Goal: Task Accomplishment & Management: Manage account settings

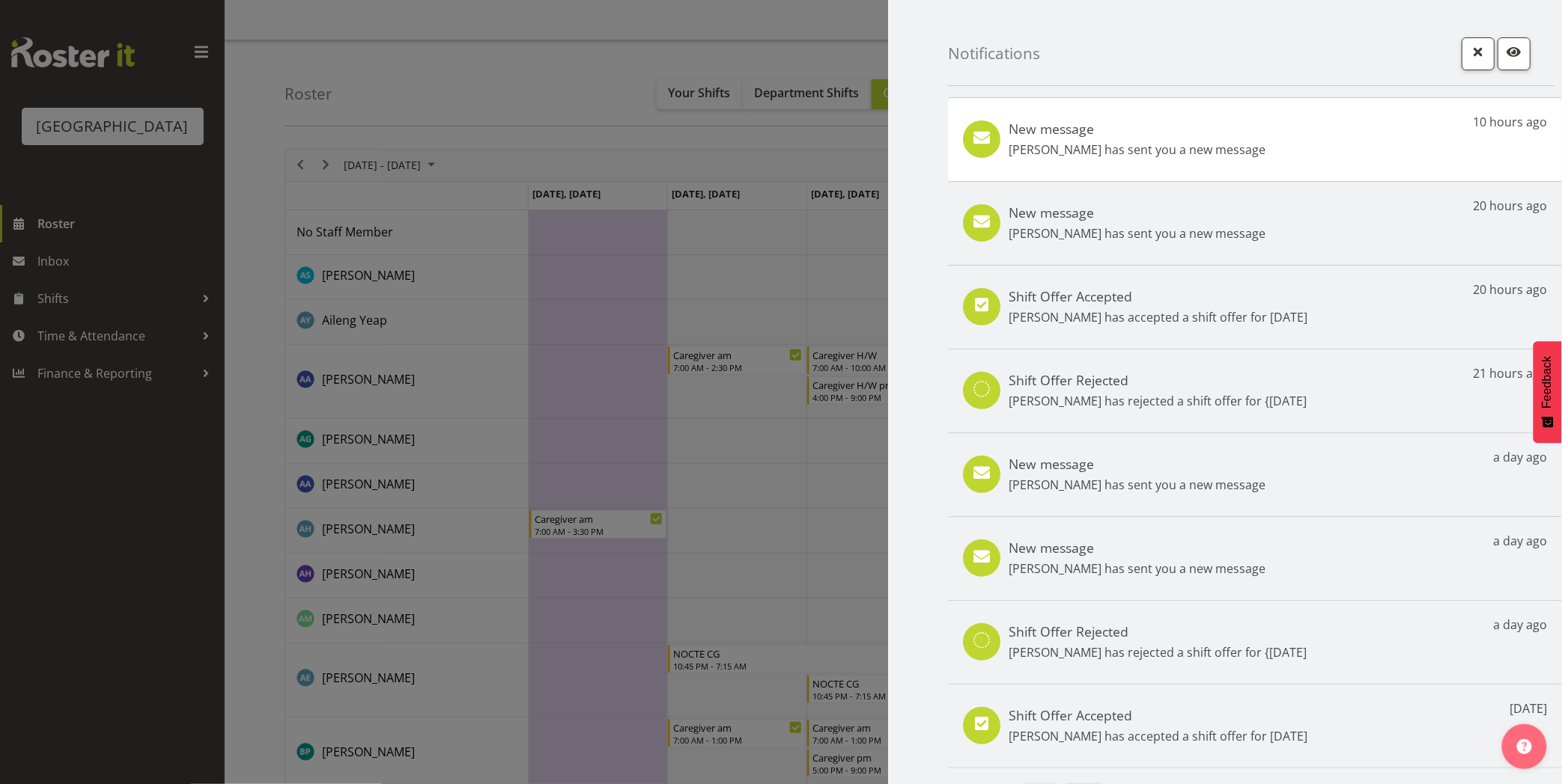
scroll to position [41, 0]
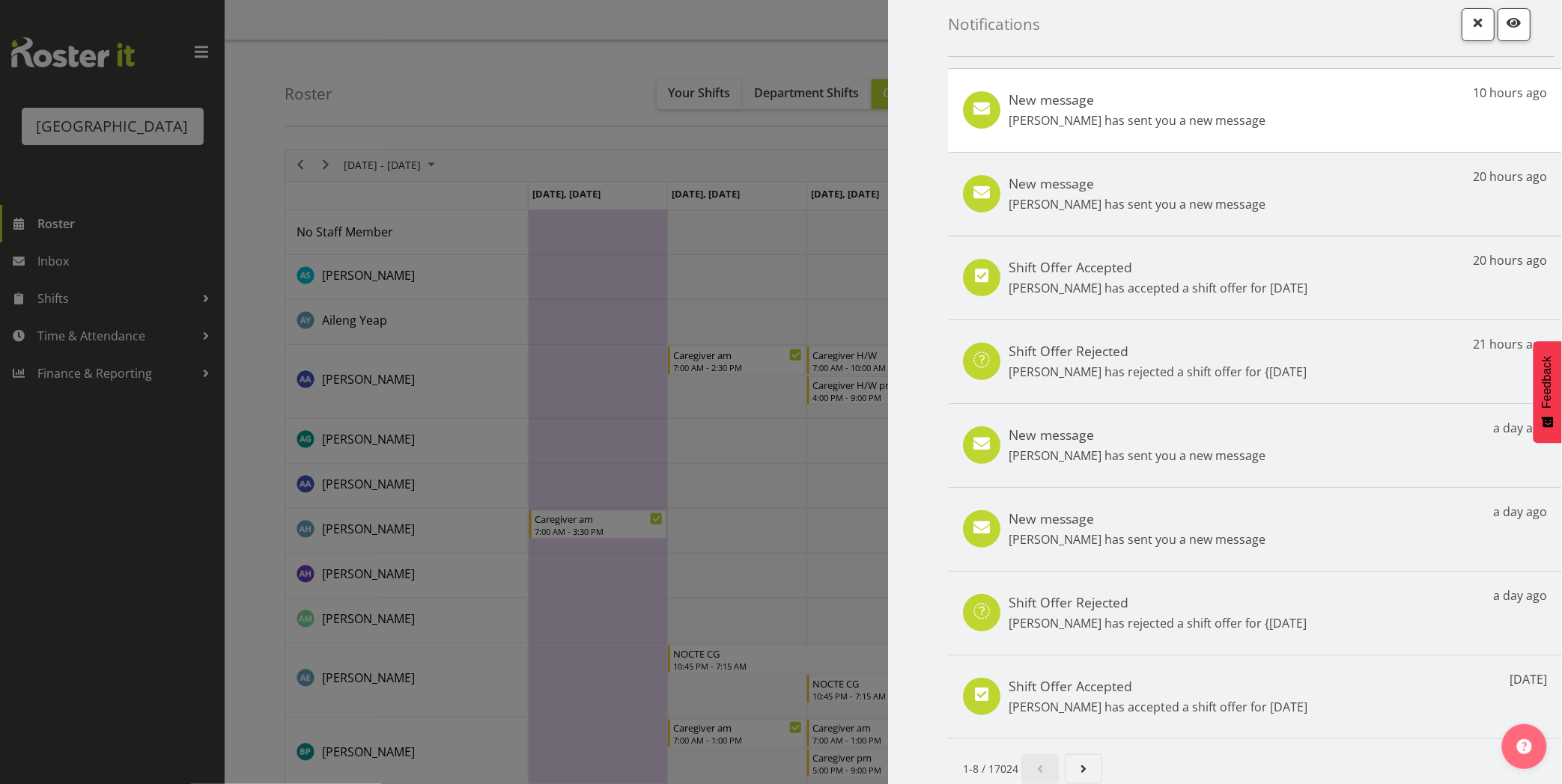
click at [1133, 263] on h5 "Shift Offer Accepted" at bounding box center [1157, 267] width 298 height 16
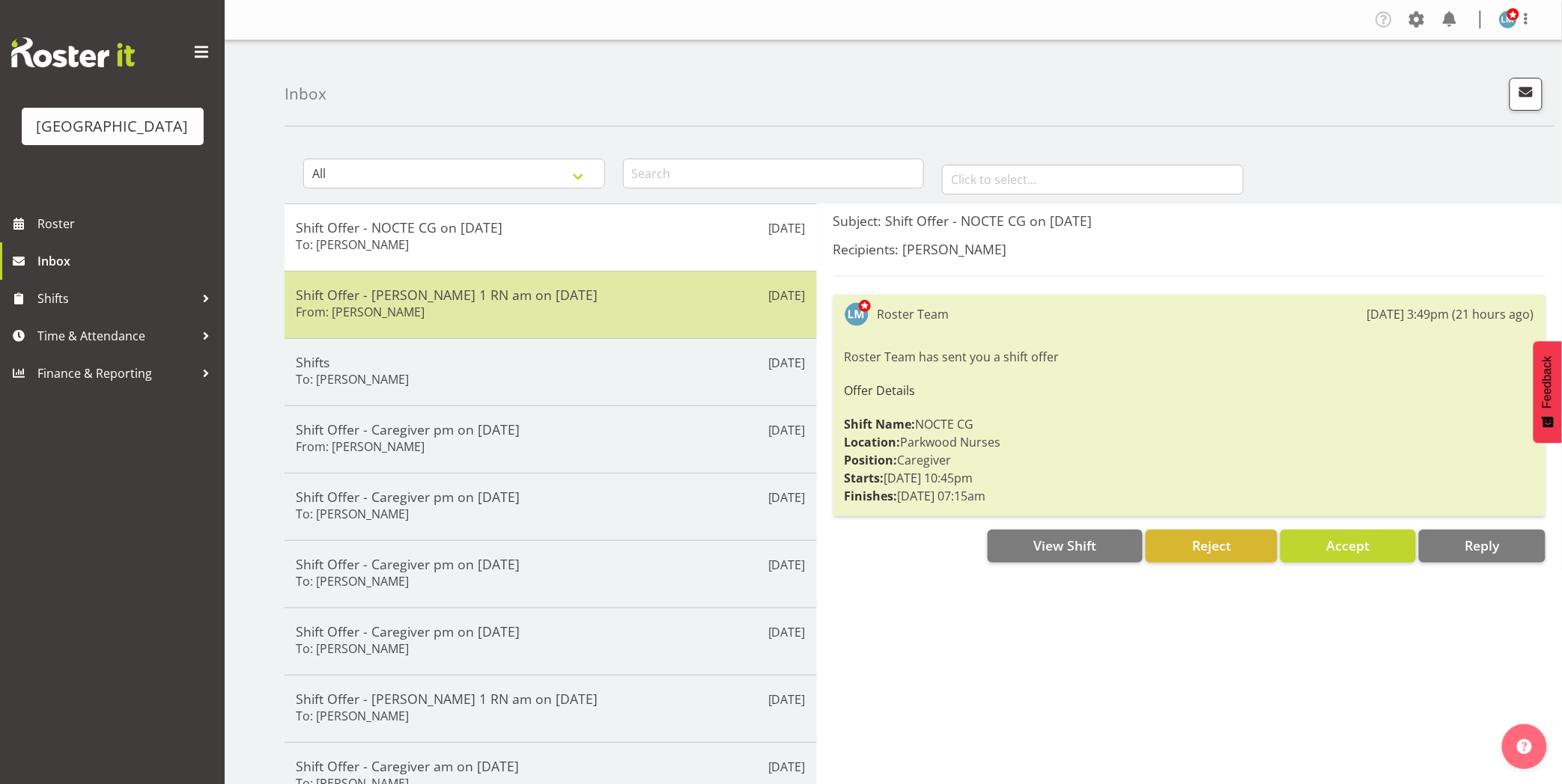
click at [423, 307] on div "Shift Offer - Ressie 1 RN am on 29/09/25 From: Miriam Jones" at bounding box center [550, 305] width 510 height 37
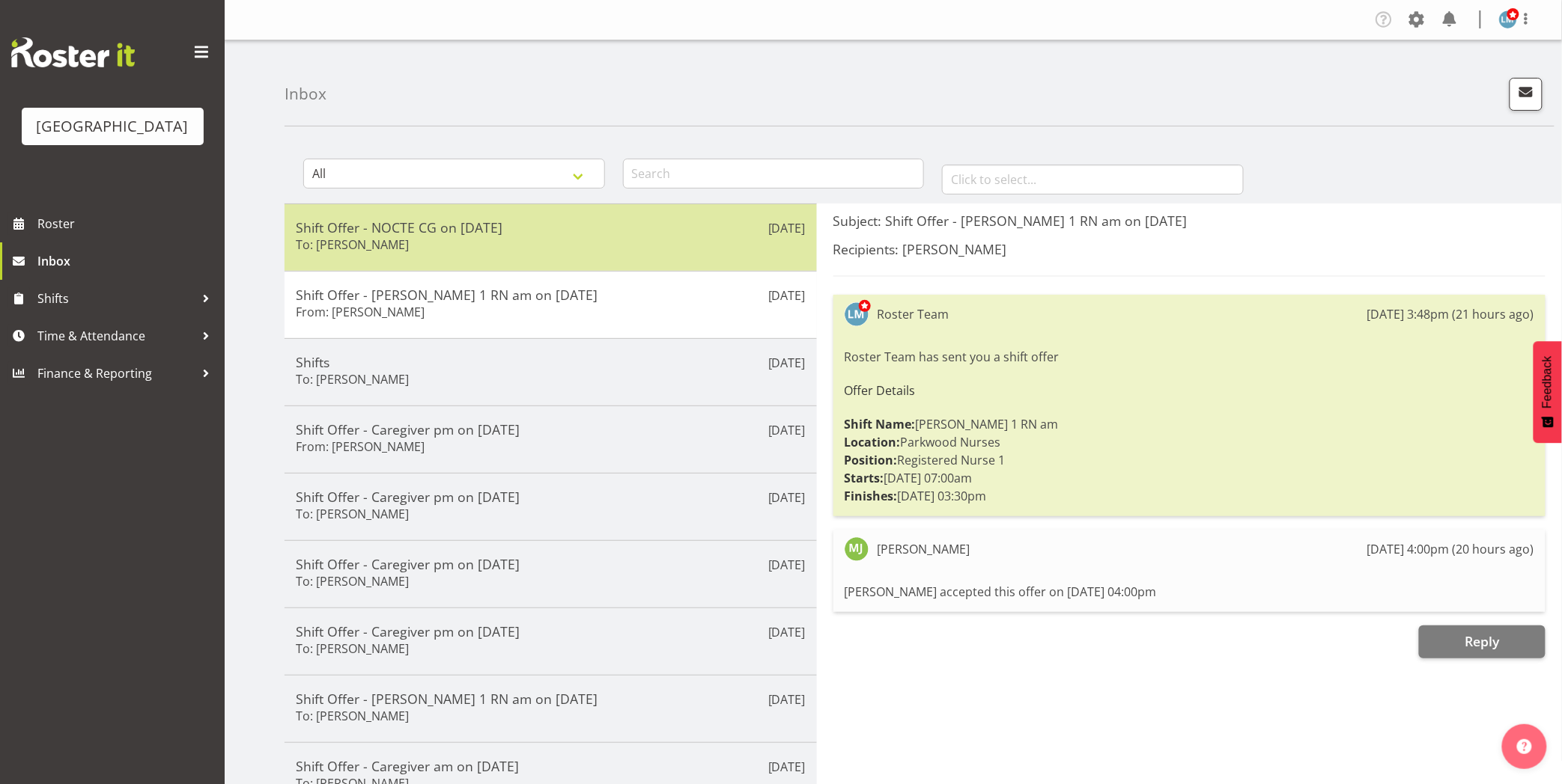
click at [410, 253] on div "Shift Offer - NOCTE CG on 01/10/25 To: Vanessa Cantwell" at bounding box center [550, 237] width 510 height 37
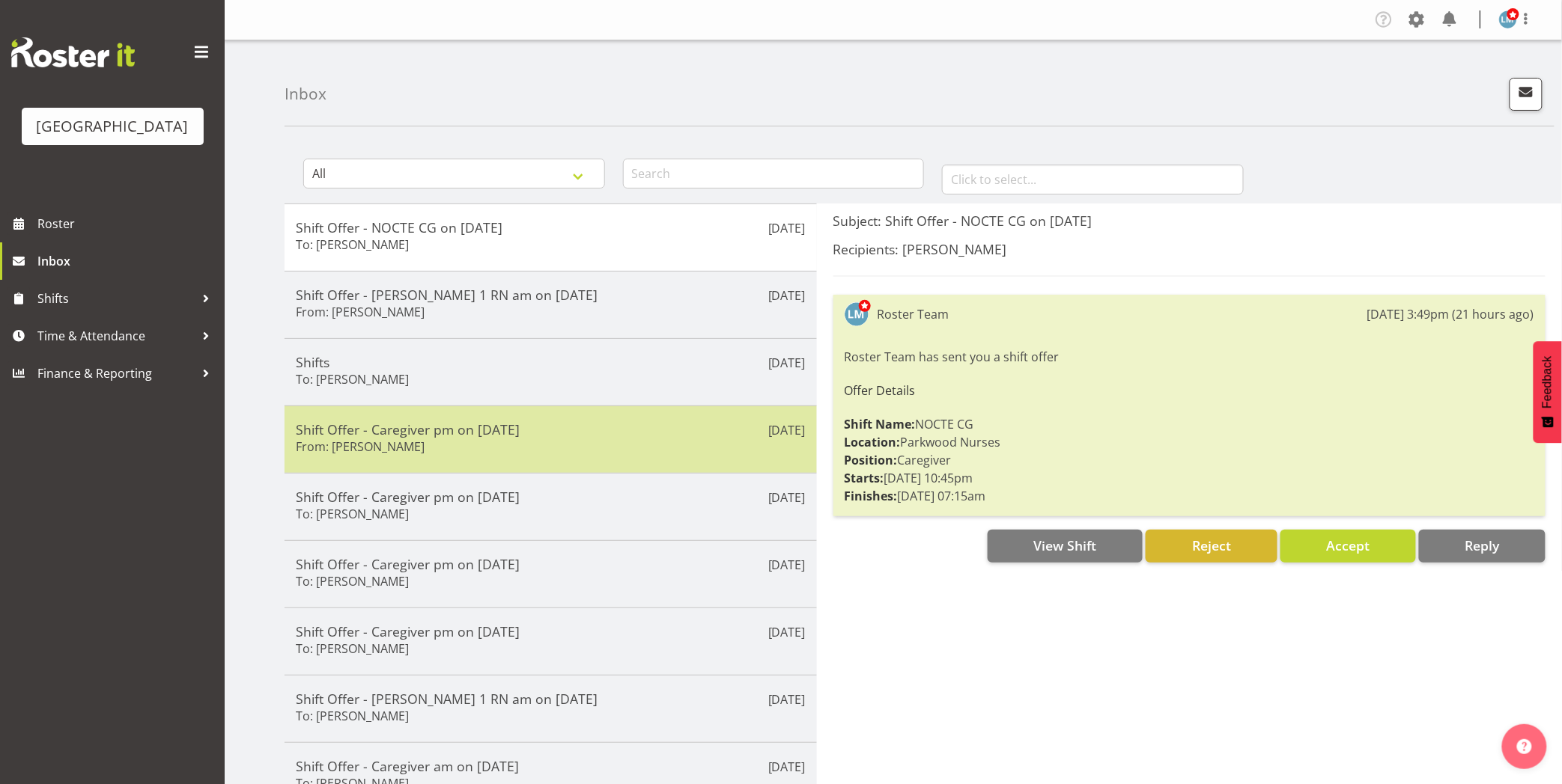
click at [361, 428] on h5 "Shift Offer - Caregiver pm on [DATE]" at bounding box center [550, 429] width 510 height 16
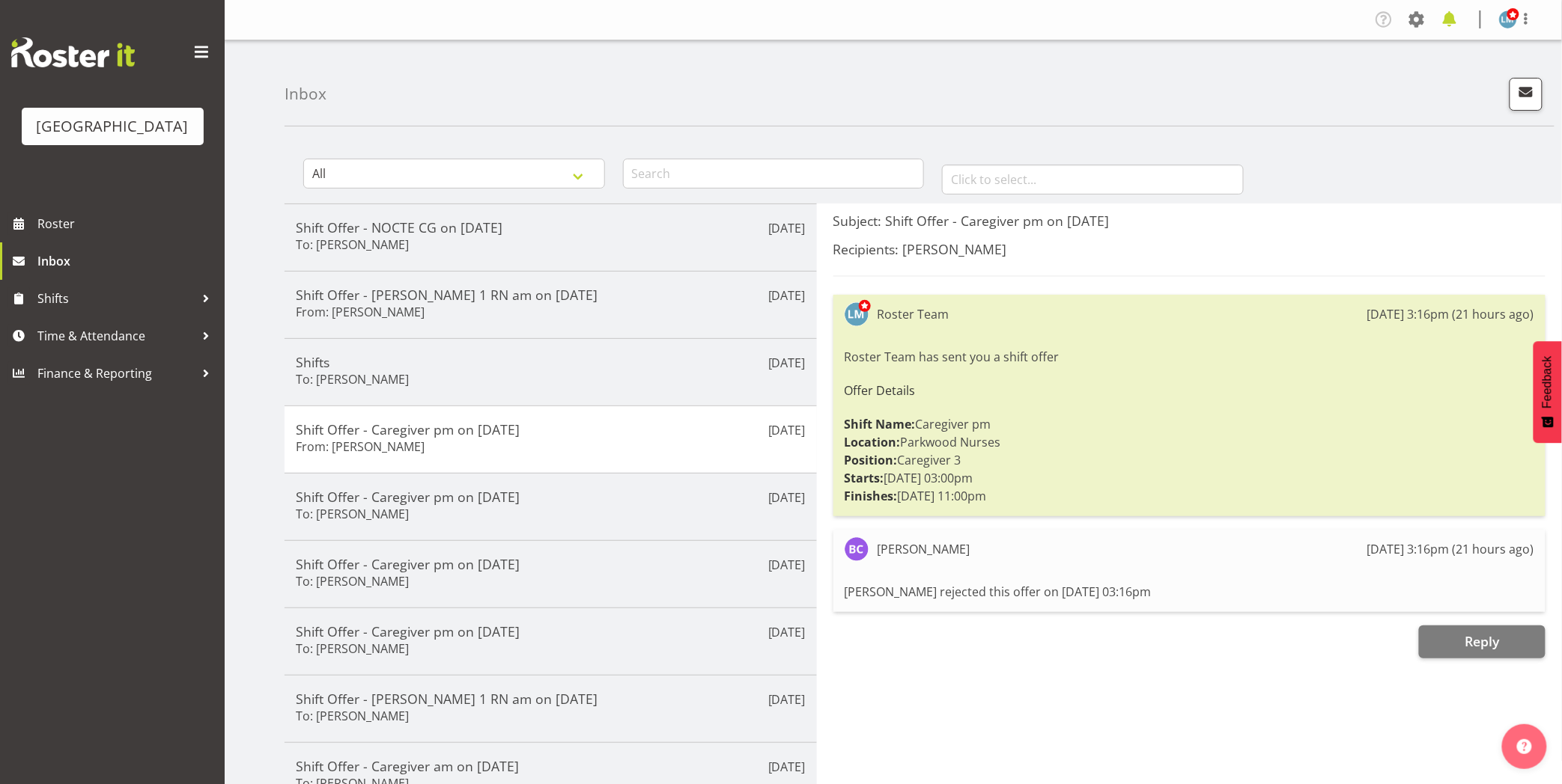
click at [1445, 20] on span at bounding box center [1449, 19] width 24 height 24
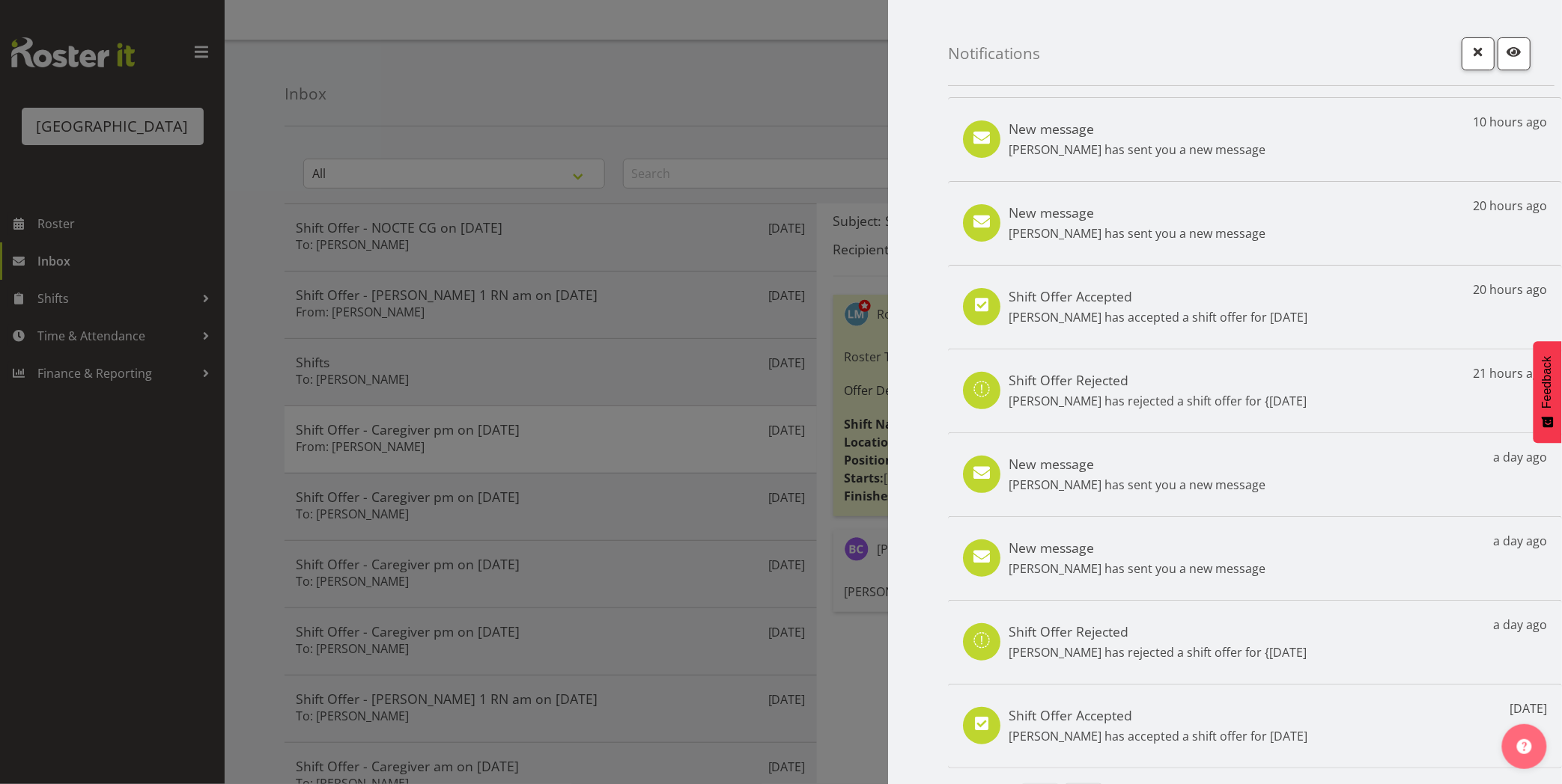
click at [1317, 140] on div "New message Jennifer Santos has sent you a new message 10 hours ago" at bounding box center [1255, 140] width 614 height 84
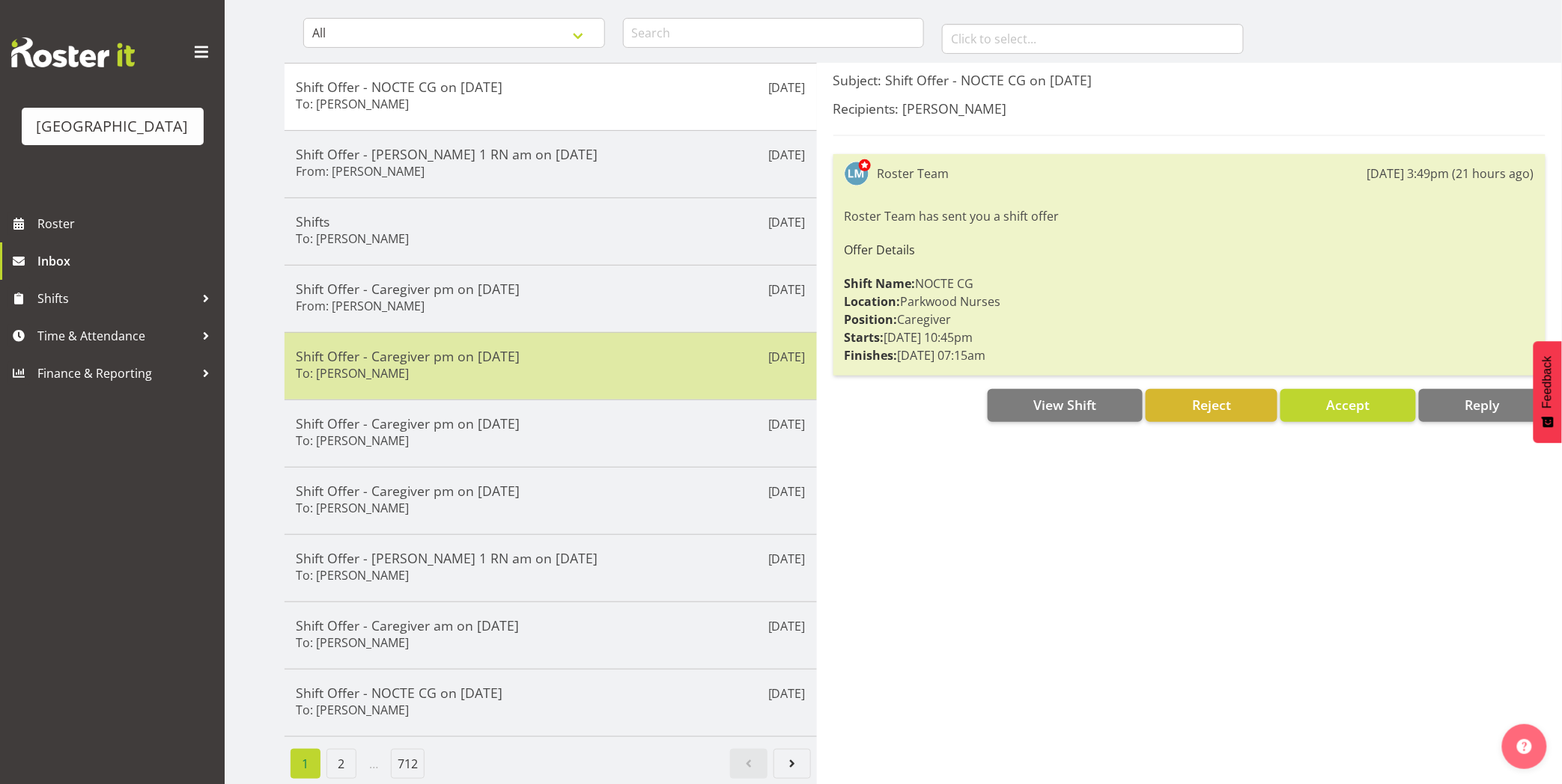
scroll to position [155, 0]
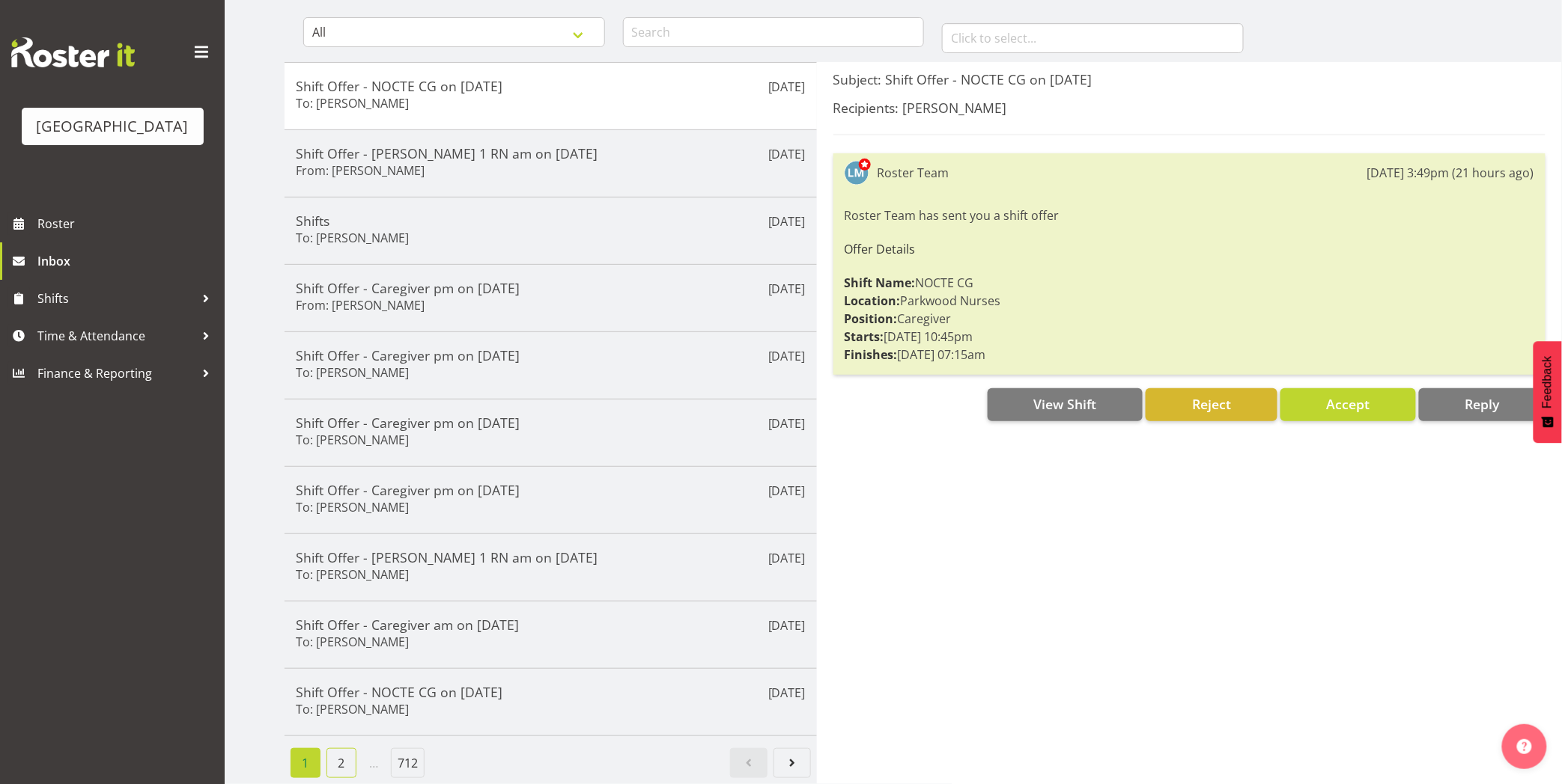
click at [345, 754] on link "2" at bounding box center [341, 762] width 30 height 30
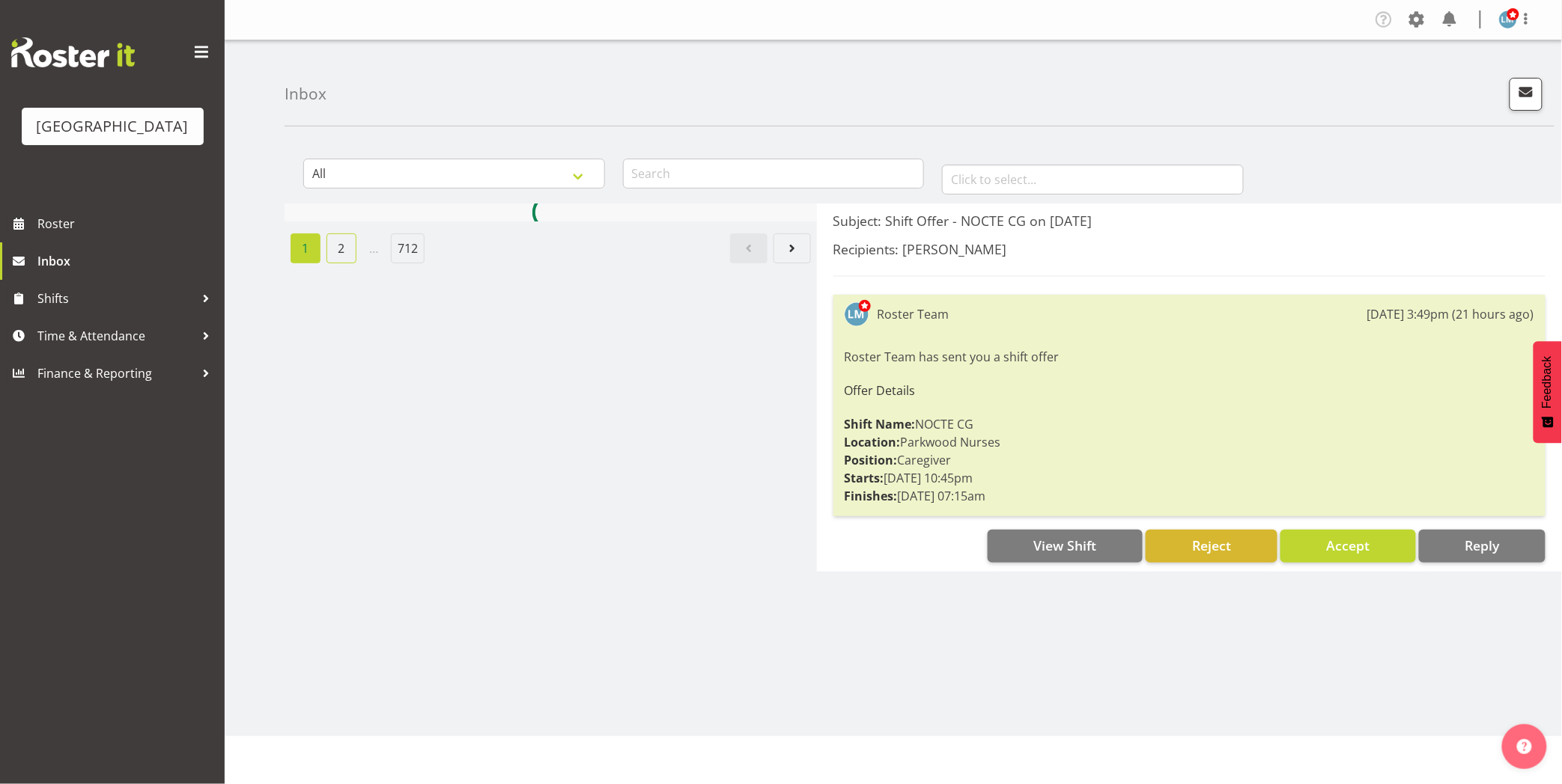
scroll to position [0, 0]
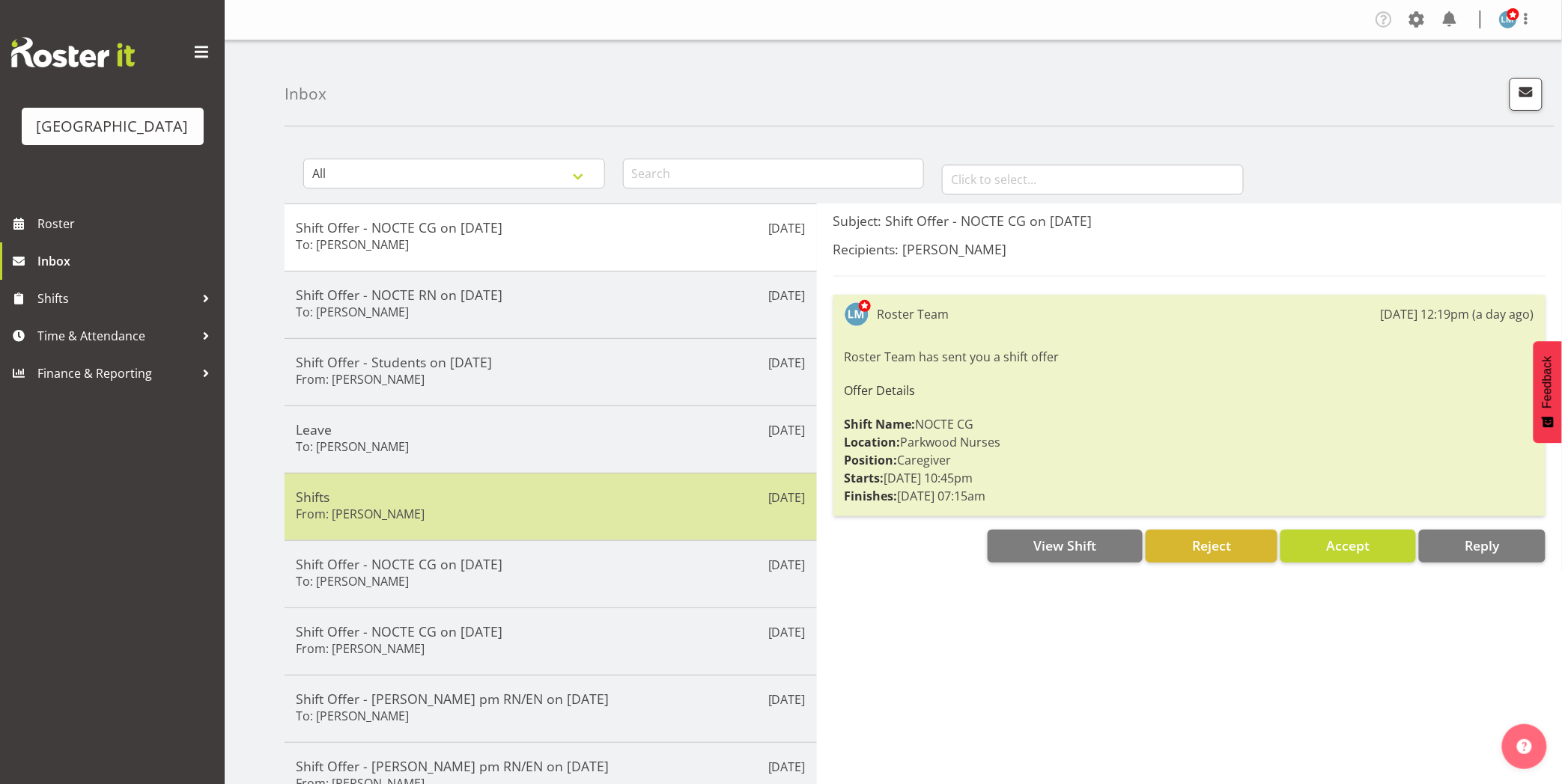
click at [498, 527] on div "[DATE] Shifts From: [PERSON_NAME]" at bounding box center [550, 506] width 532 height 67
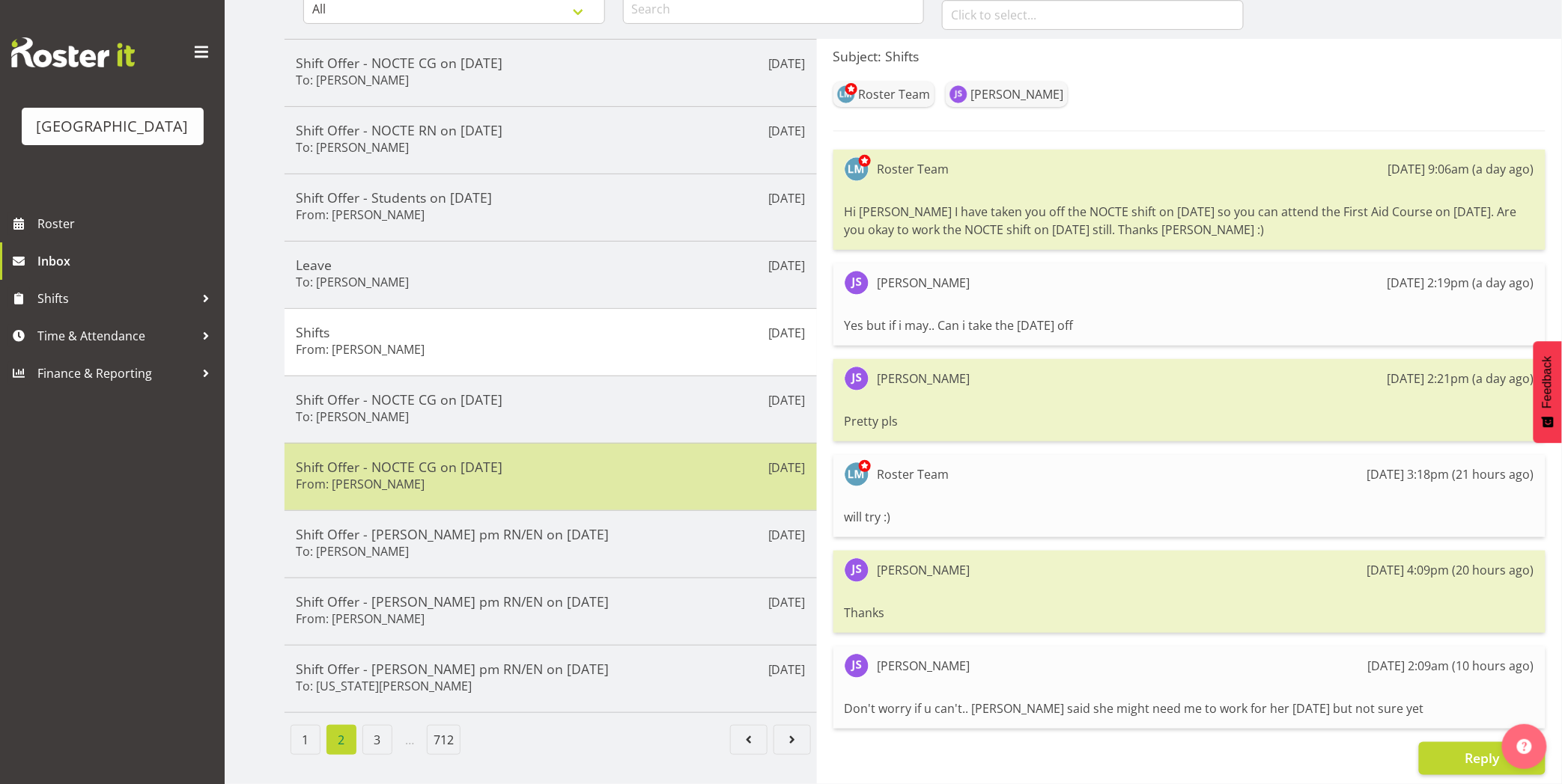
scroll to position [176, 0]
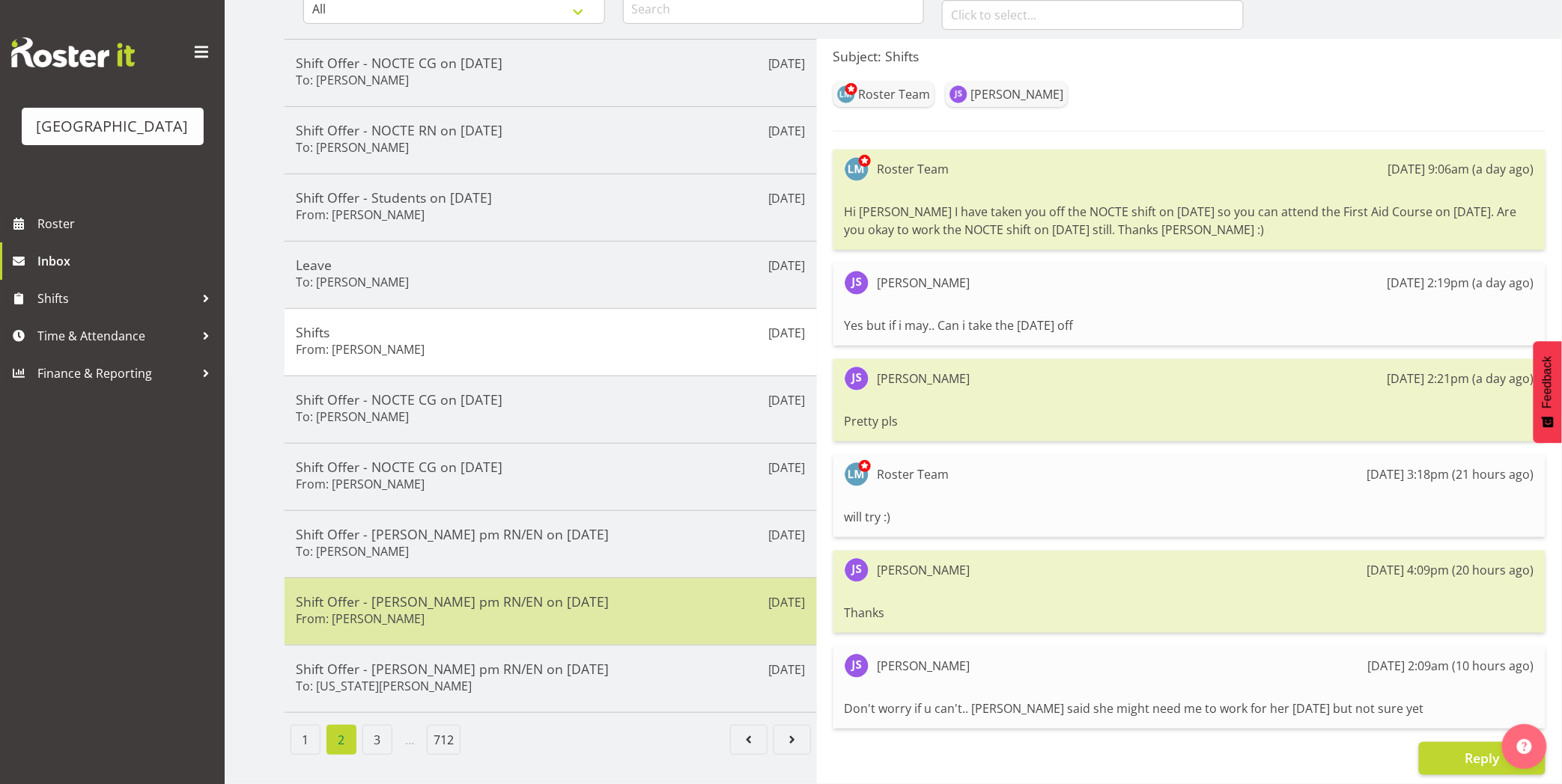
click at [500, 596] on h5 "Shift Offer - [PERSON_NAME] pm RN/EN on [DATE]" at bounding box center [550, 601] width 510 height 16
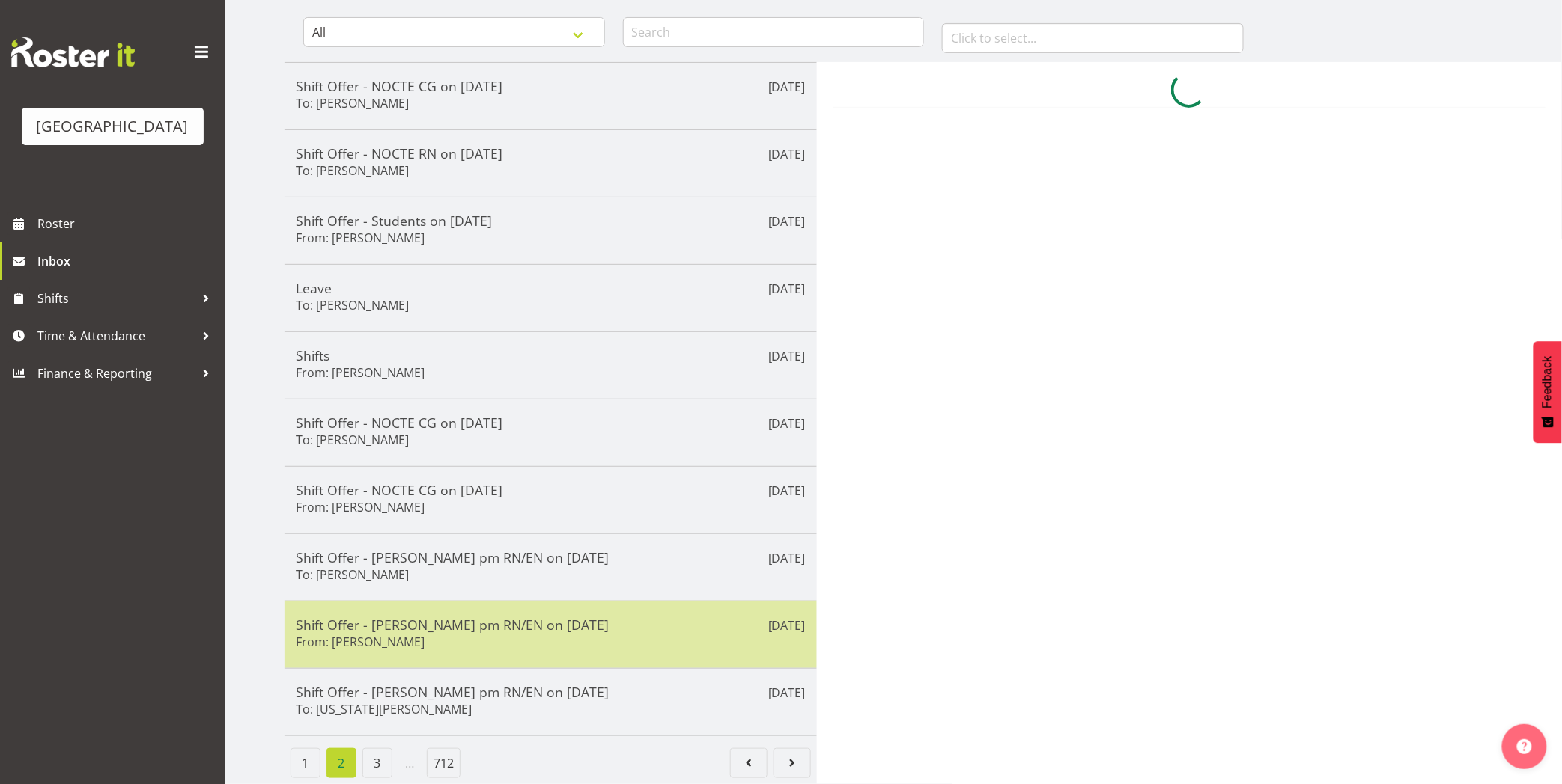
scroll to position [155, 0]
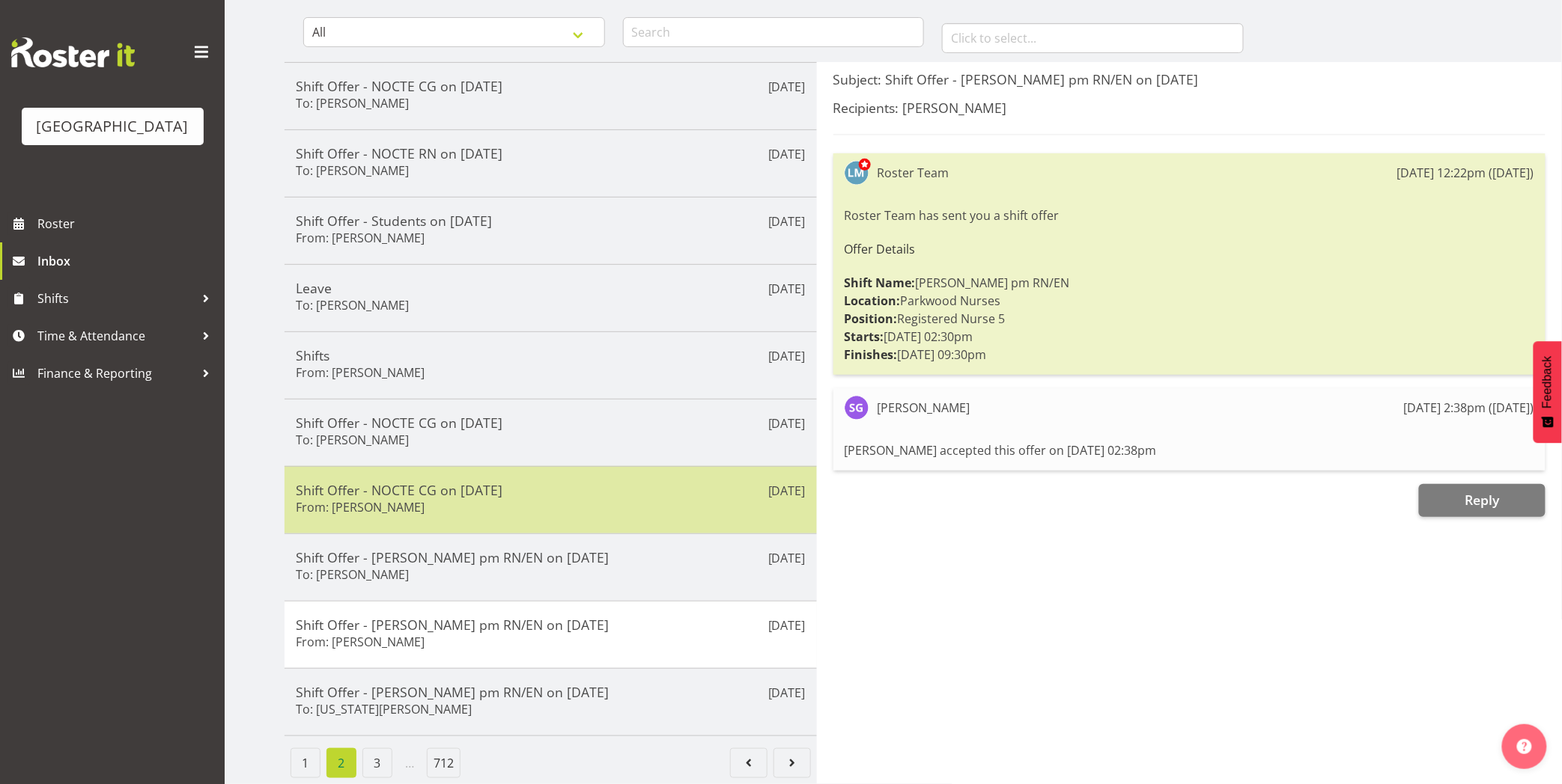
click at [582, 512] on div "Sep 24th Shift Offer - NOCTE CG on 02/10/25 From: Maria Kuraem" at bounding box center [550, 499] width 532 height 67
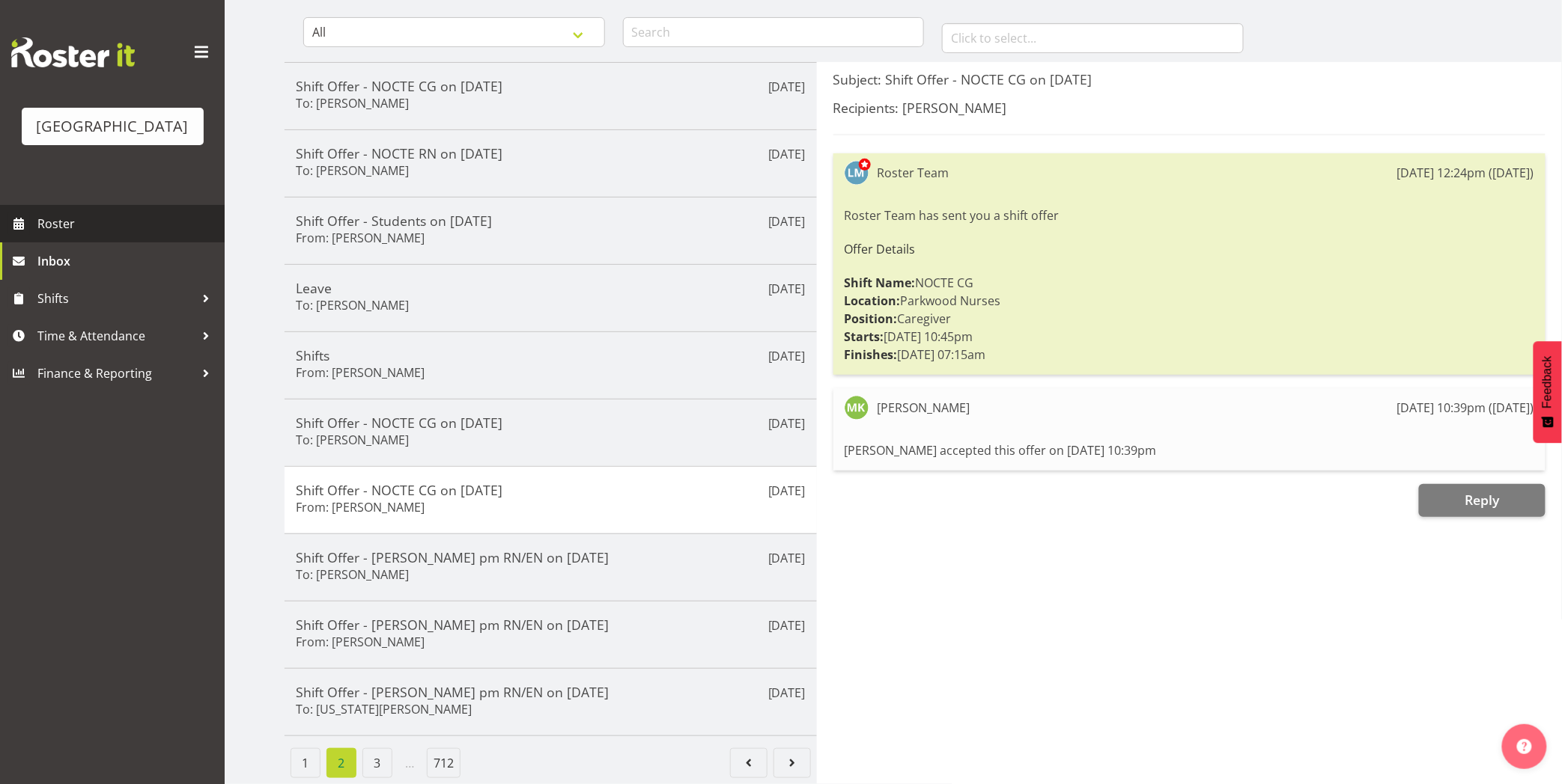
click at [87, 235] on span "Roster" at bounding box center [127, 223] width 179 height 22
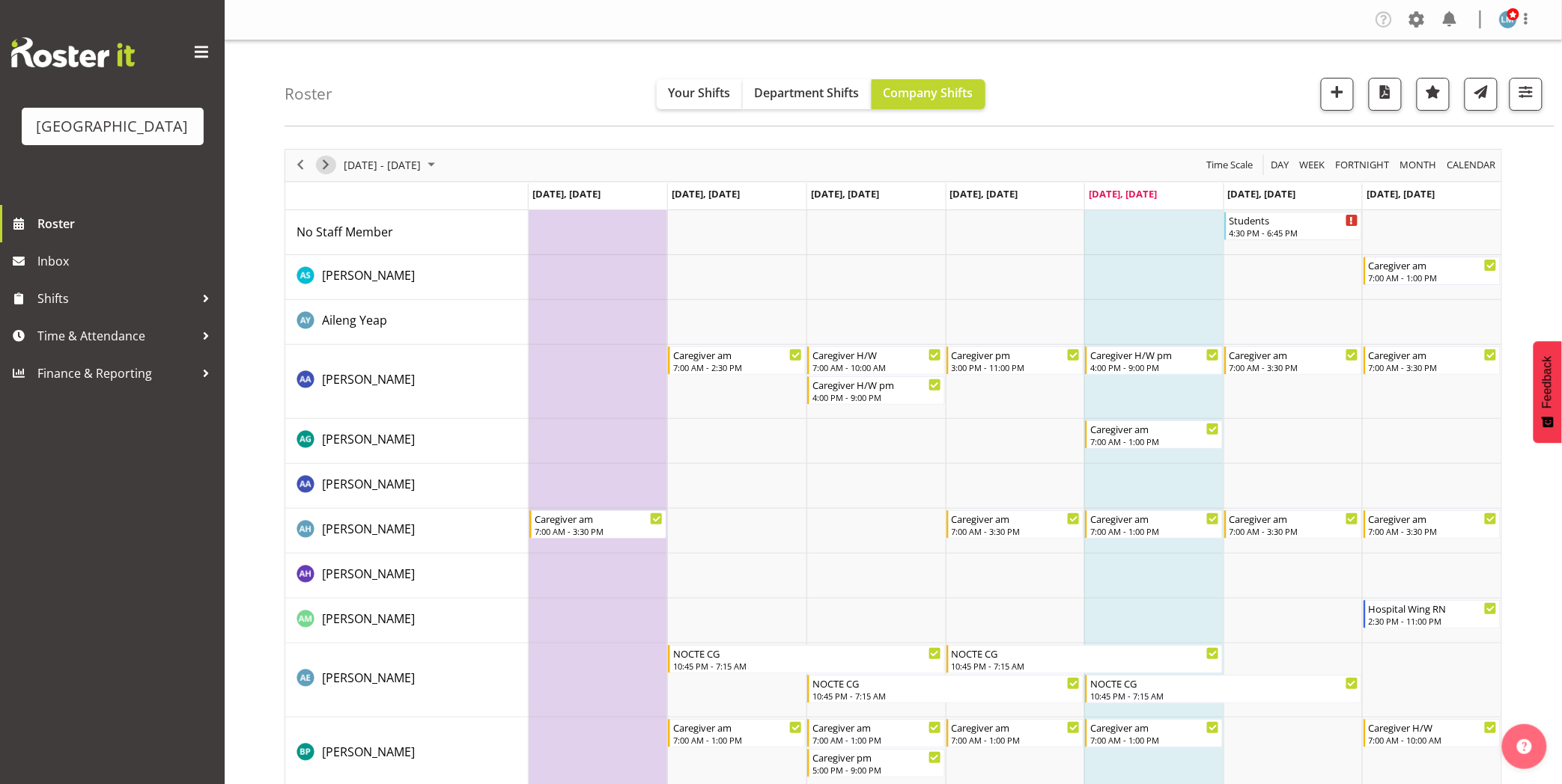
click at [320, 159] on span "Next" at bounding box center [325, 165] width 18 height 19
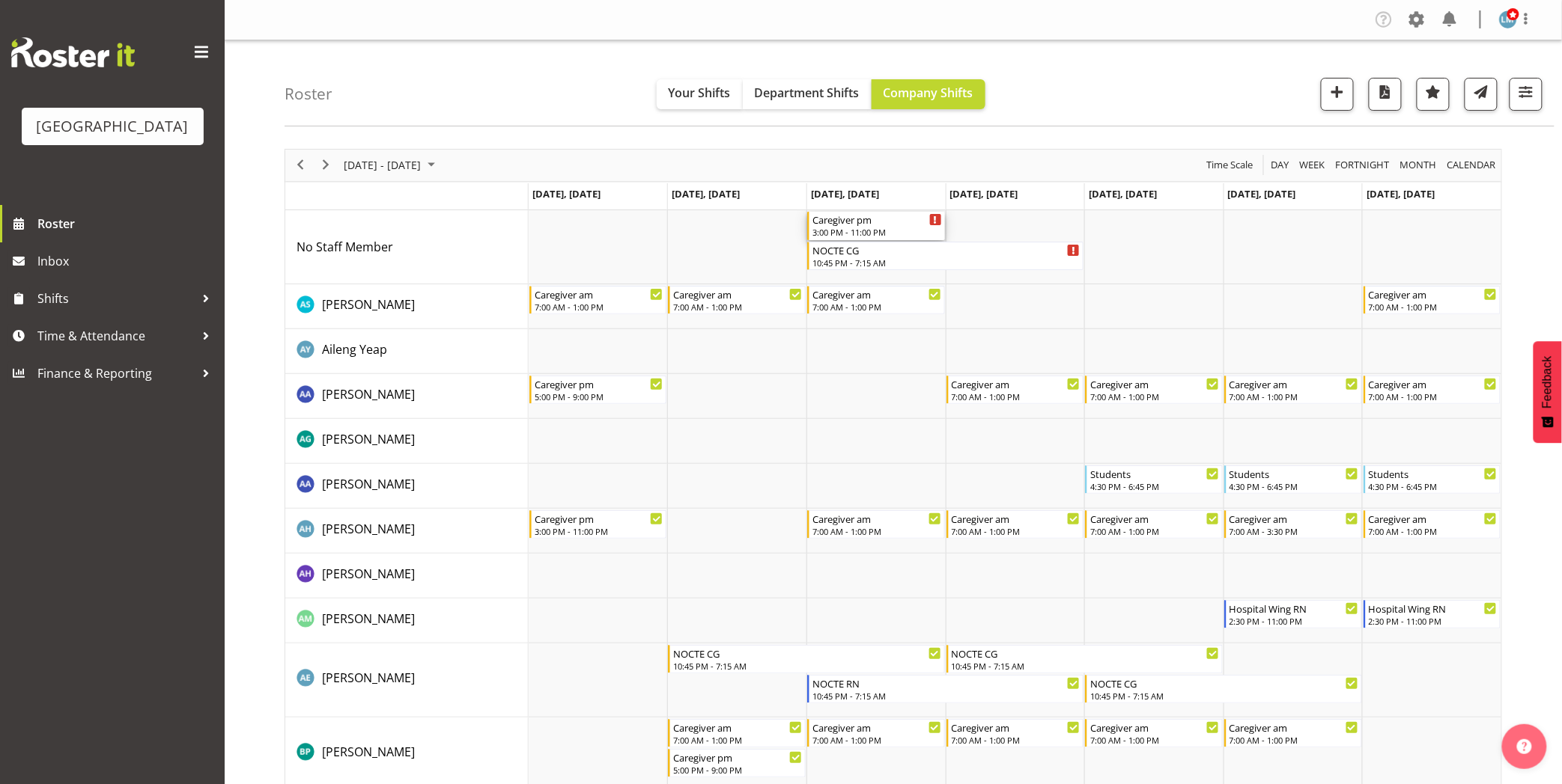
click at [887, 216] on div "Caregiver pm" at bounding box center [876, 219] width 130 height 15
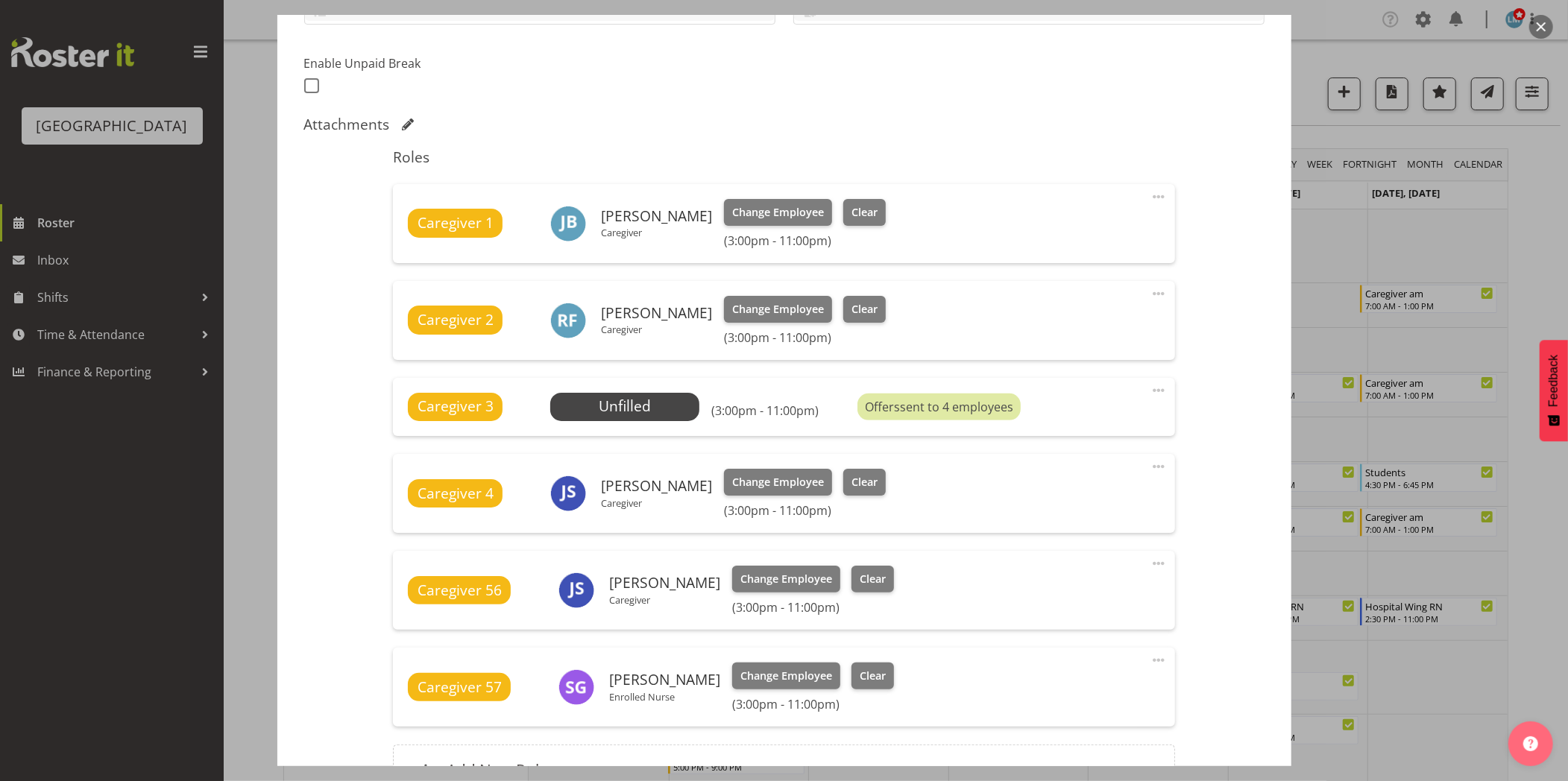
scroll to position [369, 0]
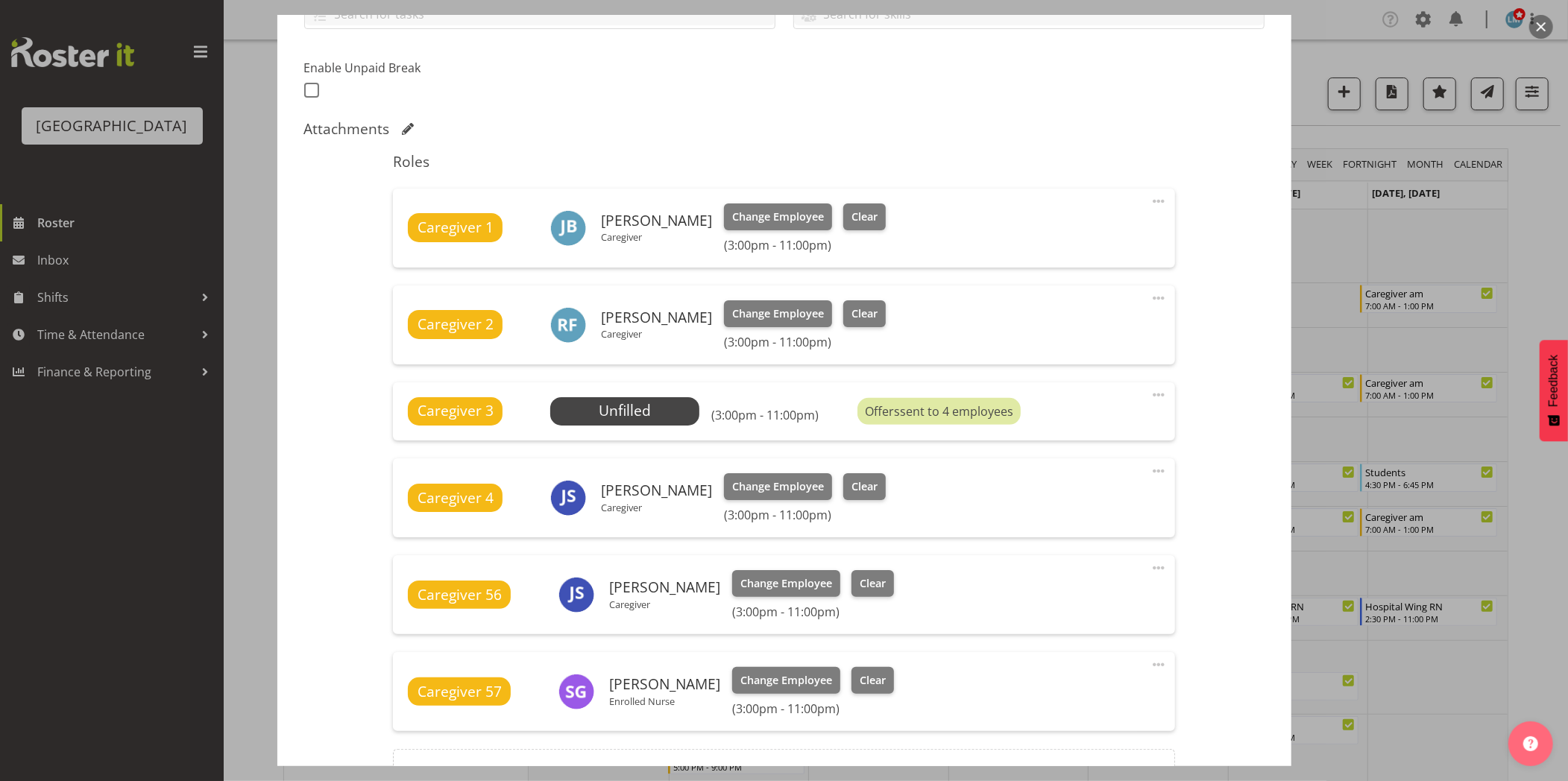
click at [113, 611] on div at bounding box center [784, 390] width 1568 height 781
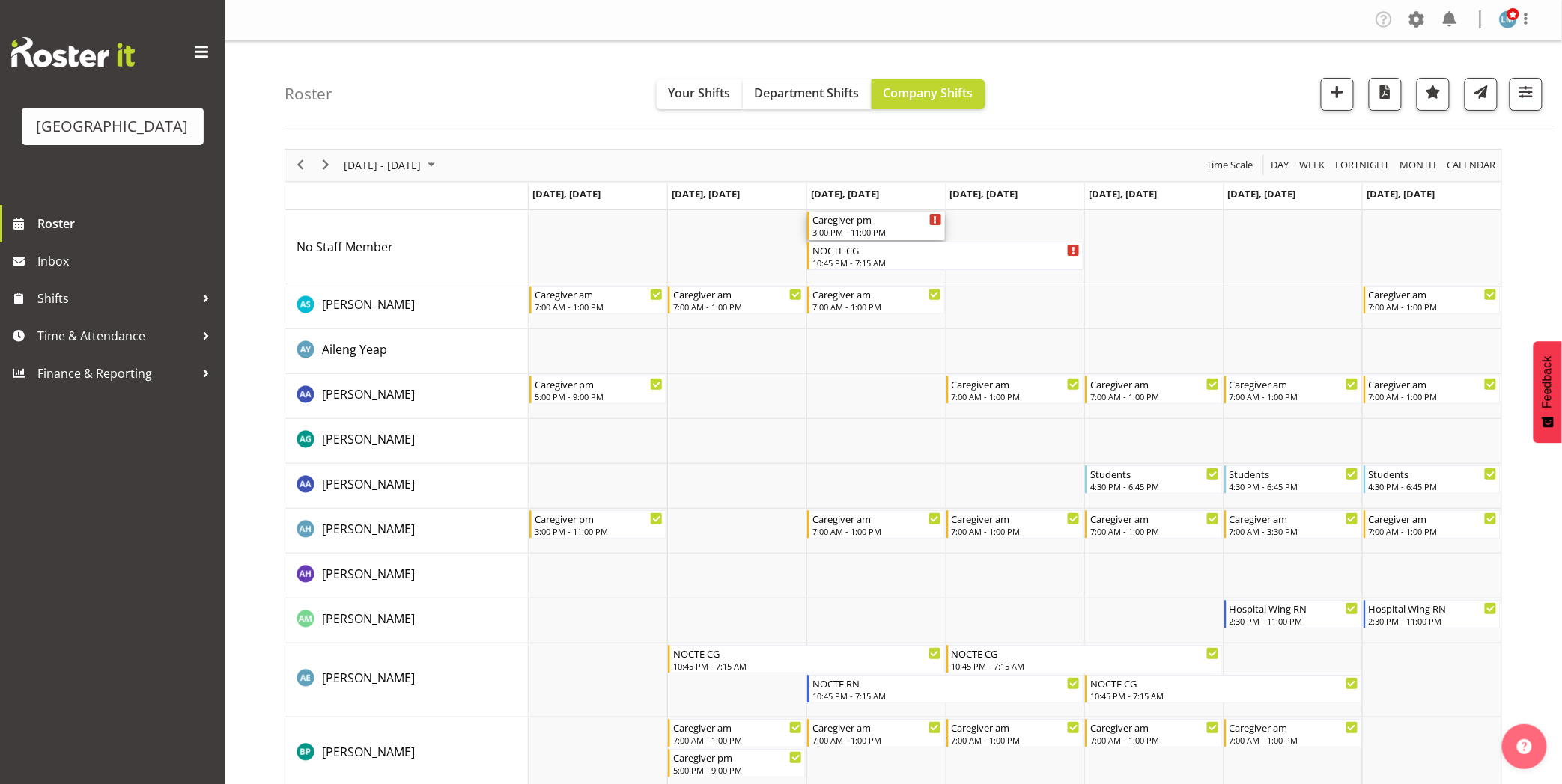
click at [865, 229] on div "3:00 PM - 11:00 PM" at bounding box center [876, 231] width 130 height 12
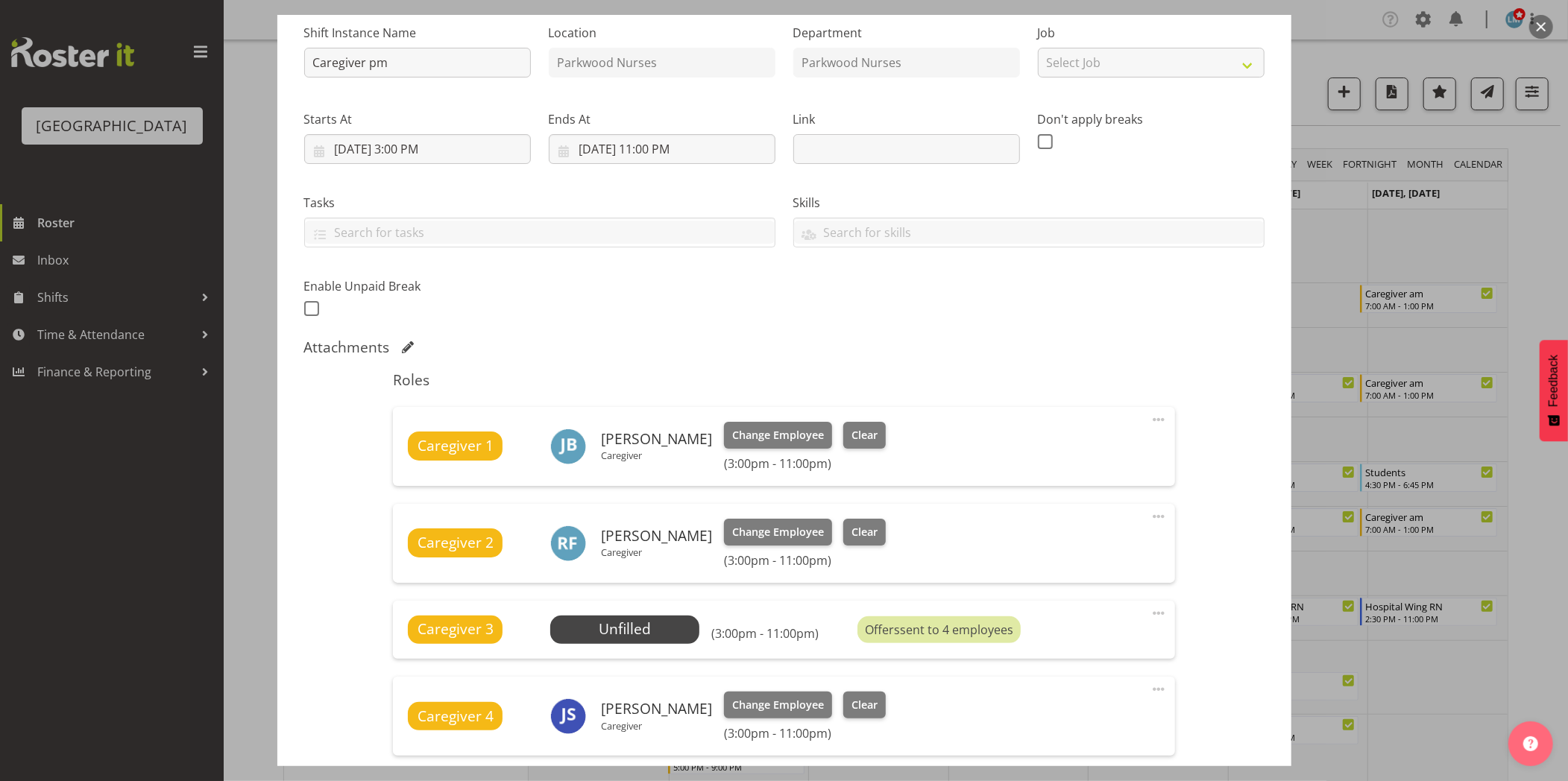
scroll to position [414, 0]
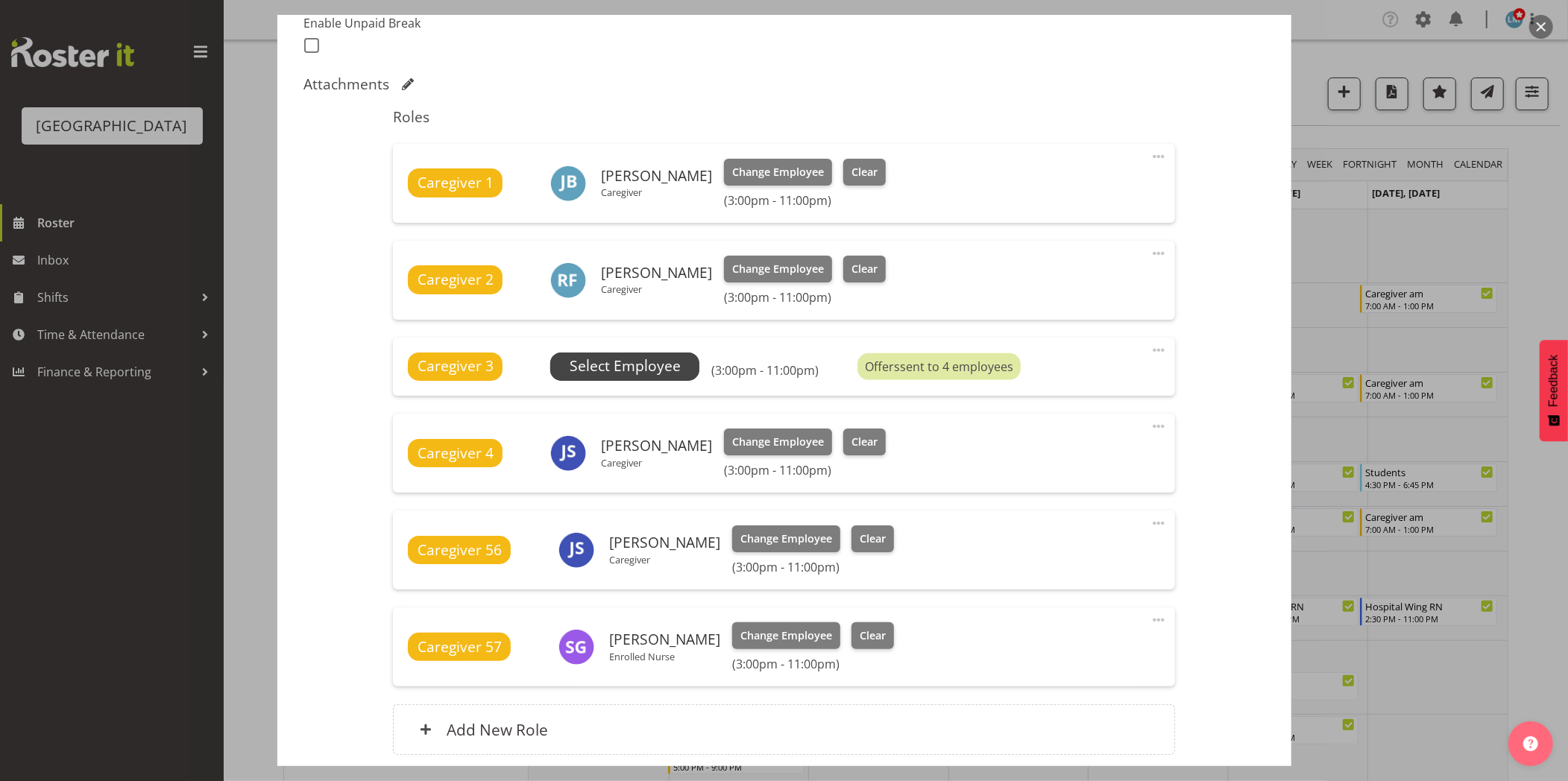
click at [643, 370] on span "Select Employee" at bounding box center [625, 366] width 111 height 21
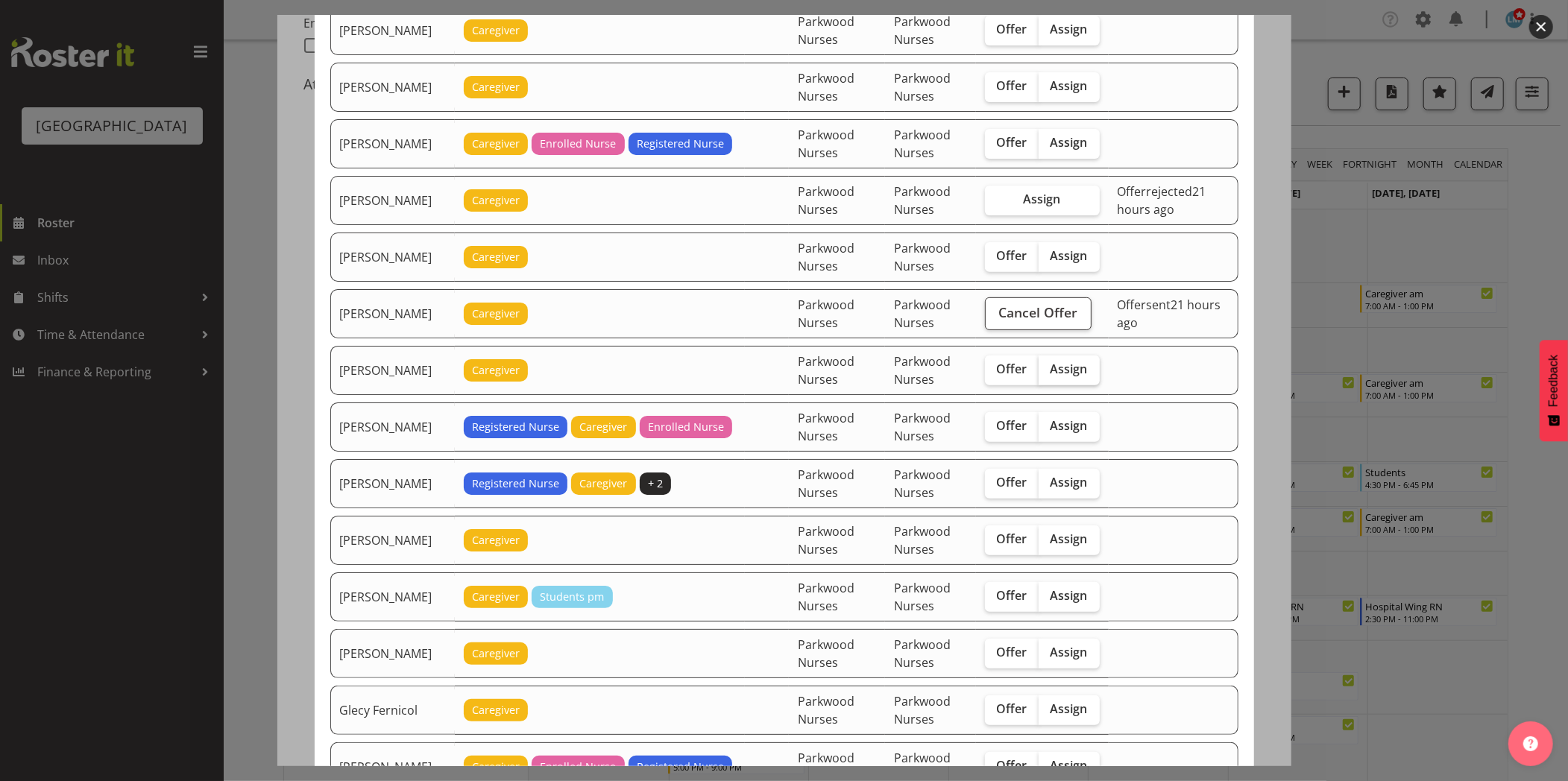
scroll to position [496, 0]
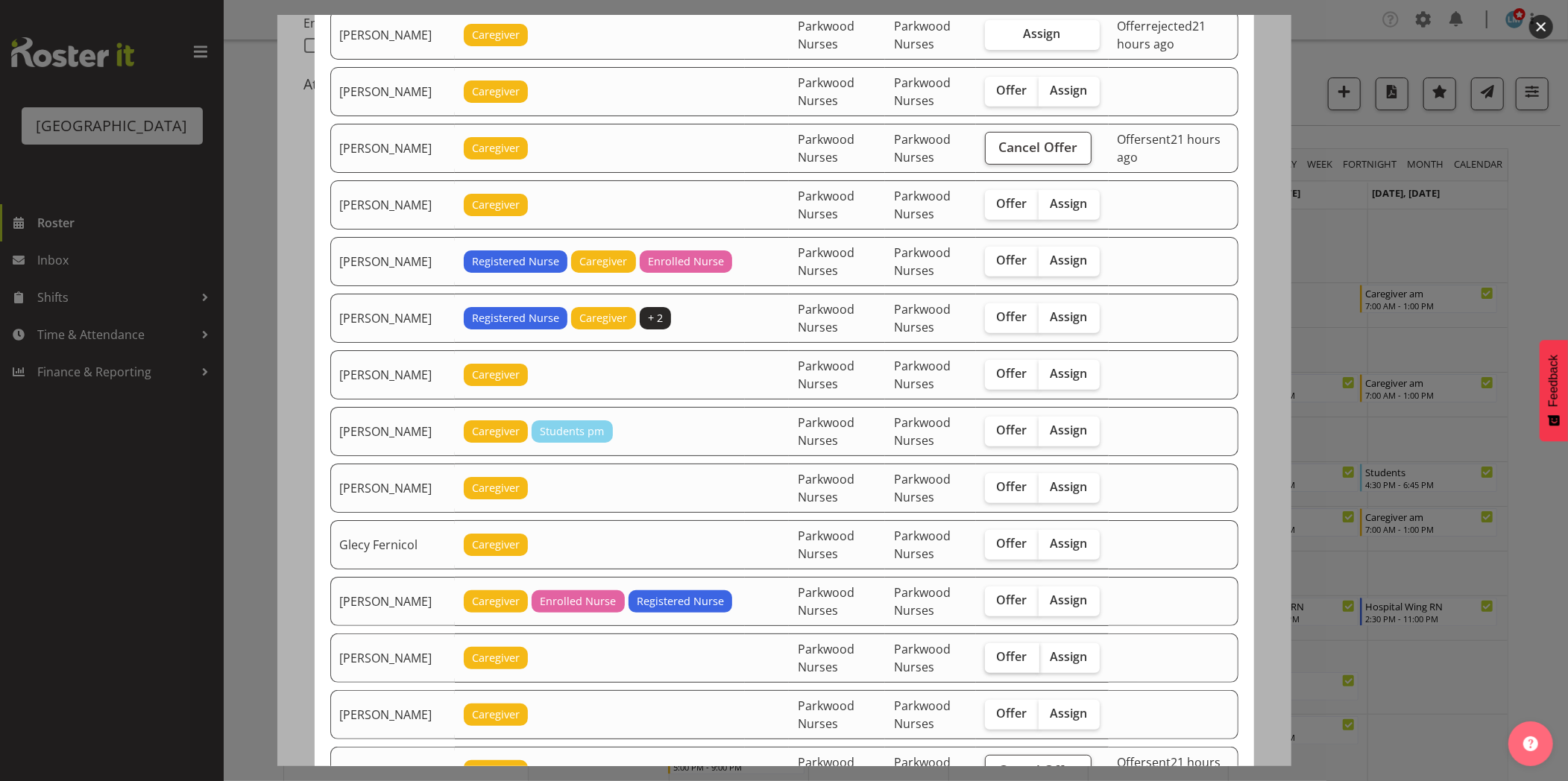
click at [995, 647] on label "Offer" at bounding box center [1011, 658] width 54 height 29
click at [994, 652] on input "Offer" at bounding box center [989, 657] width 10 height 10
checkbox input "true"
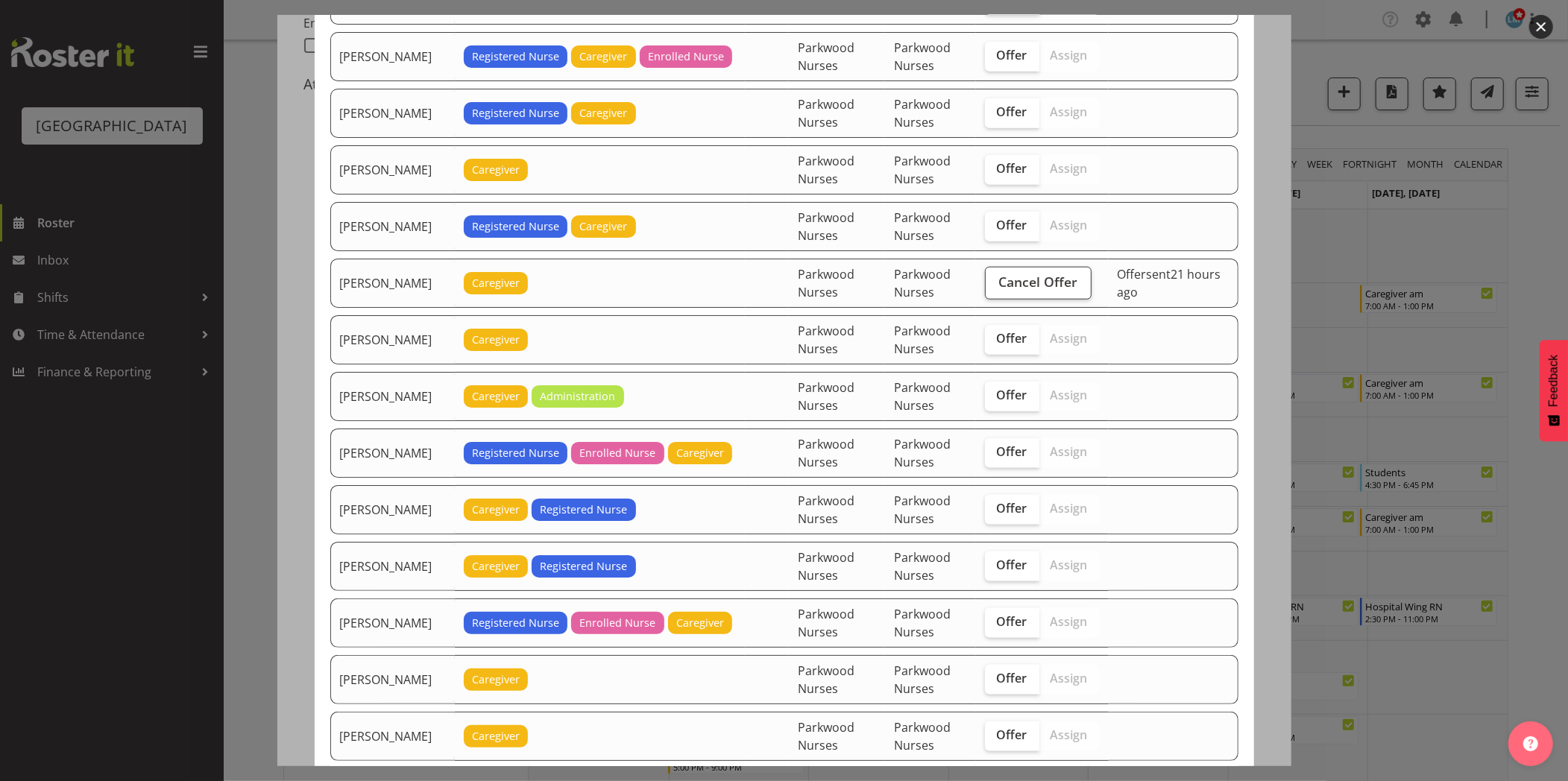
scroll to position [1408, 0]
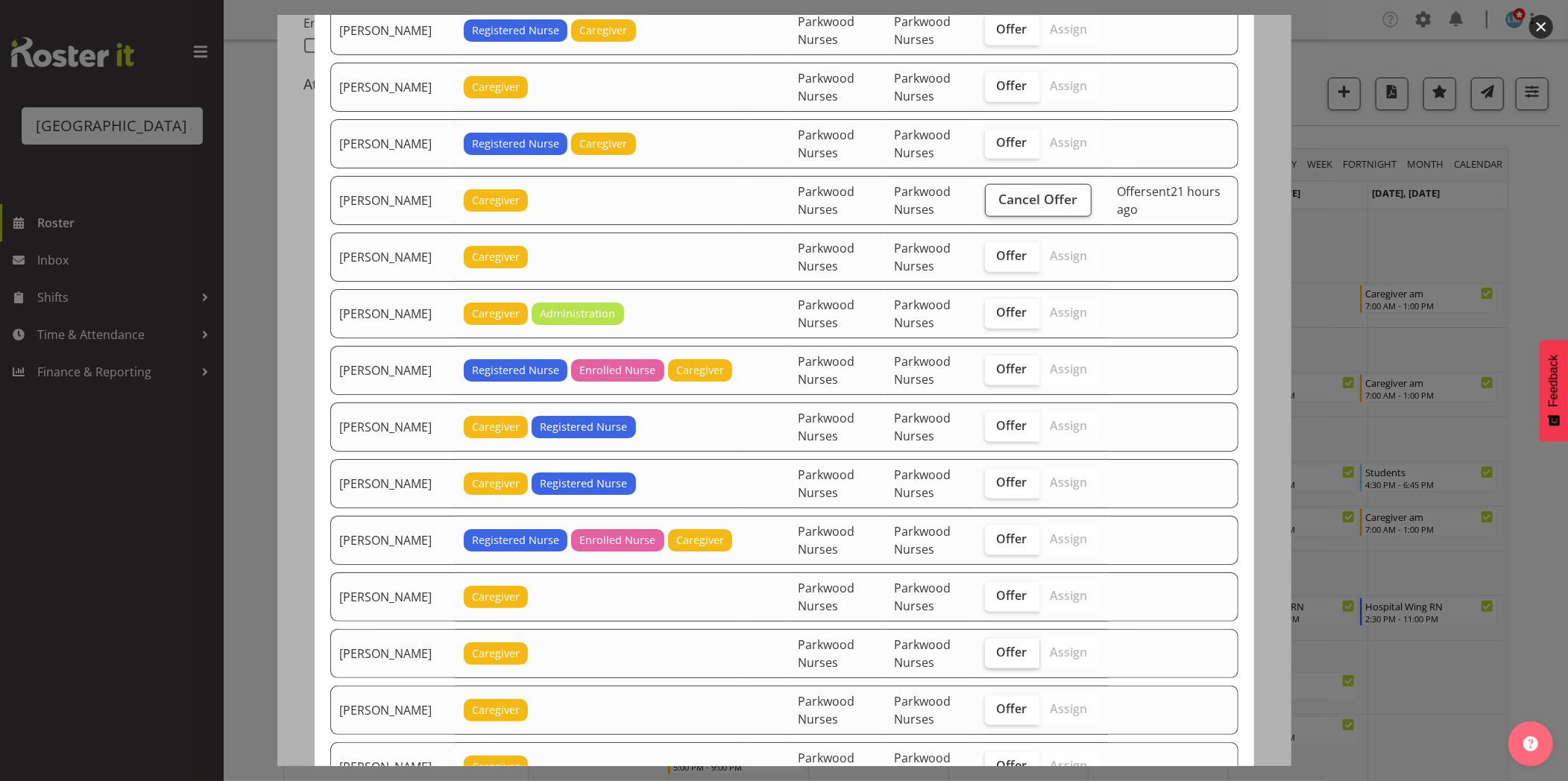
click at [1003, 645] on label "Offer" at bounding box center [1011, 653] width 54 height 29
click at [994, 648] on input "Offer" at bounding box center [989, 652] width 10 height 10
checkbox input "true"
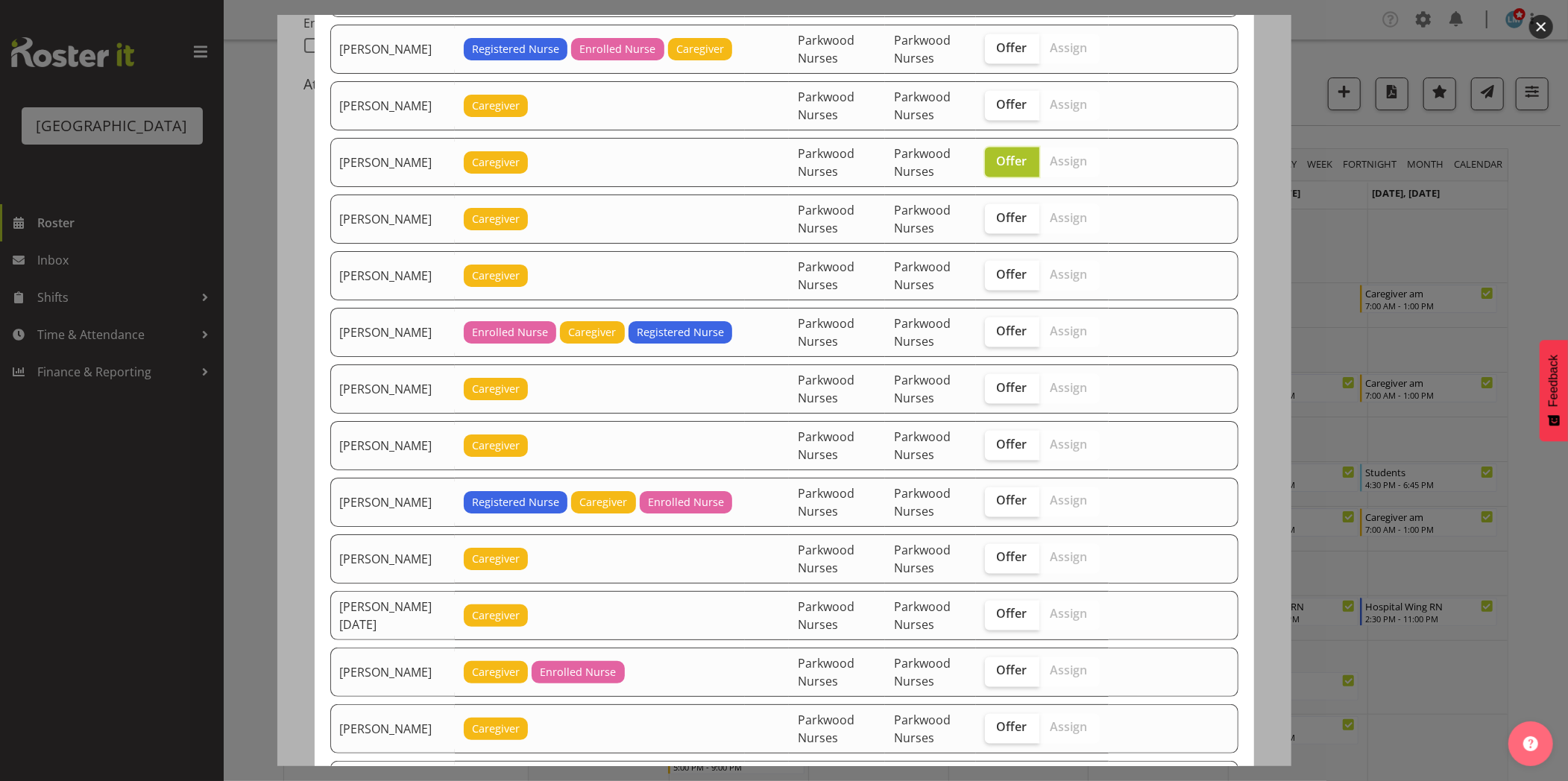
scroll to position [1905, 0]
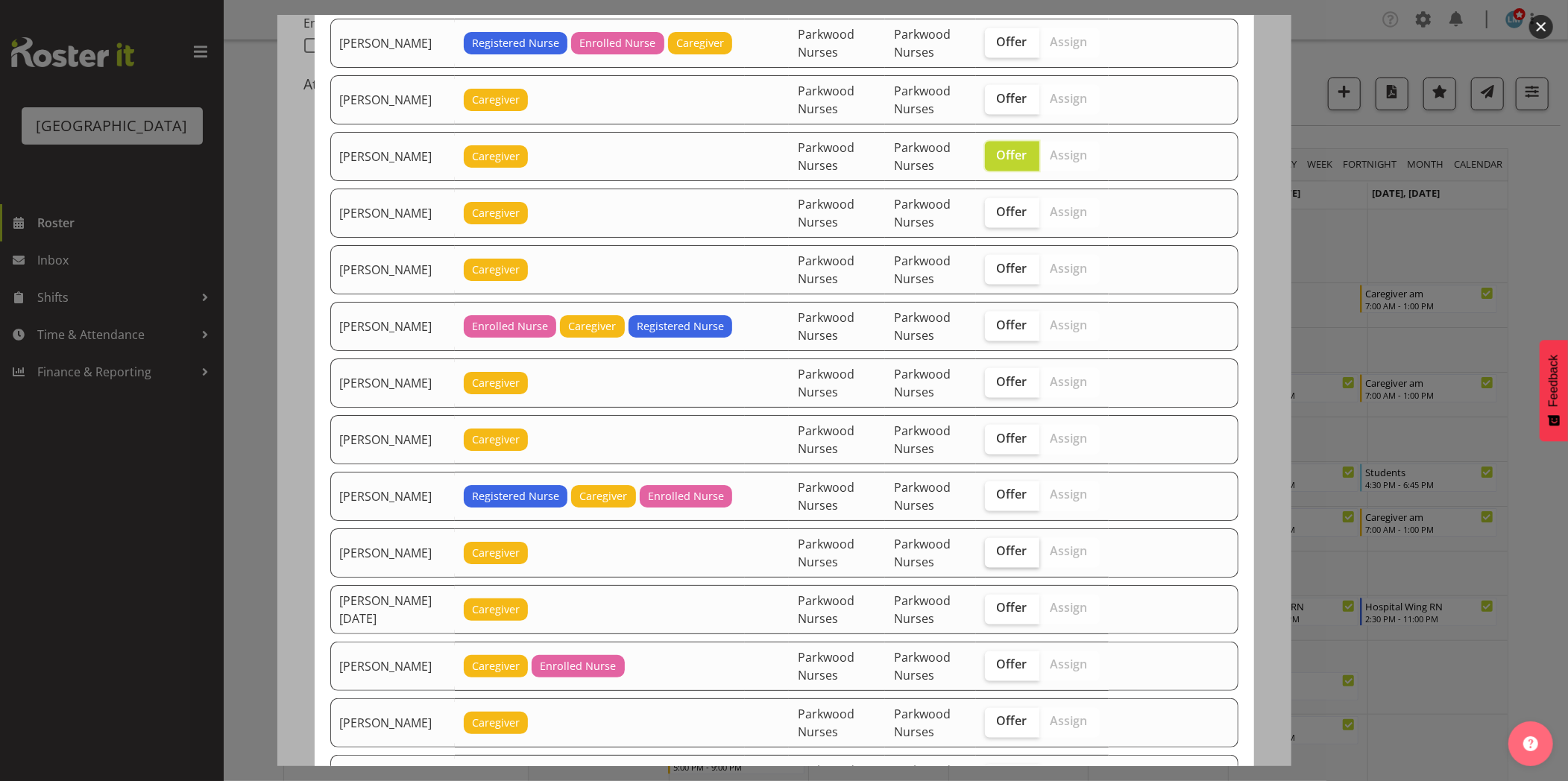
click at [1020, 552] on span "Offer" at bounding box center [1012, 552] width 30 height 15
click at [994, 552] on input "Offer" at bounding box center [989, 552] width 10 height 10
checkbox input "true"
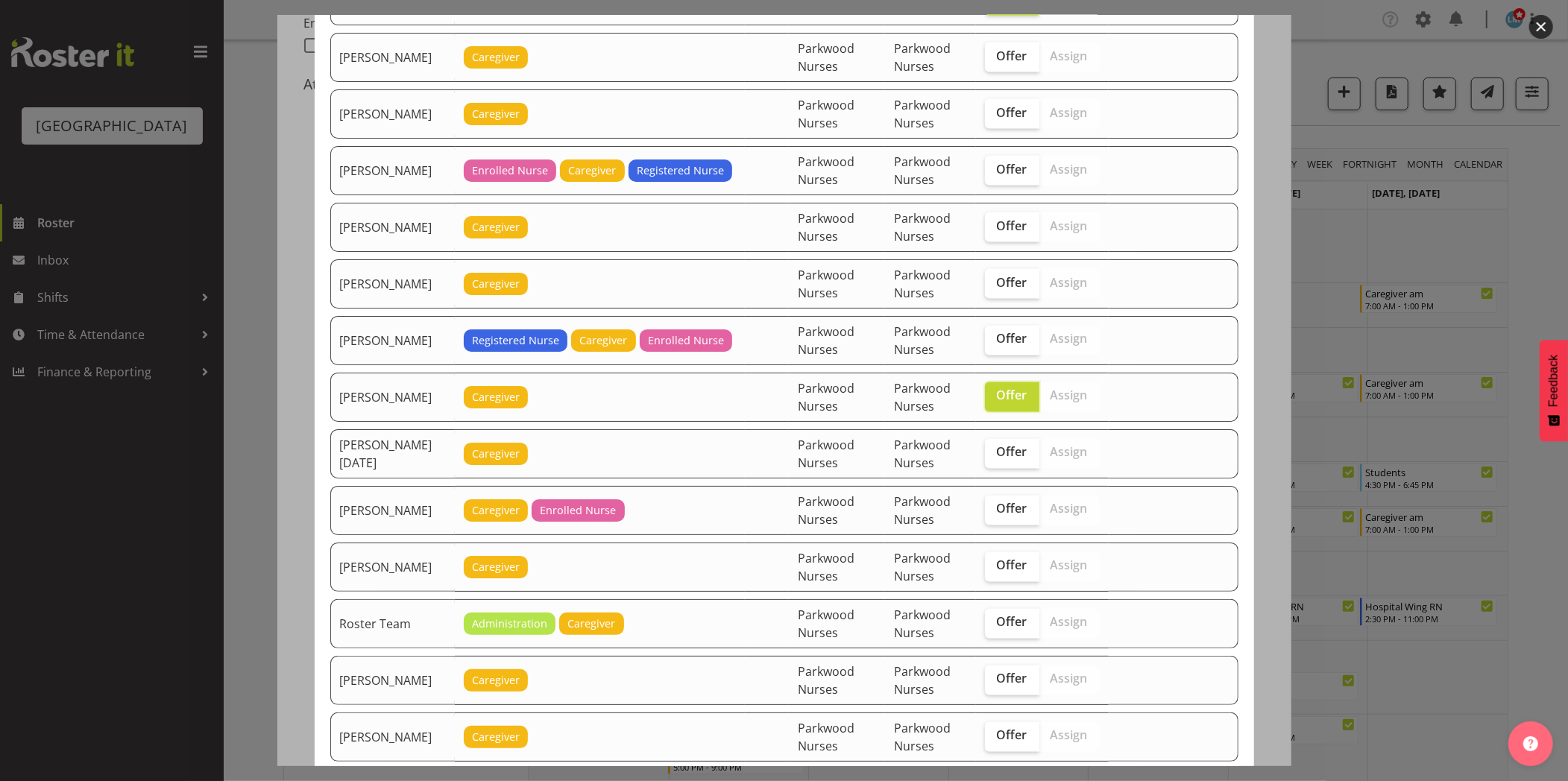
scroll to position [2153, 0]
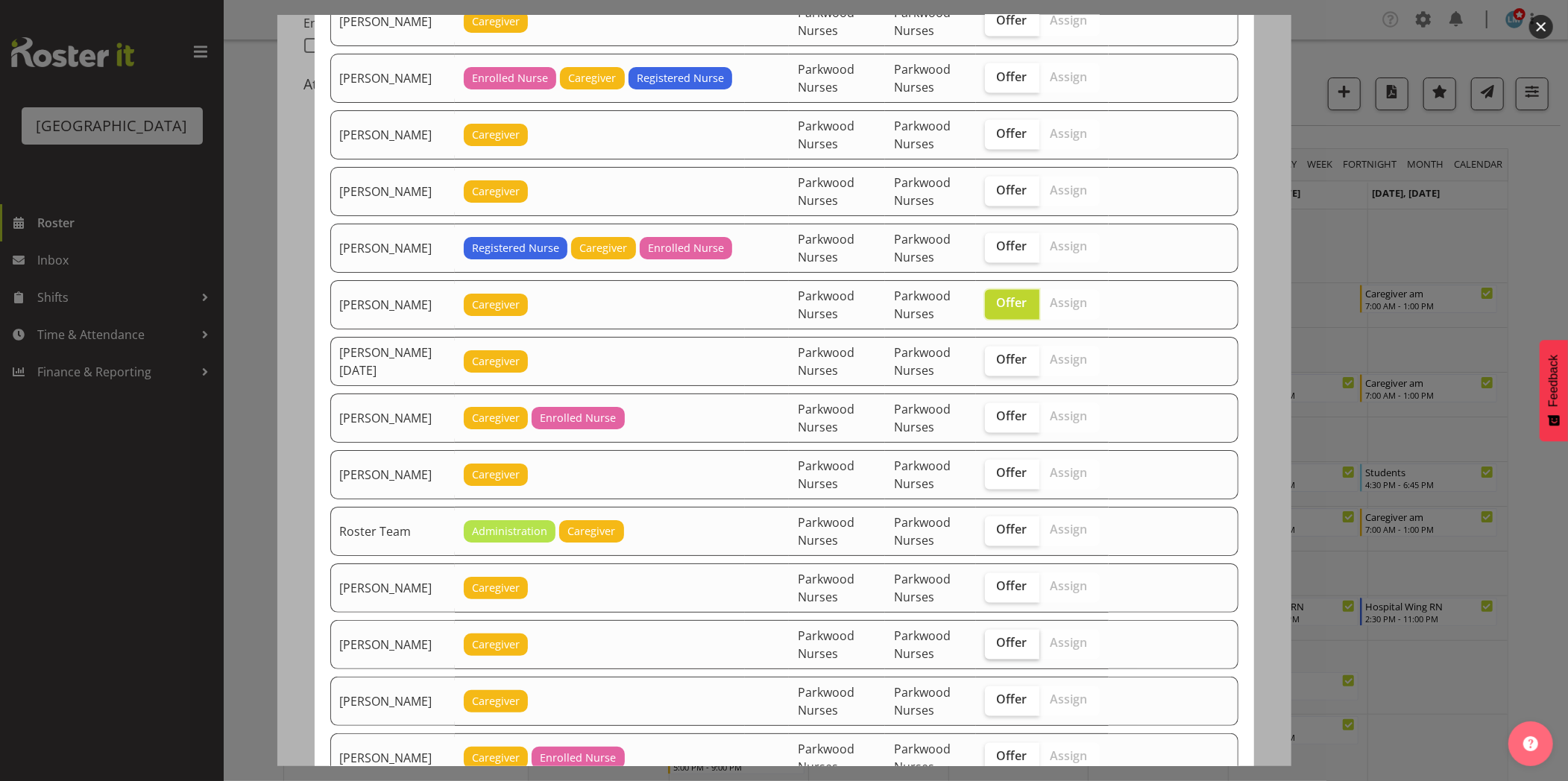
click at [1011, 640] on label "Offer" at bounding box center [1011, 644] width 54 height 29
click at [994, 640] on input "Offer" at bounding box center [989, 644] width 10 height 10
checkbox input "true"
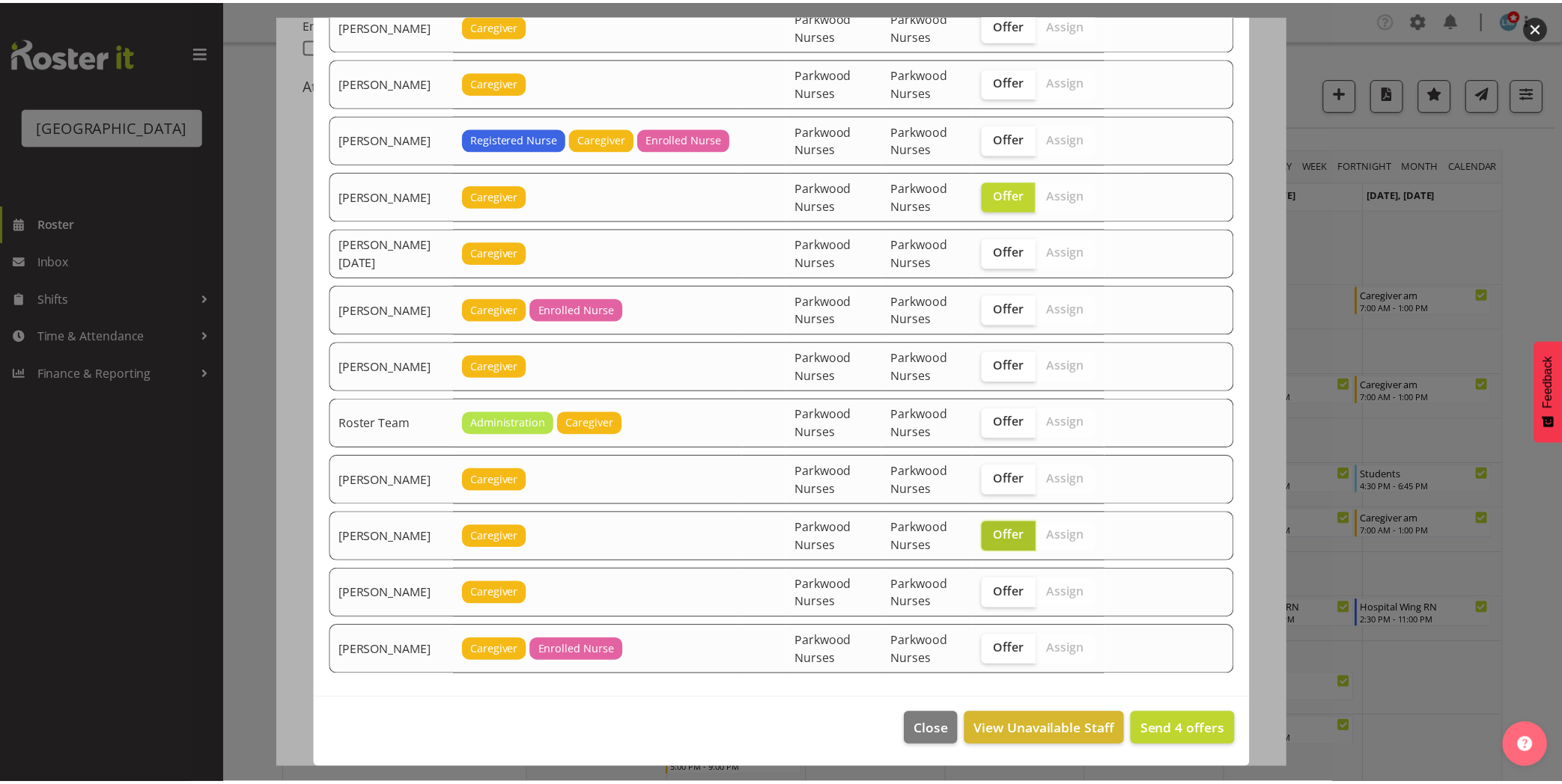
scroll to position [2279, 0]
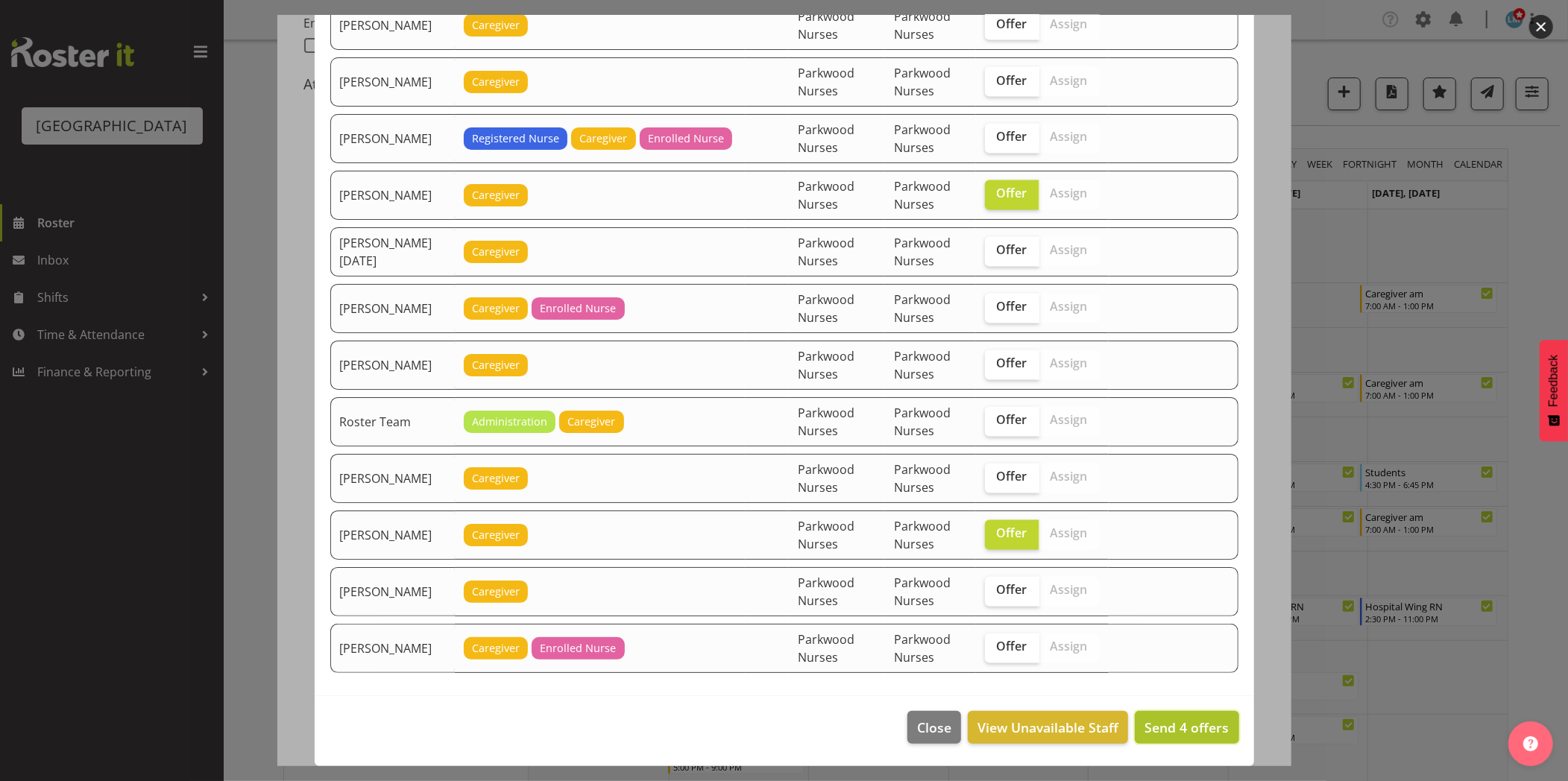
click at [1168, 717] on button "Send 4 offers" at bounding box center [1186, 727] width 104 height 33
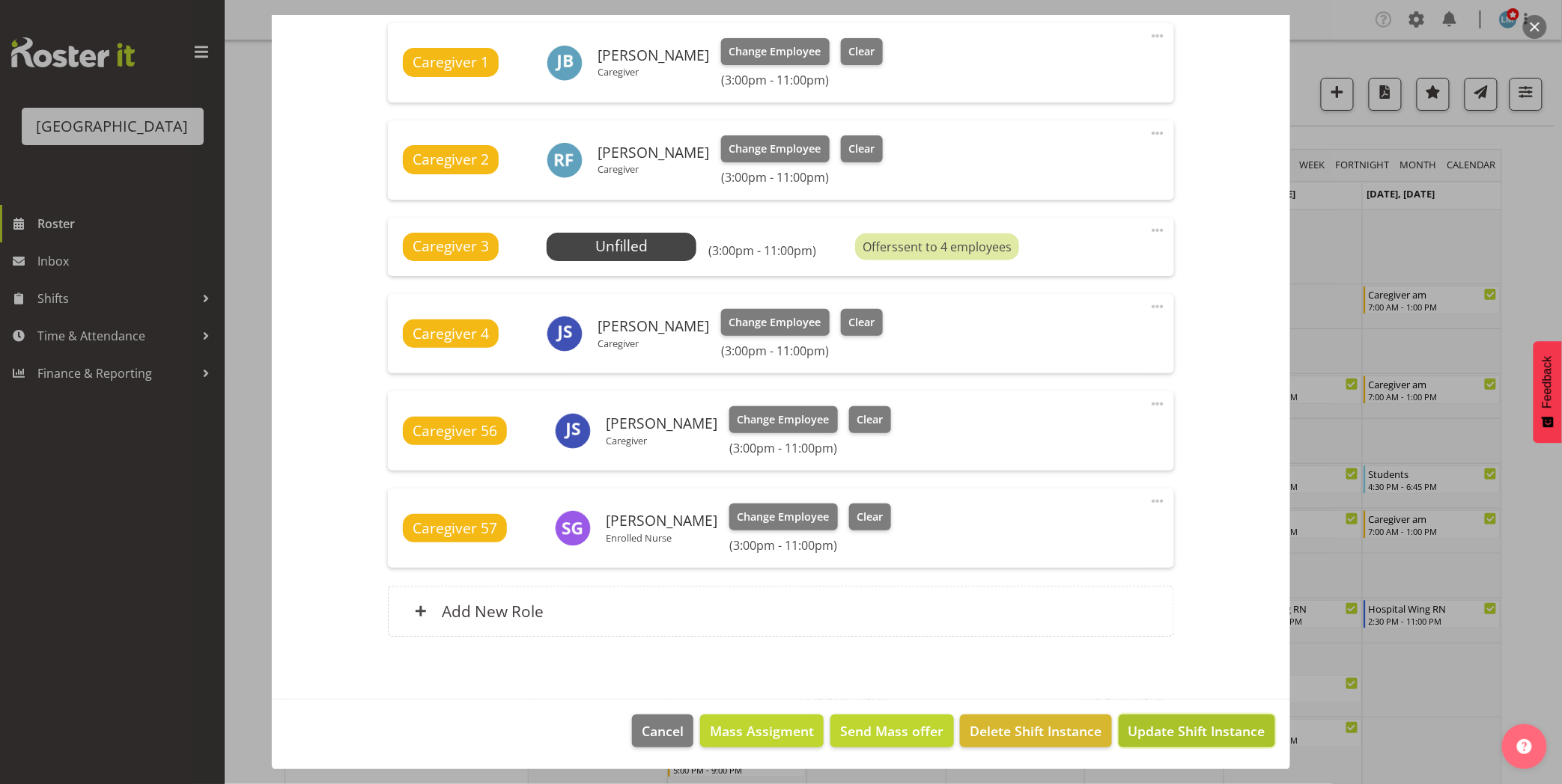
click at [1154, 727] on span "Update Shift Instance" at bounding box center [1196, 731] width 137 height 20
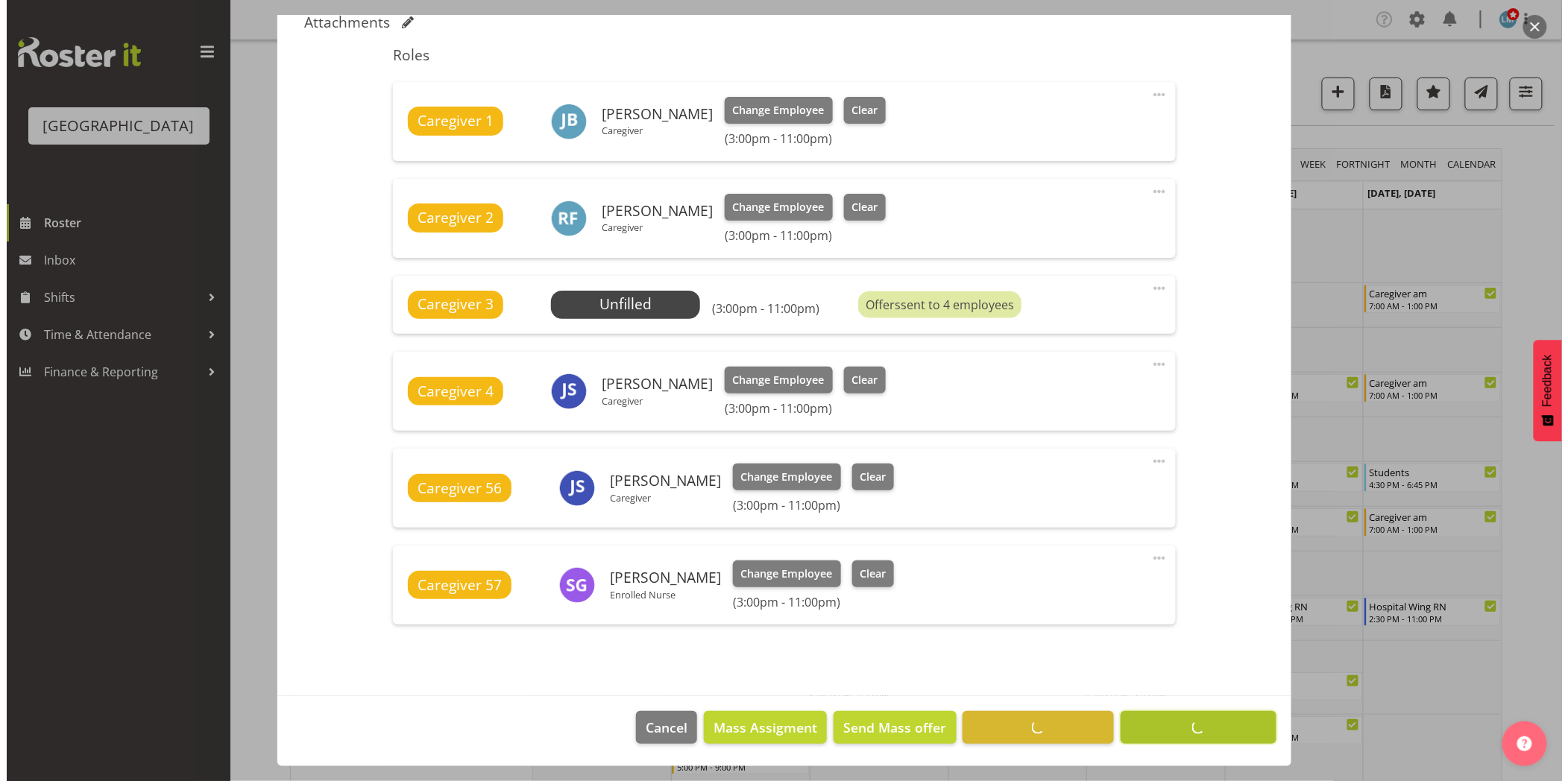
scroll to position [475, 0]
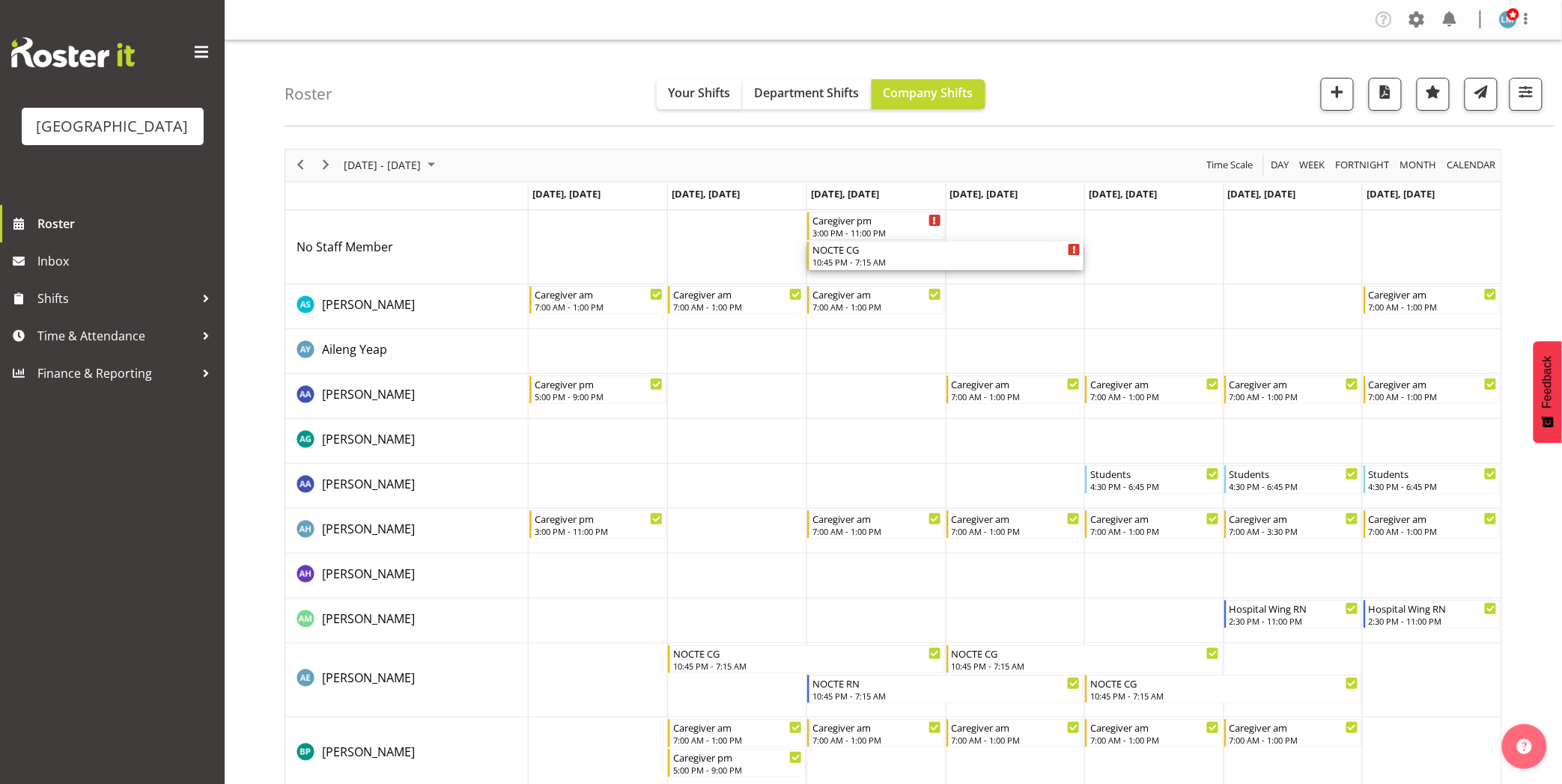
click at [850, 257] on div "10:45 PM - 7:15 AM" at bounding box center [945, 262] width 268 height 12
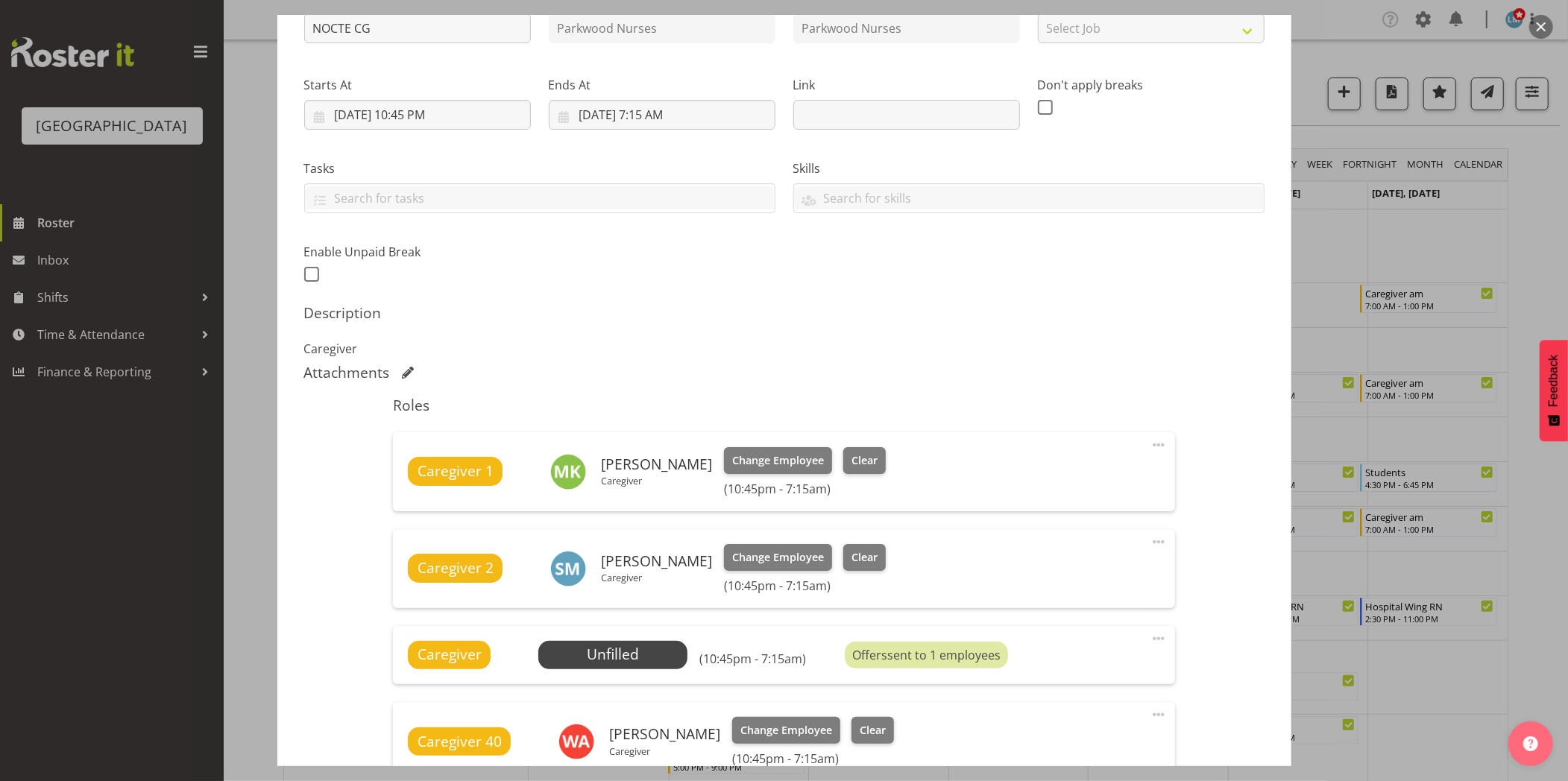
scroll to position [331, 0]
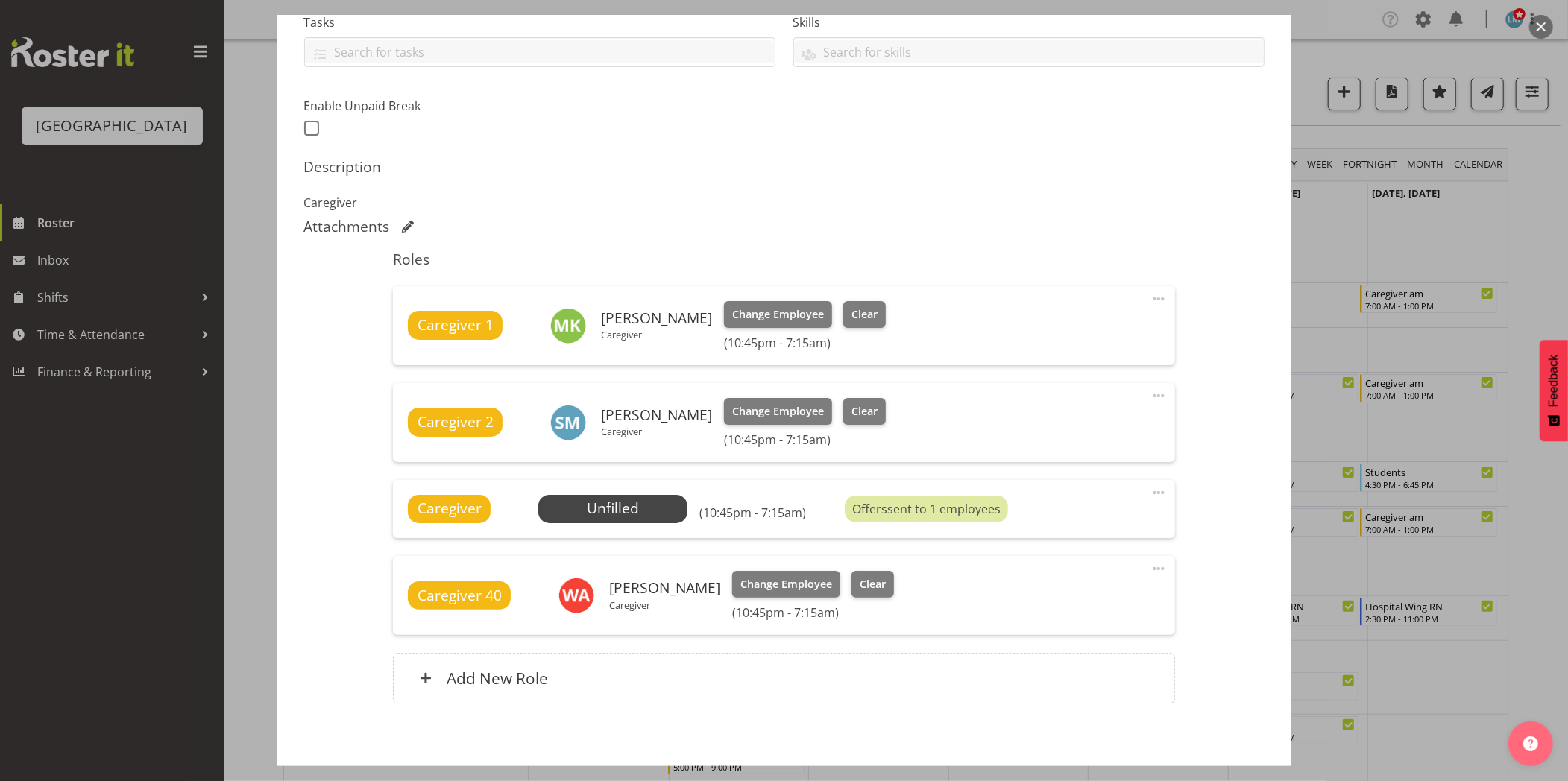
click at [88, 569] on div at bounding box center [784, 390] width 1568 height 781
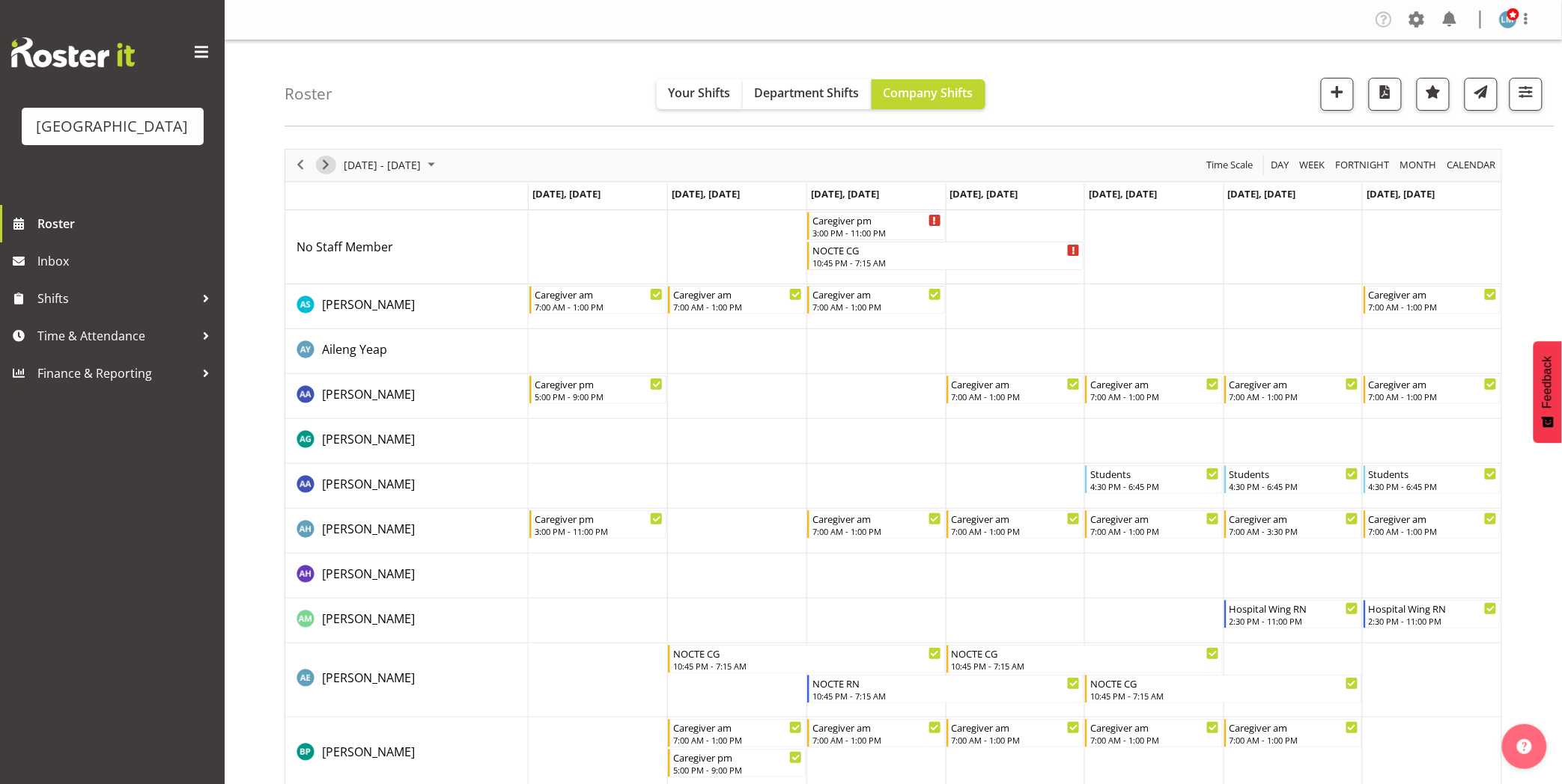
click at [323, 161] on span "Next" at bounding box center [325, 165] width 18 height 19
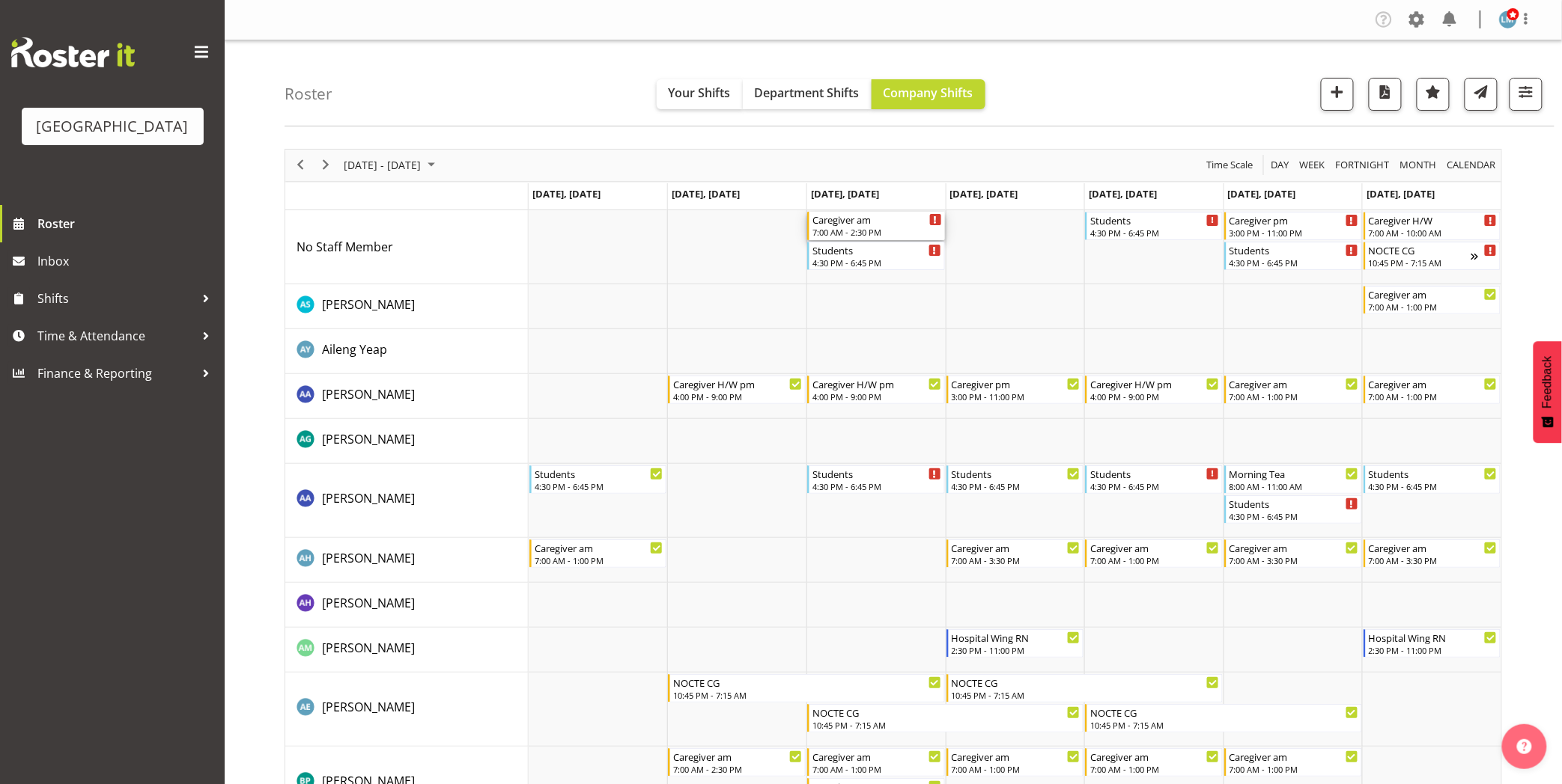
click at [853, 226] on div "Caregiver am 7:00 AM - 2:30 PM" at bounding box center [876, 226] width 130 height 29
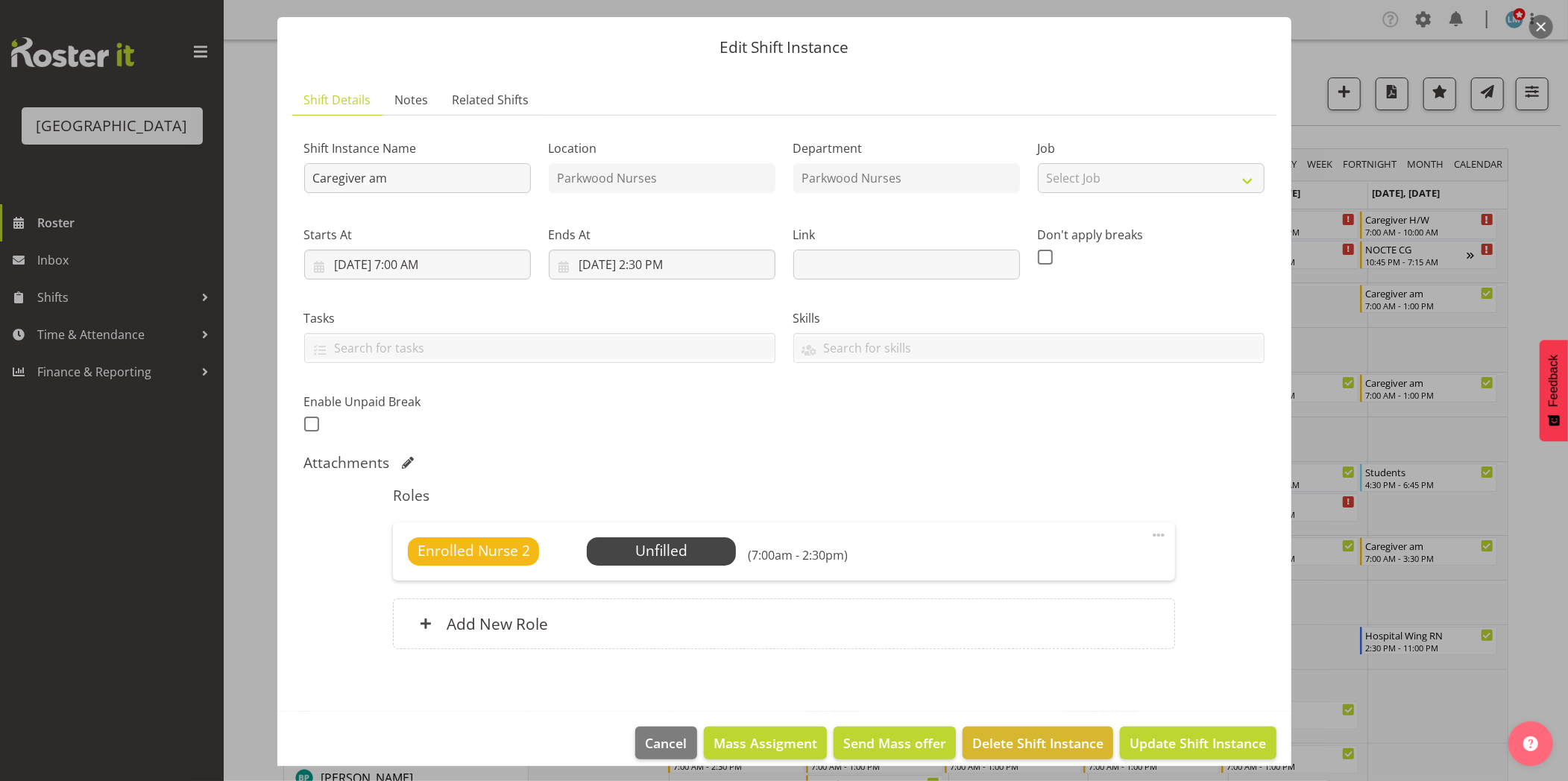
scroll to position [50, 0]
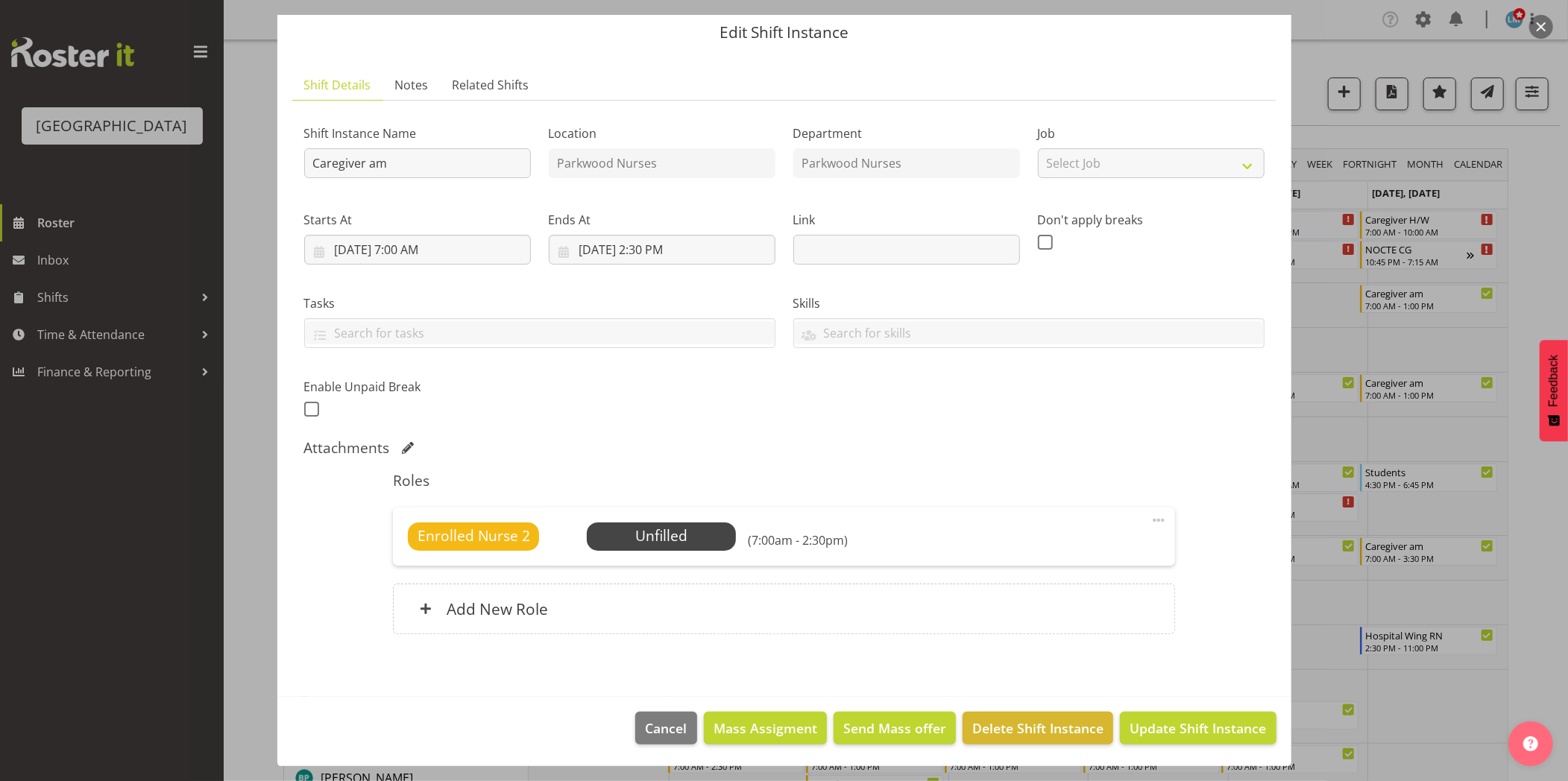
click at [1542, 212] on div at bounding box center [784, 390] width 1568 height 781
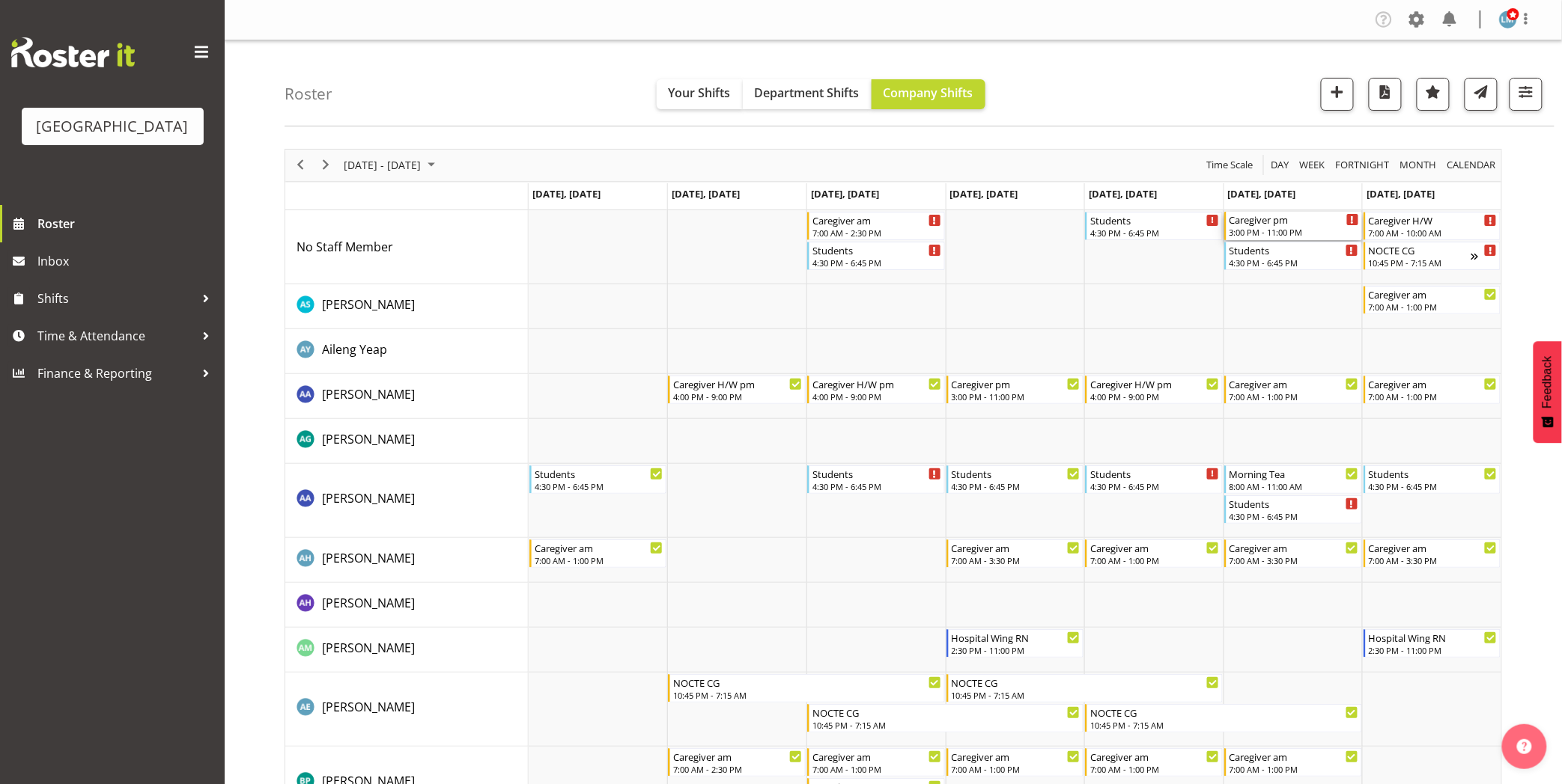
click at [1265, 228] on div "3:00 PM - 11:00 PM" at bounding box center [1294, 231] width 130 height 12
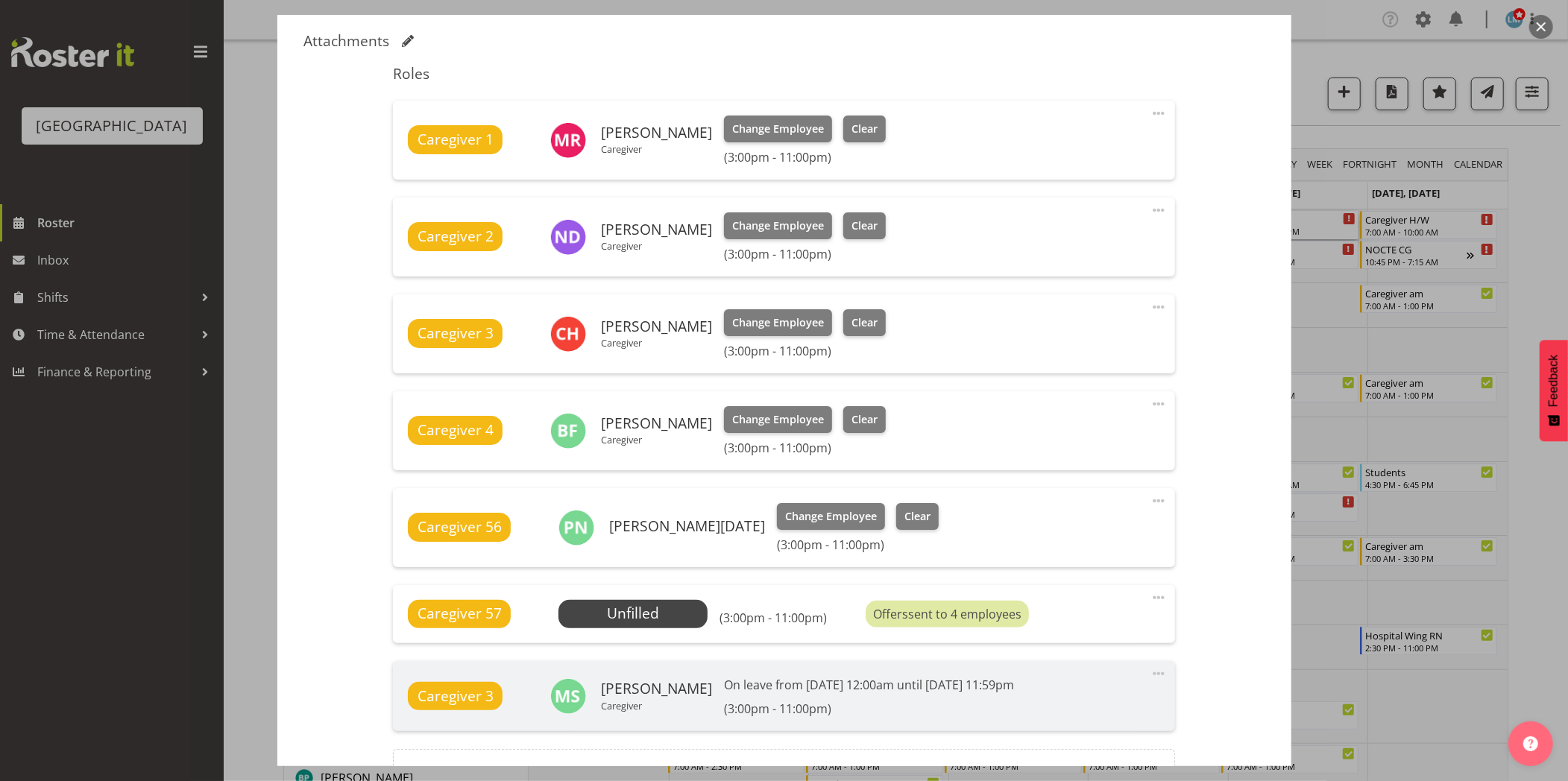
scroll to position [331, 0]
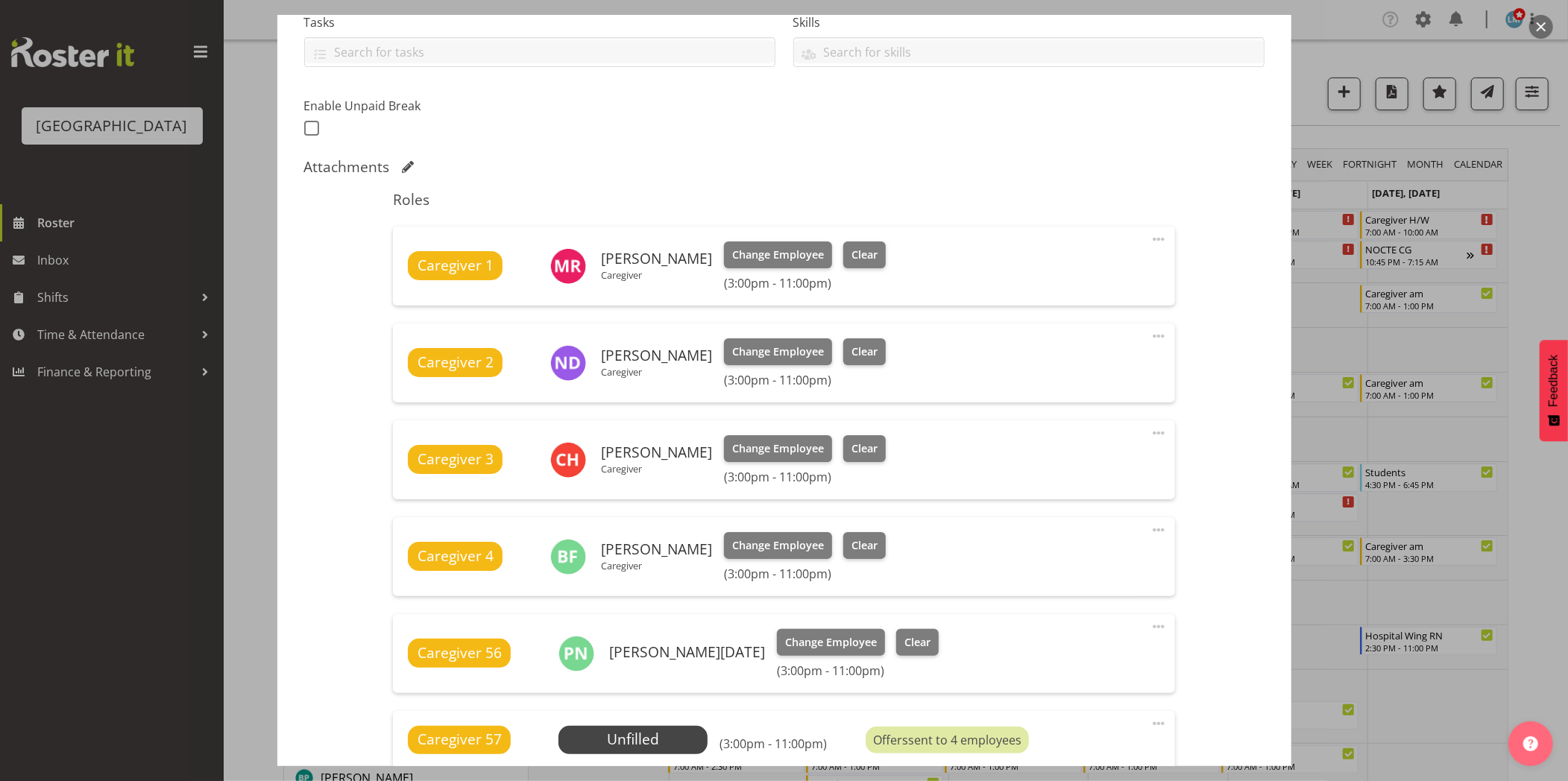
click at [1517, 170] on div at bounding box center [784, 390] width 1568 height 781
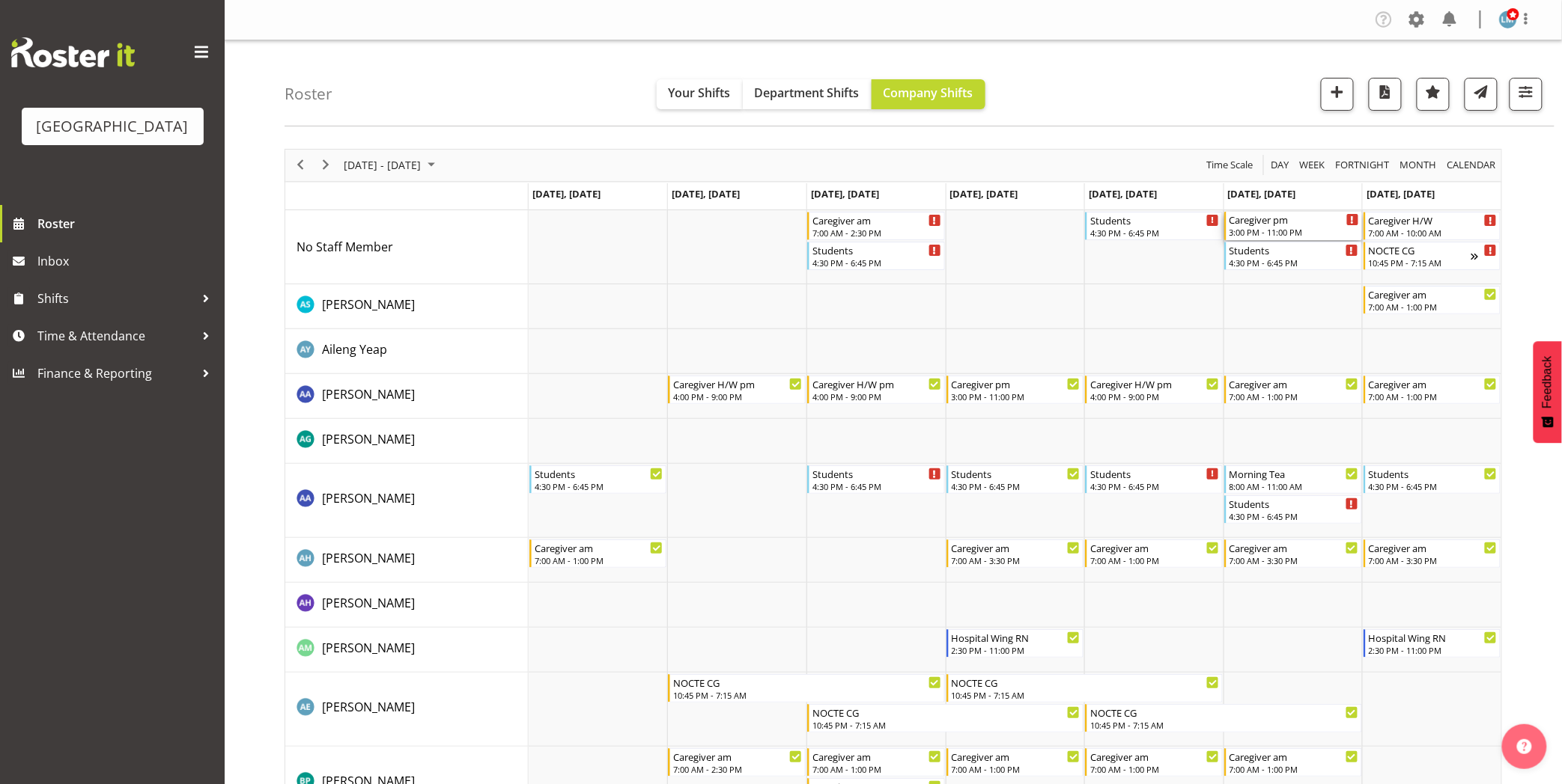
click at [1275, 228] on div "3:00 PM - 11:00 PM" at bounding box center [1294, 231] width 130 height 12
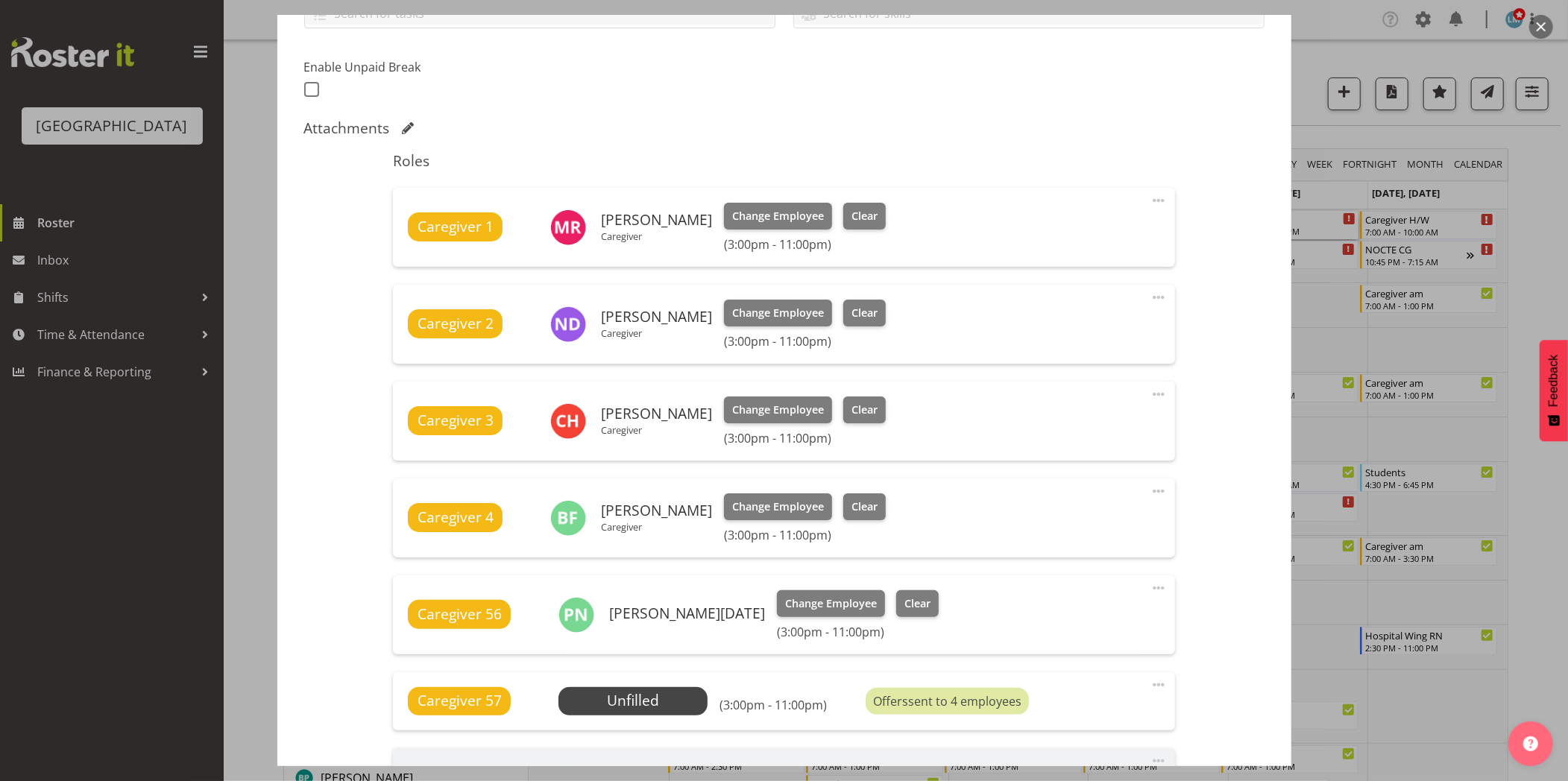
scroll to position [414, 0]
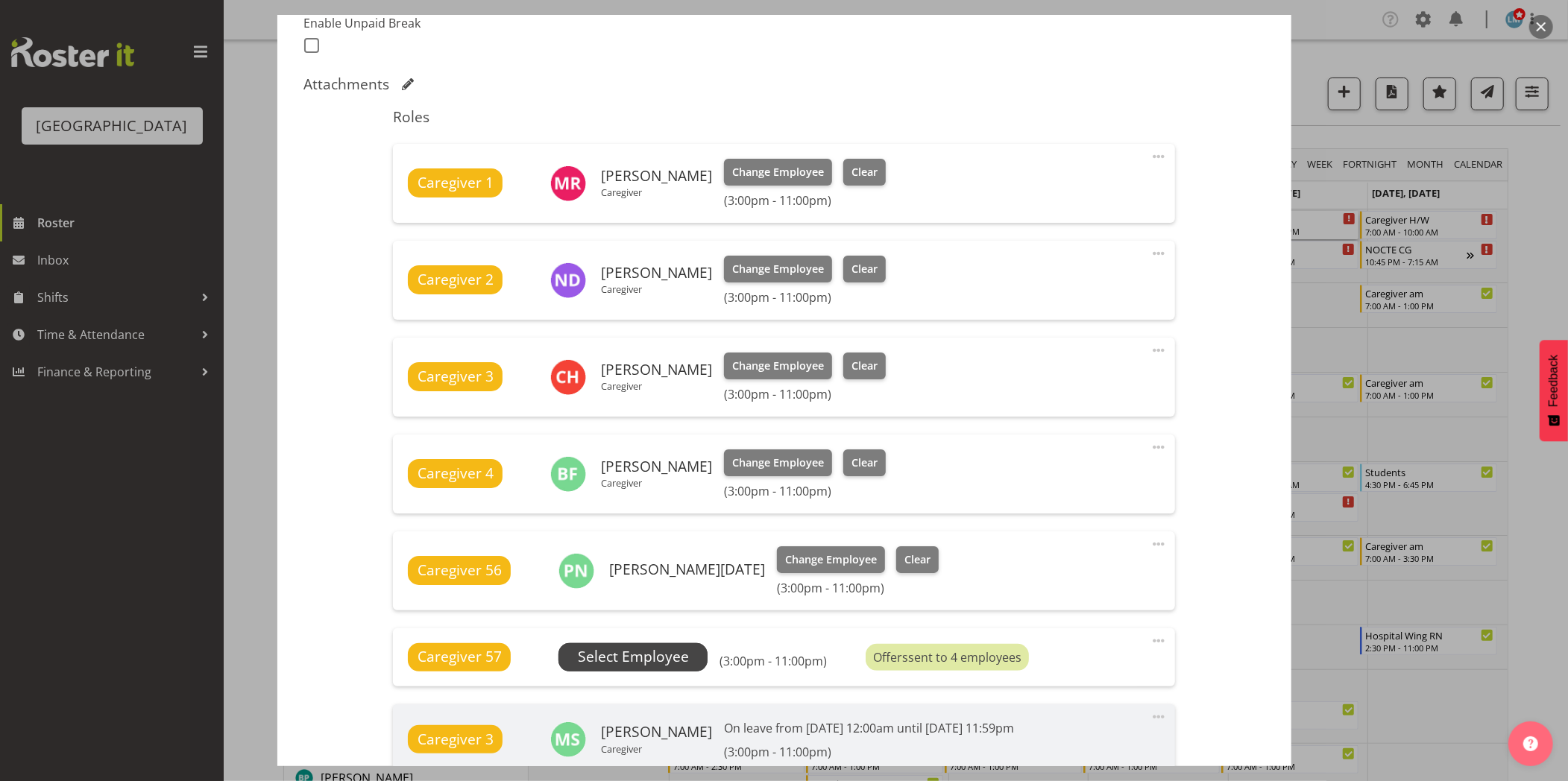
click at [634, 661] on span "Select Employee" at bounding box center [633, 657] width 111 height 21
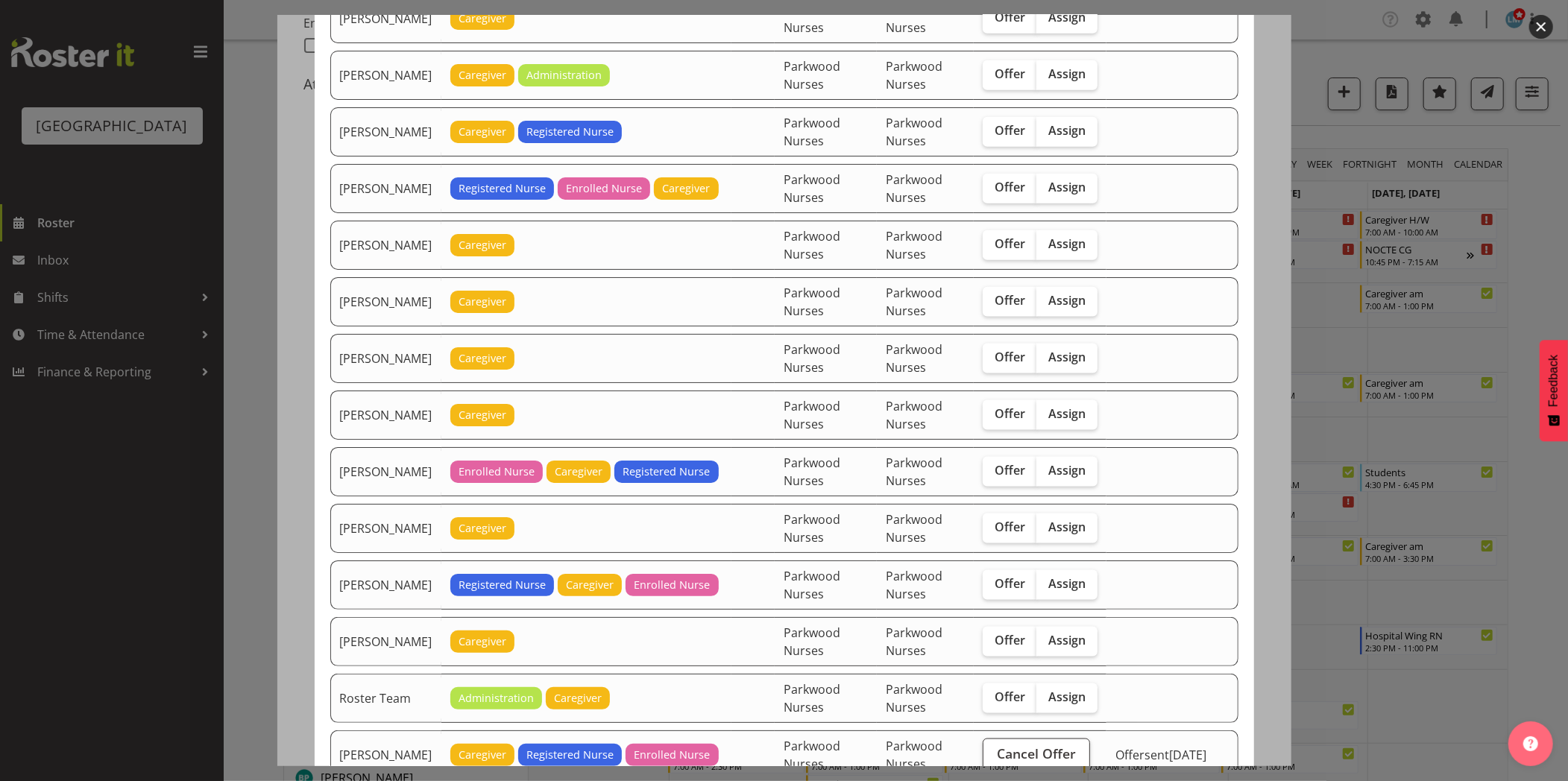
scroll to position [1491, 0]
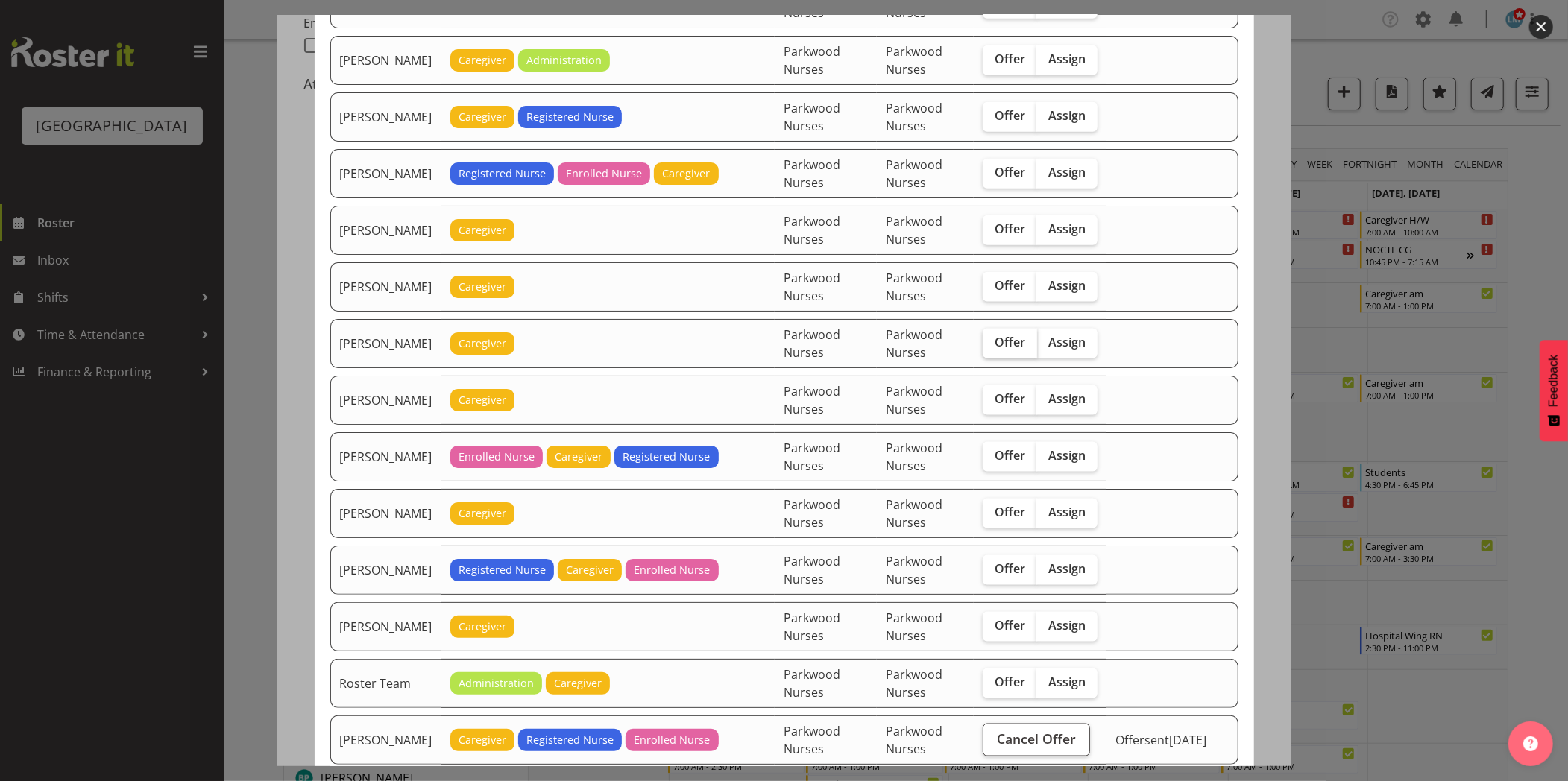
click at [1020, 350] on span "Offer" at bounding box center [1009, 342] width 30 height 15
click at [992, 347] on input "Offer" at bounding box center [987, 342] width 10 height 10
checkbox input "true"
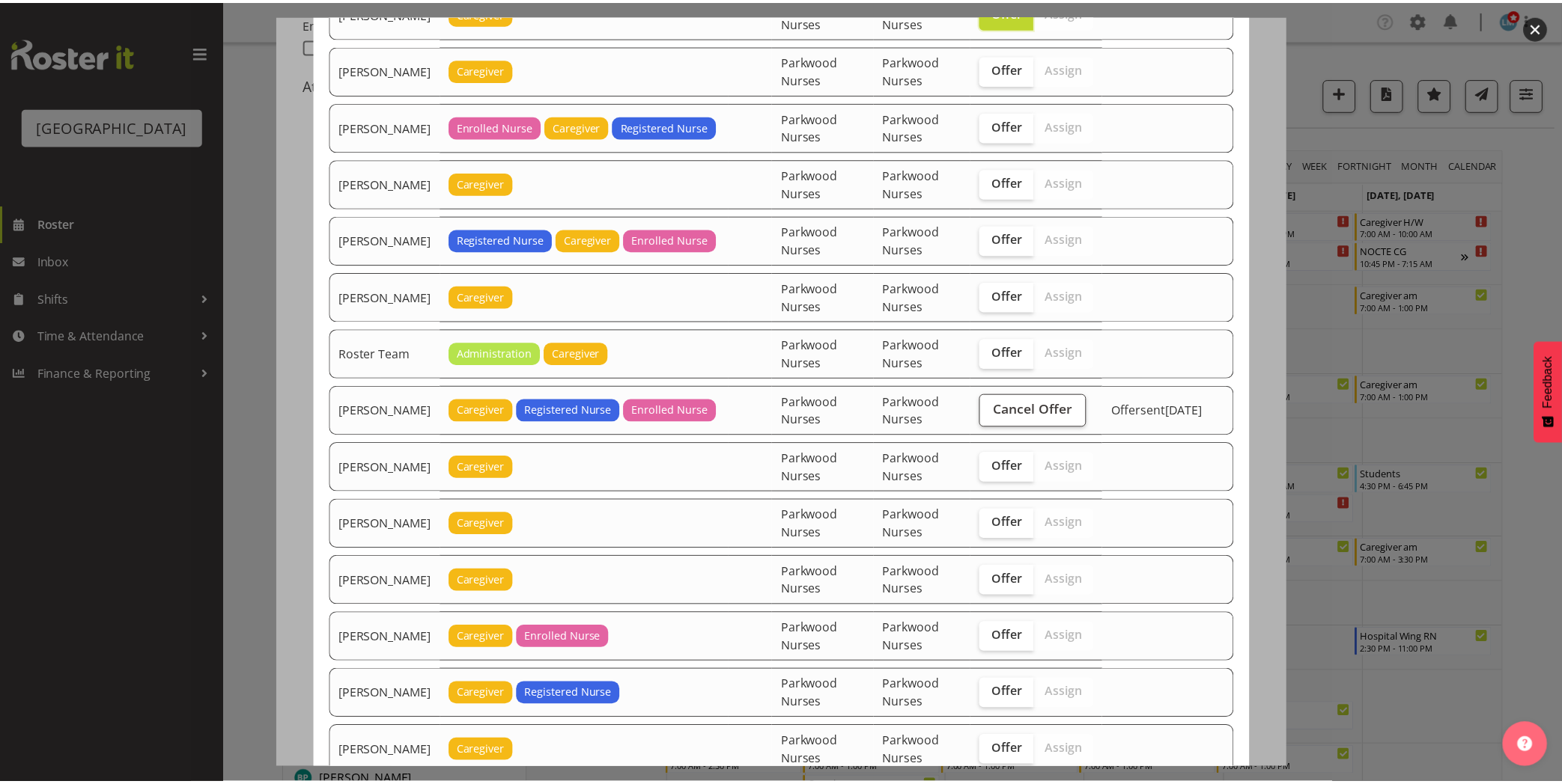
scroll to position [2051, 0]
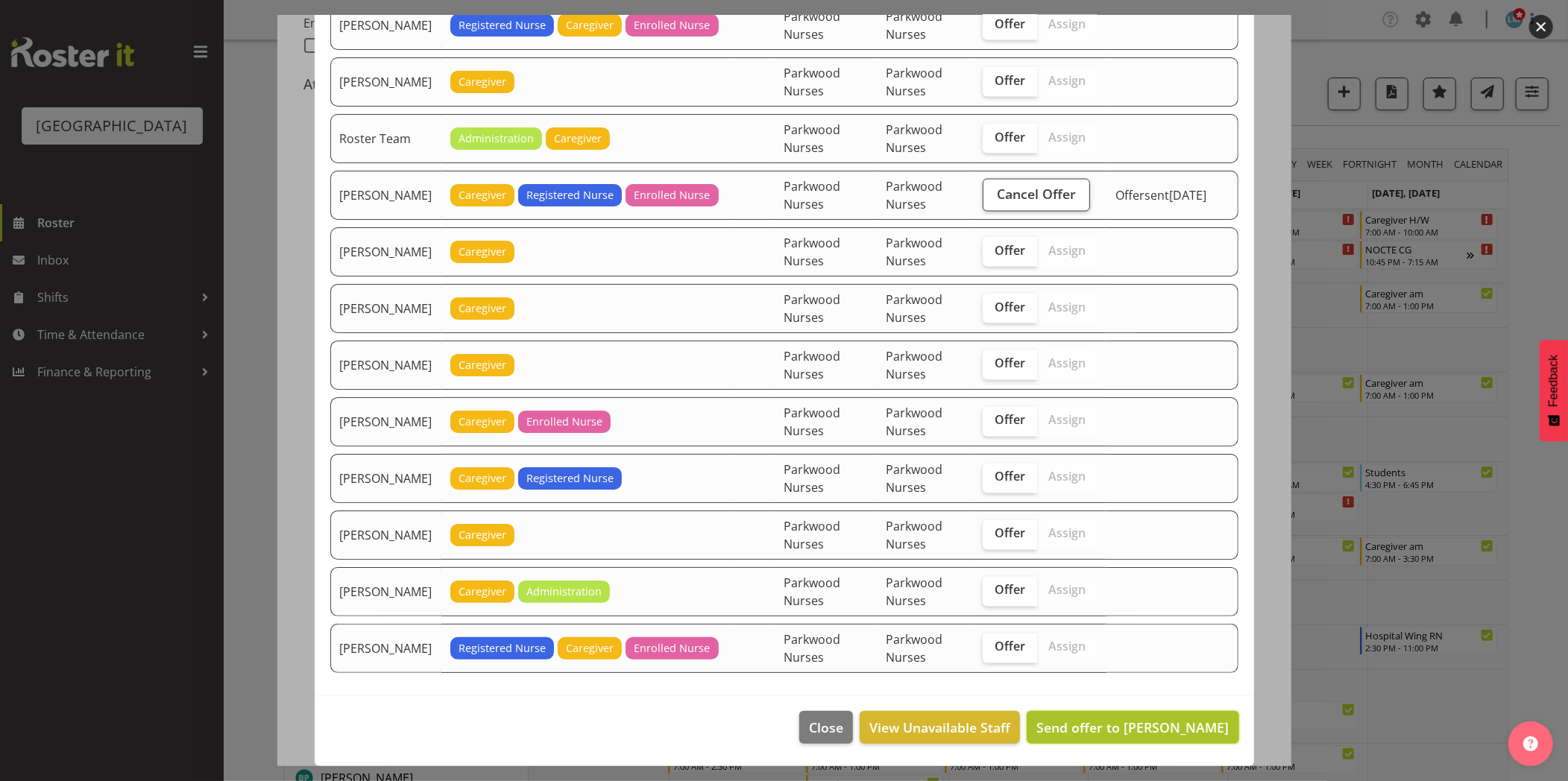
click at [1207, 739] on button "Send offer to Maria Kuraem" at bounding box center [1132, 727] width 212 height 33
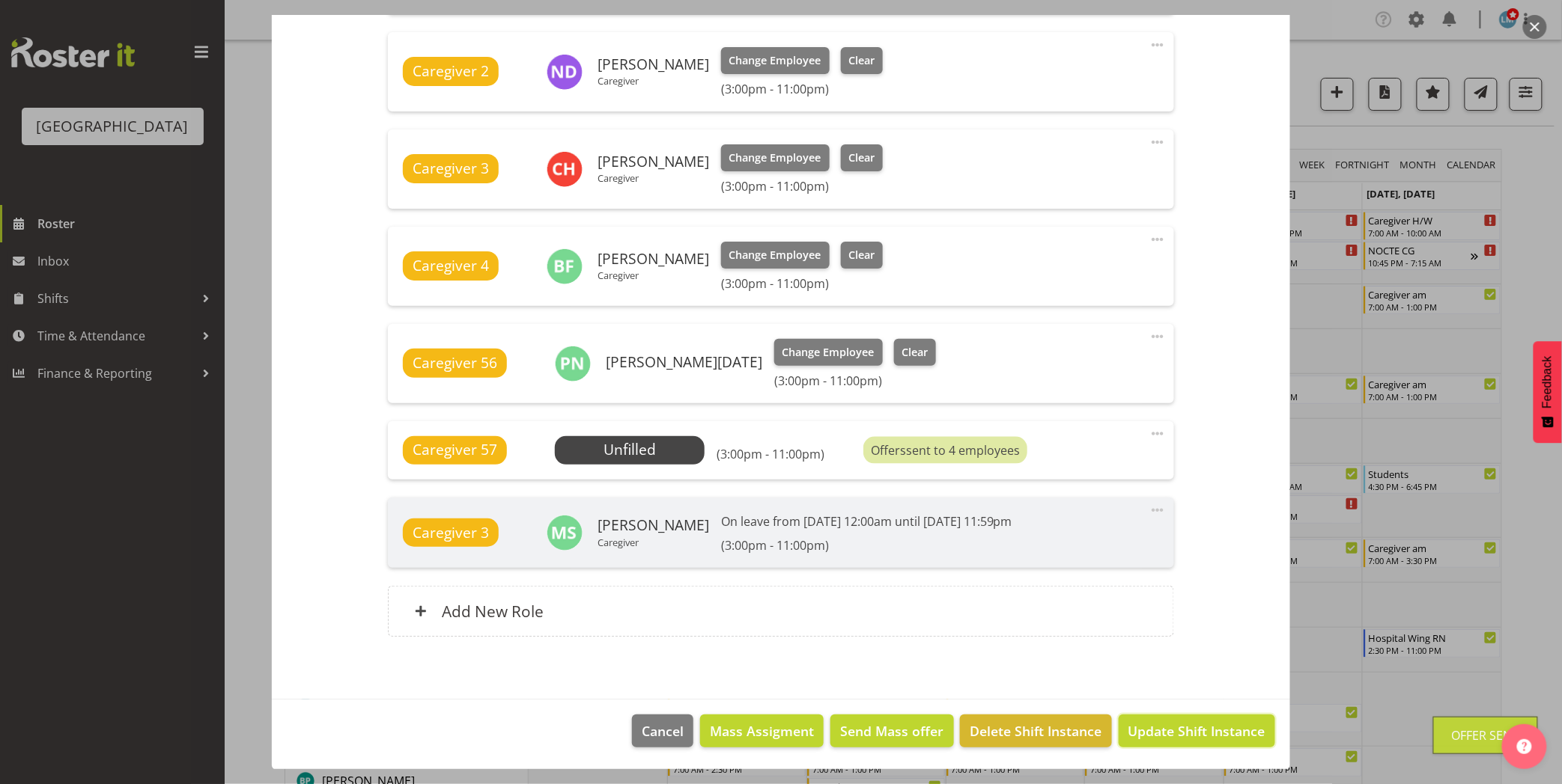
click at [1212, 742] on button "Update Shift Instance" at bounding box center [1196, 731] width 157 height 33
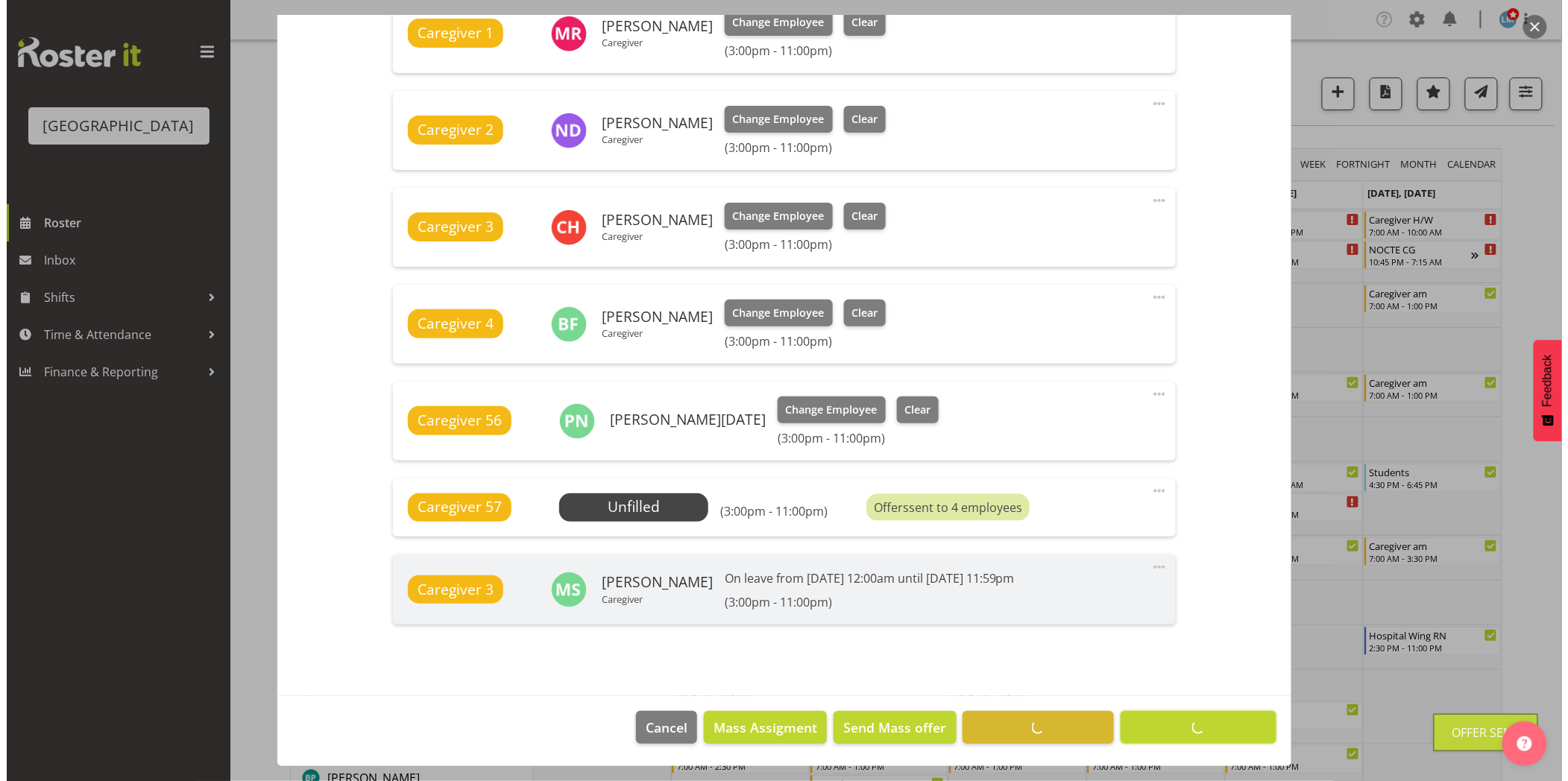
scroll to position [563, 0]
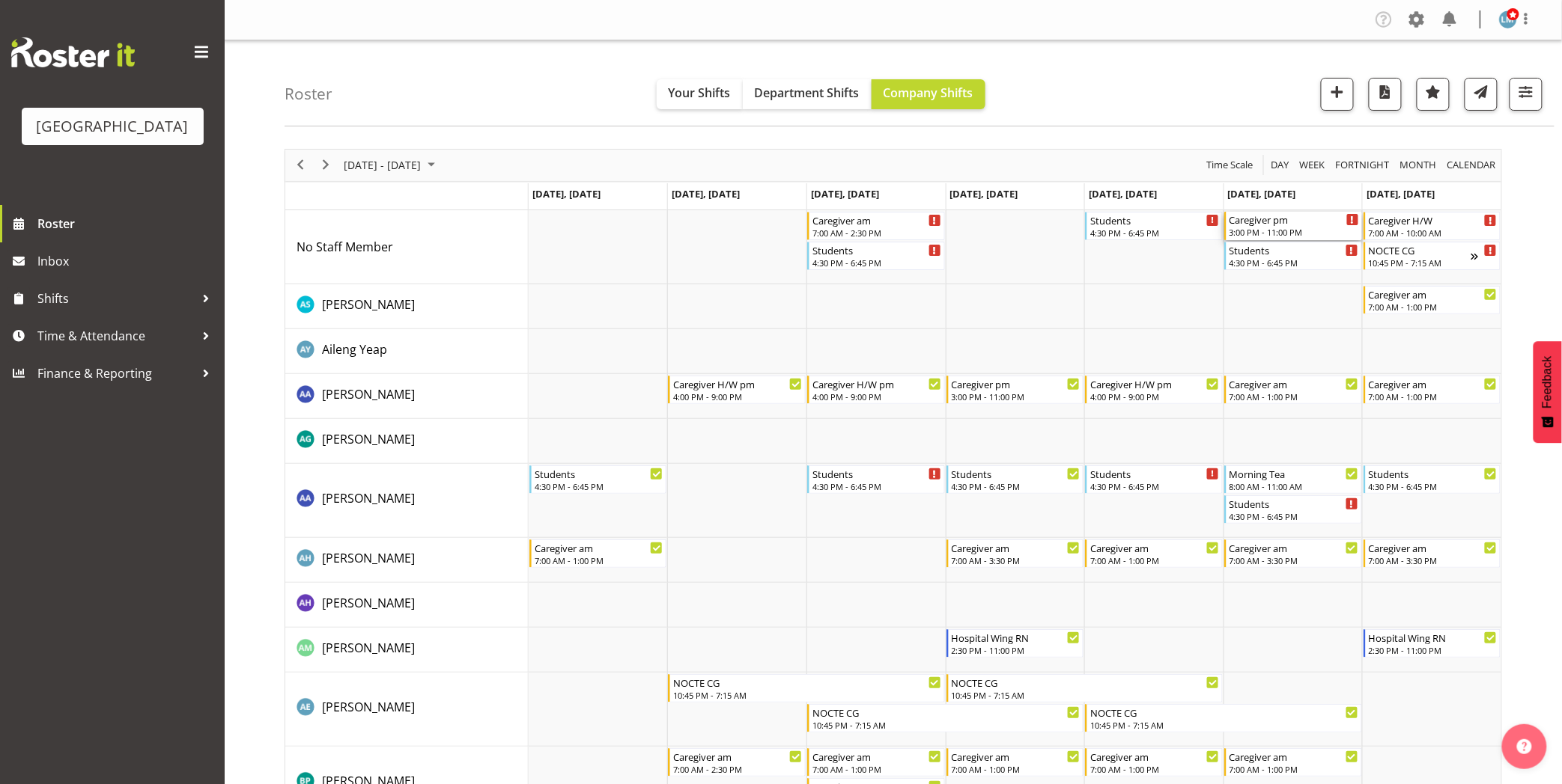
click at [1299, 218] on div "Caregiver pm" at bounding box center [1294, 219] width 130 height 15
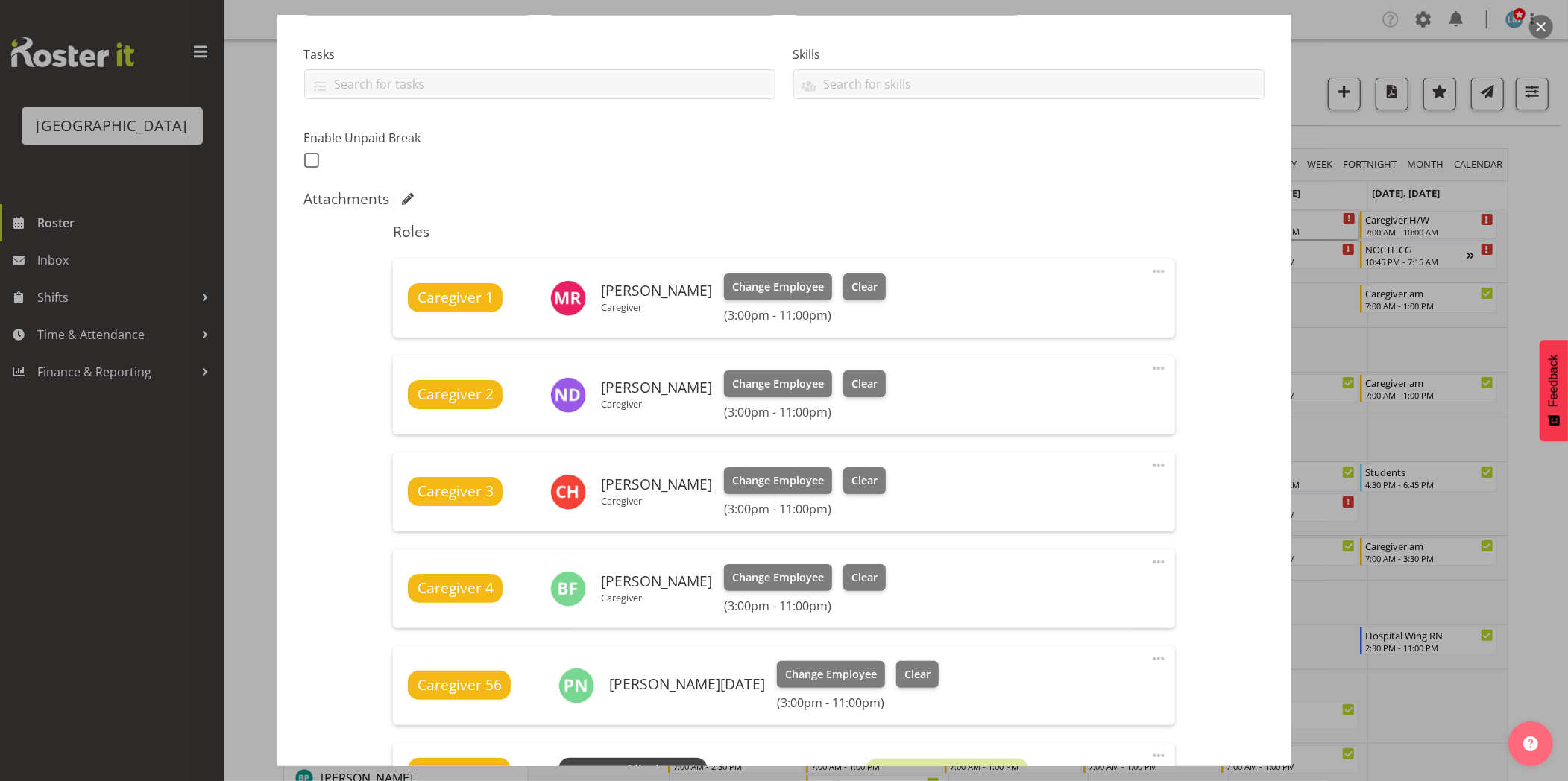
scroll to position [414, 0]
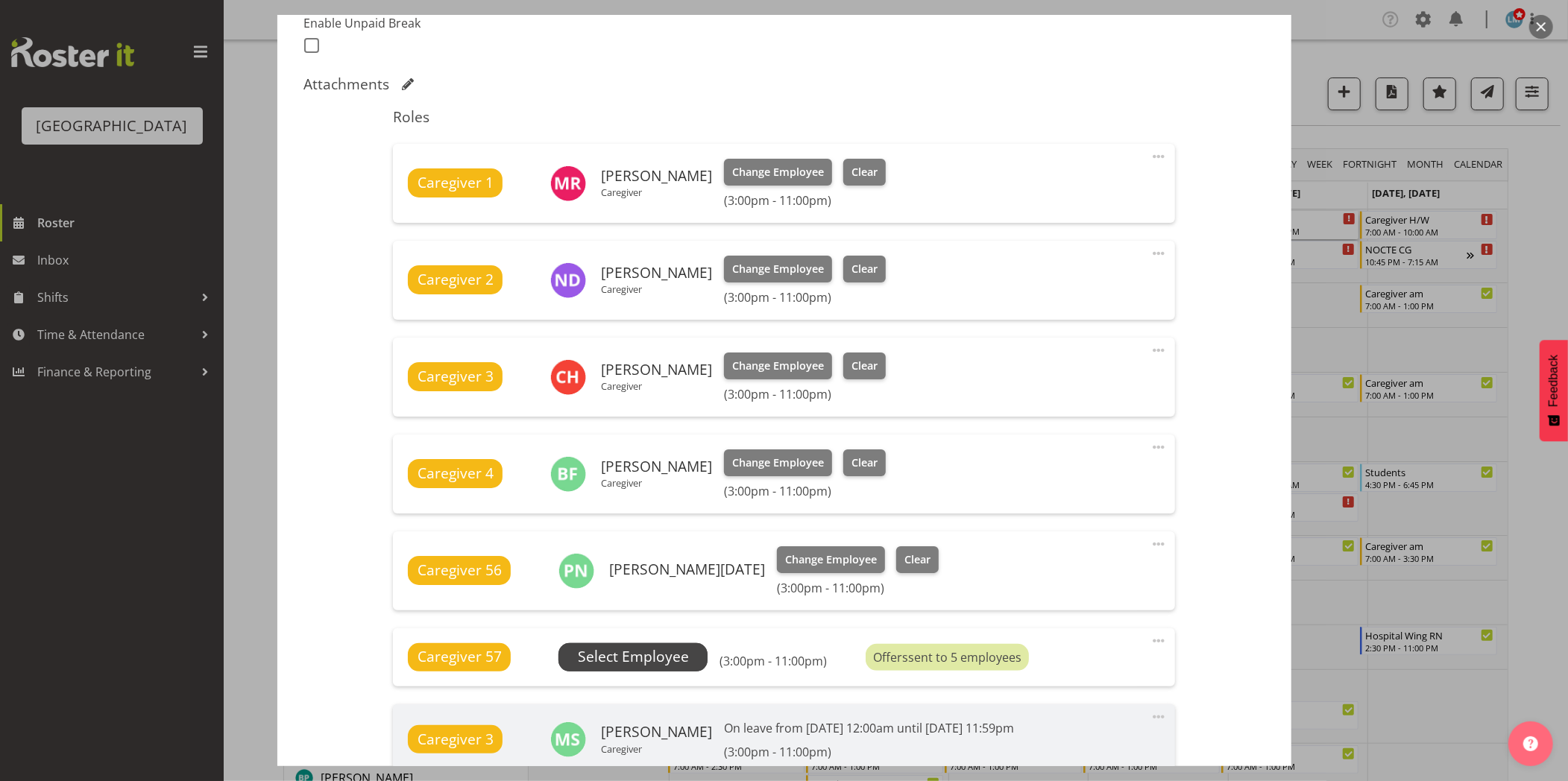
click at [659, 657] on span "Select Employee" at bounding box center [633, 657] width 111 height 21
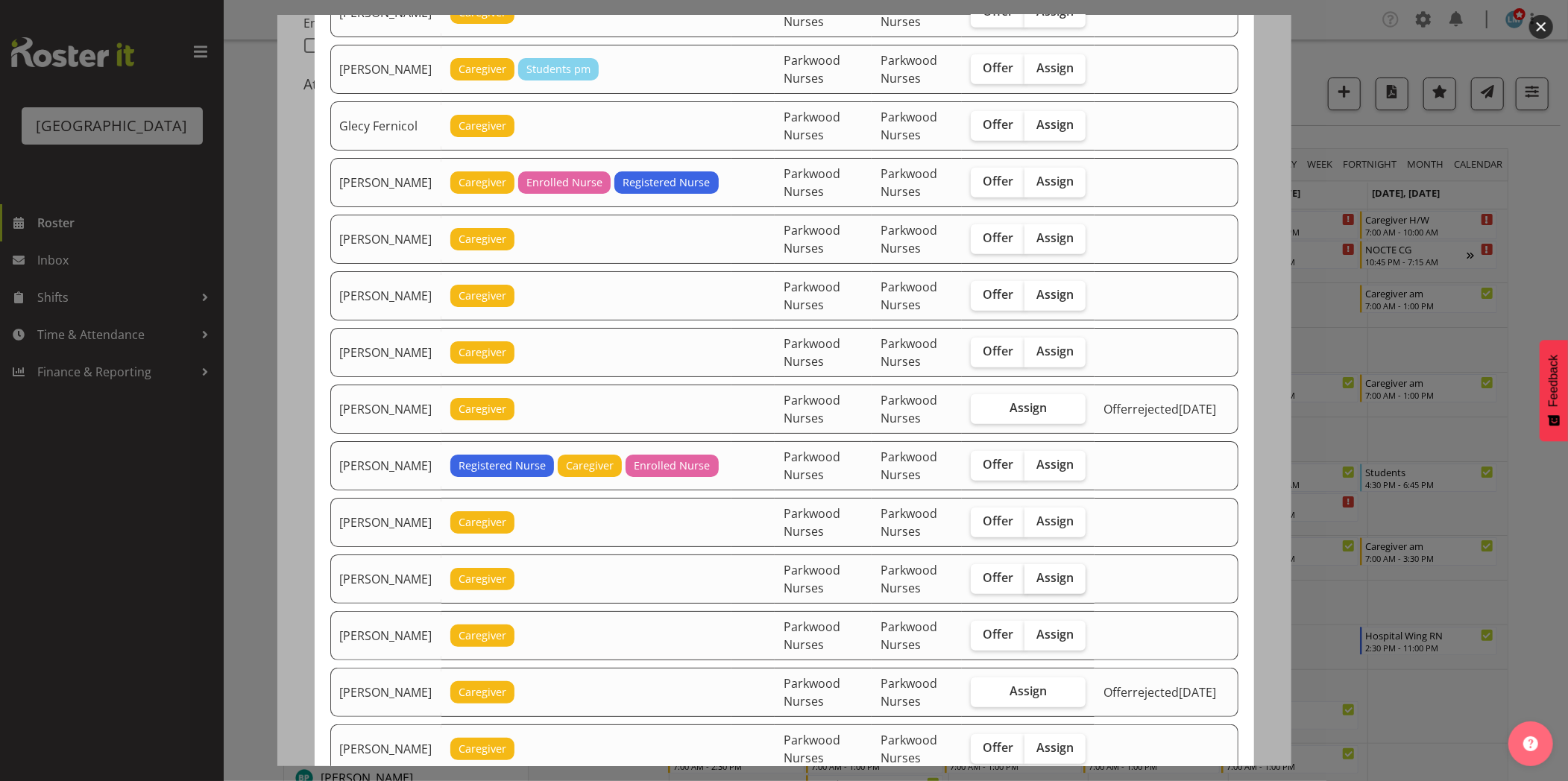
scroll to position [1076, 0]
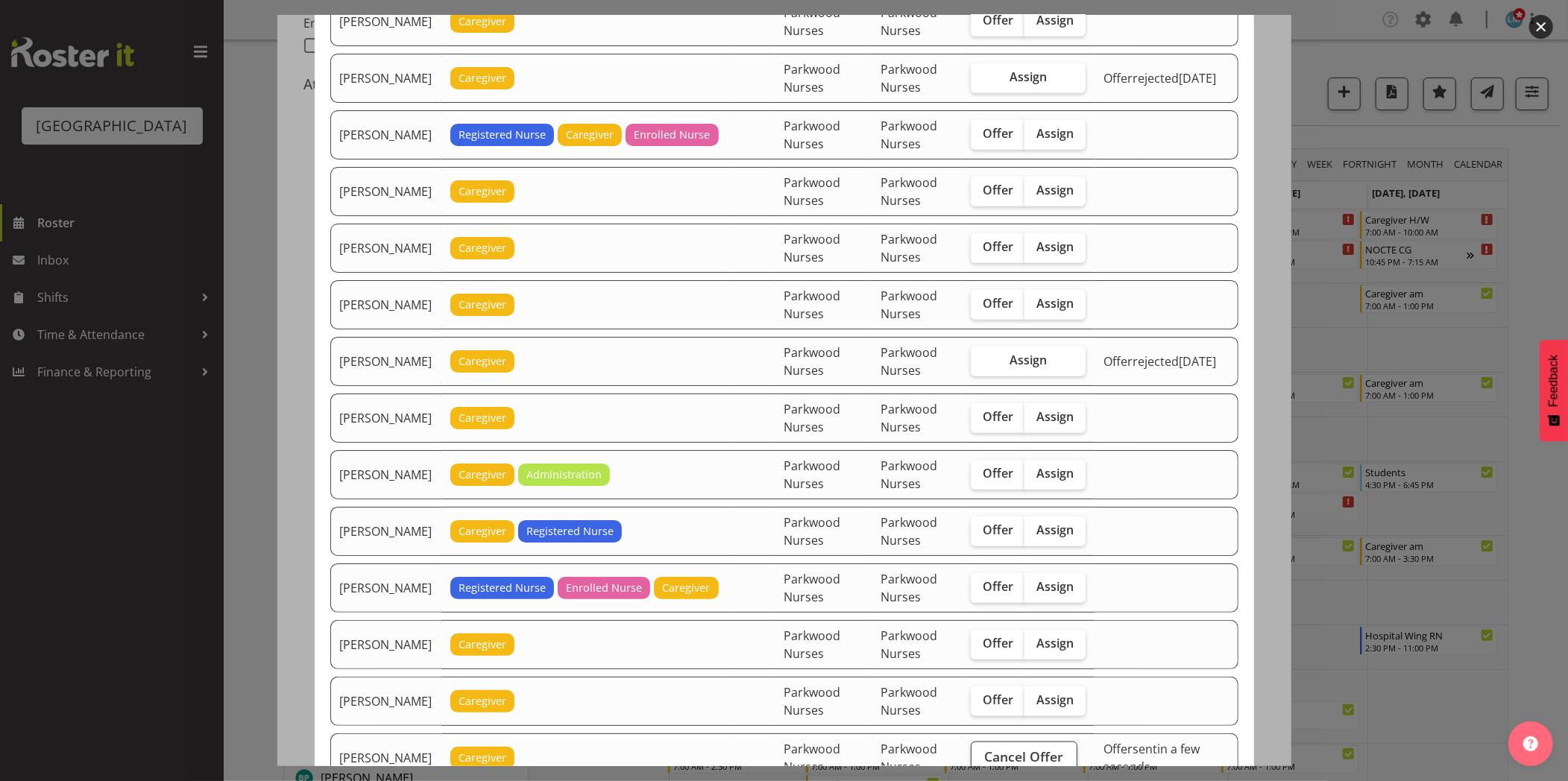
click at [1539, 232] on div at bounding box center [784, 390] width 1568 height 781
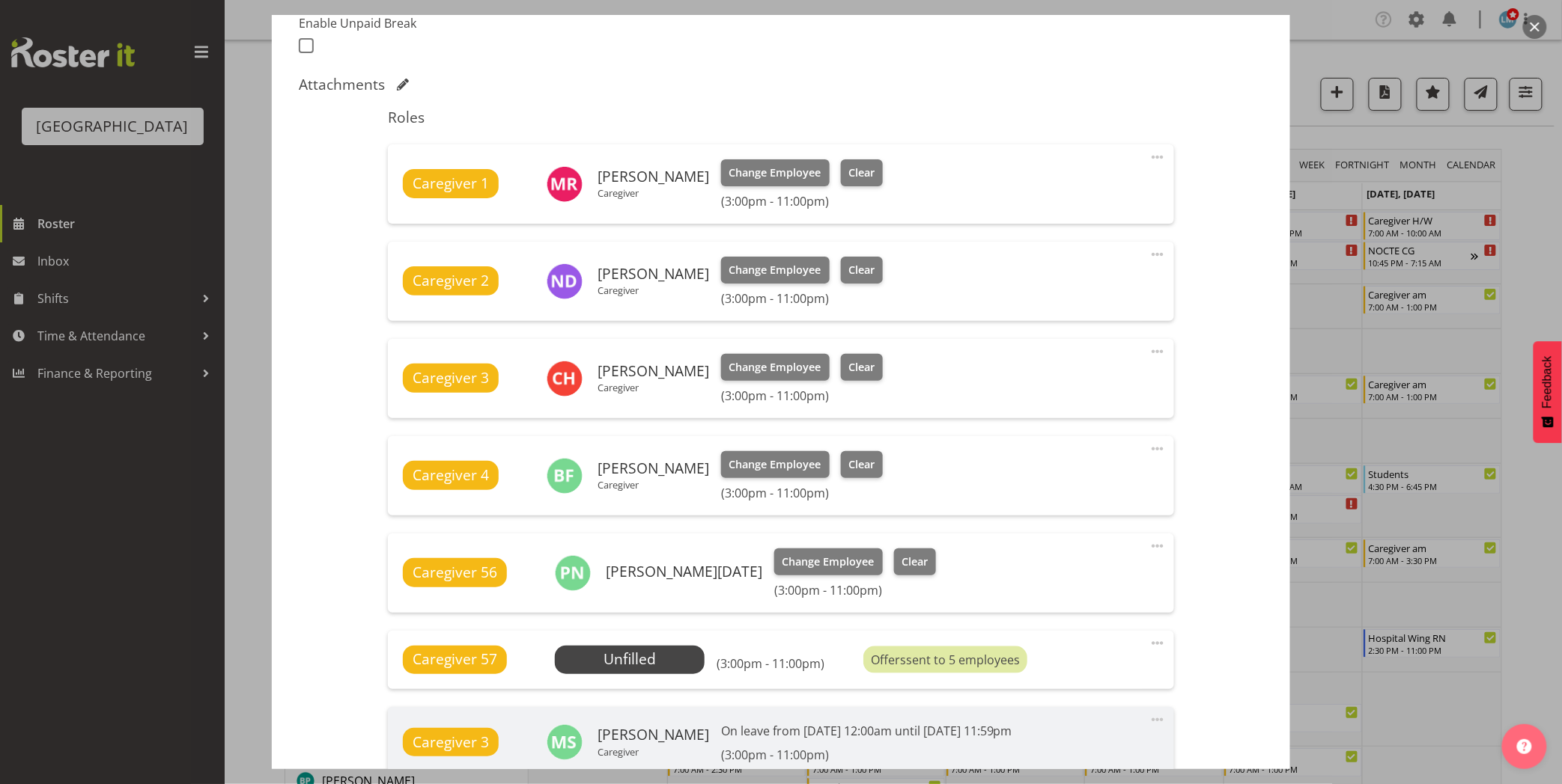
click at [1544, 233] on div at bounding box center [781, 392] width 1562 height 784
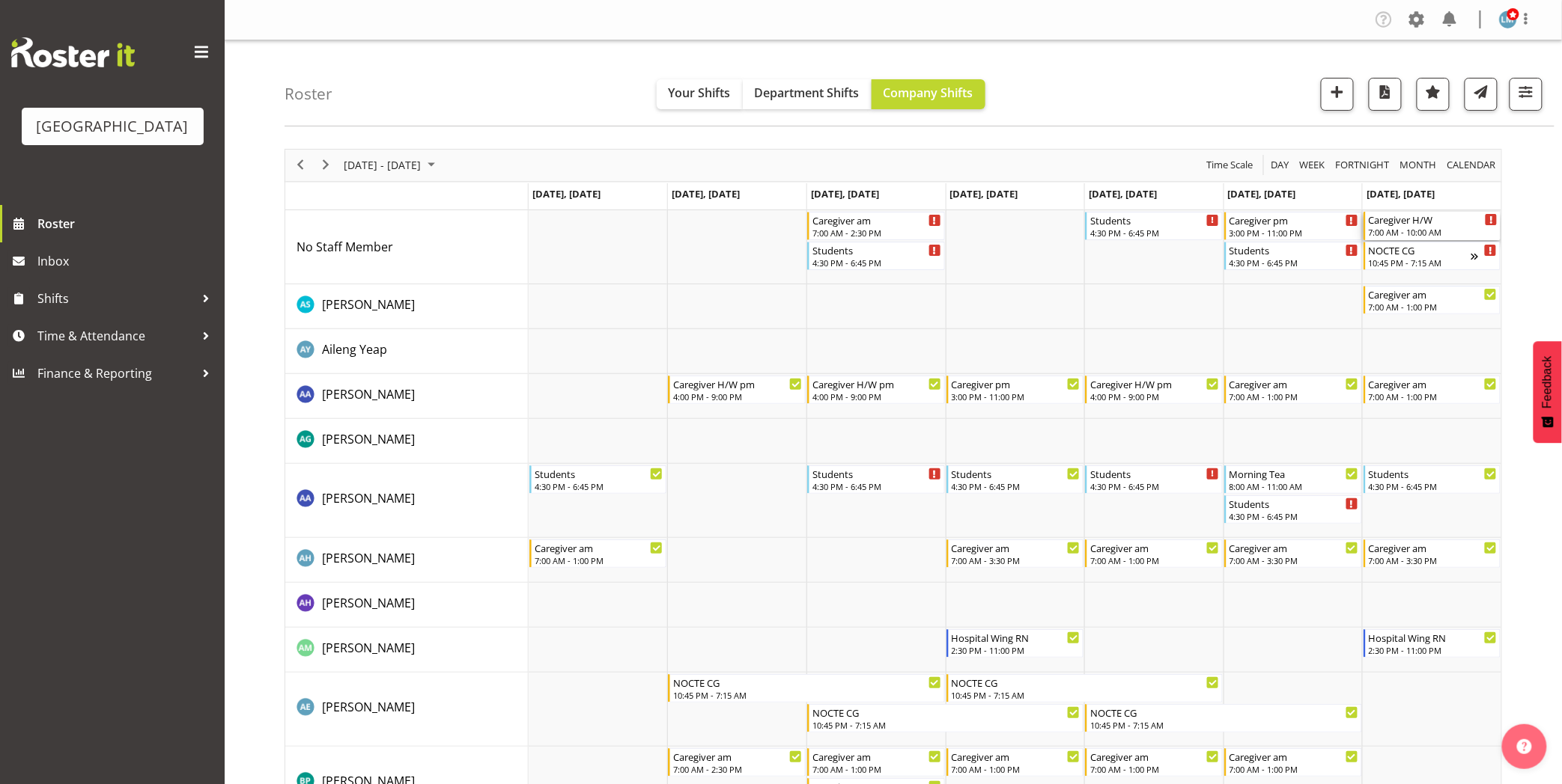
click at [1439, 222] on div "Caregiver H/W" at bounding box center [1433, 219] width 130 height 15
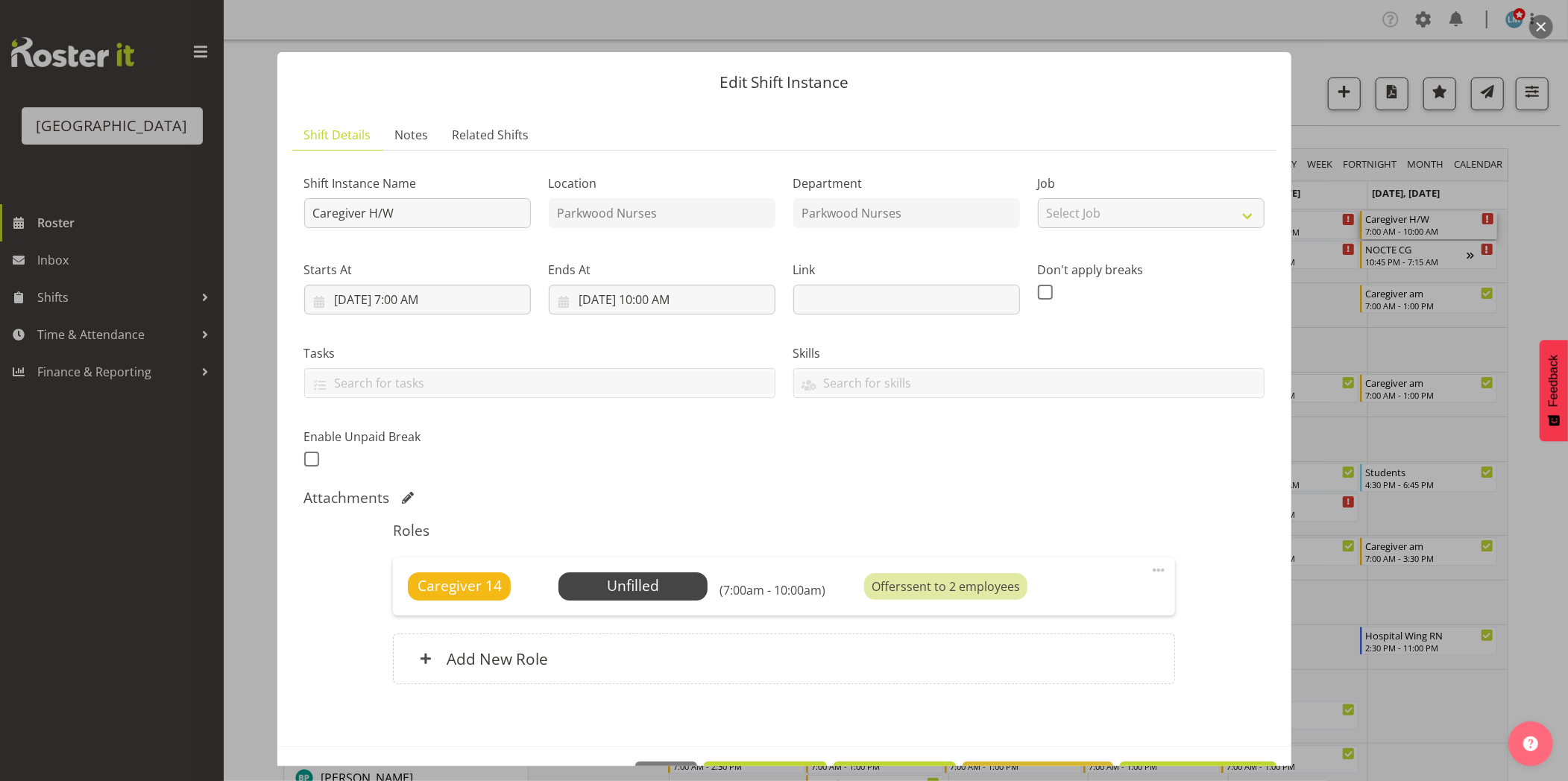
click at [1526, 264] on div at bounding box center [784, 390] width 1568 height 781
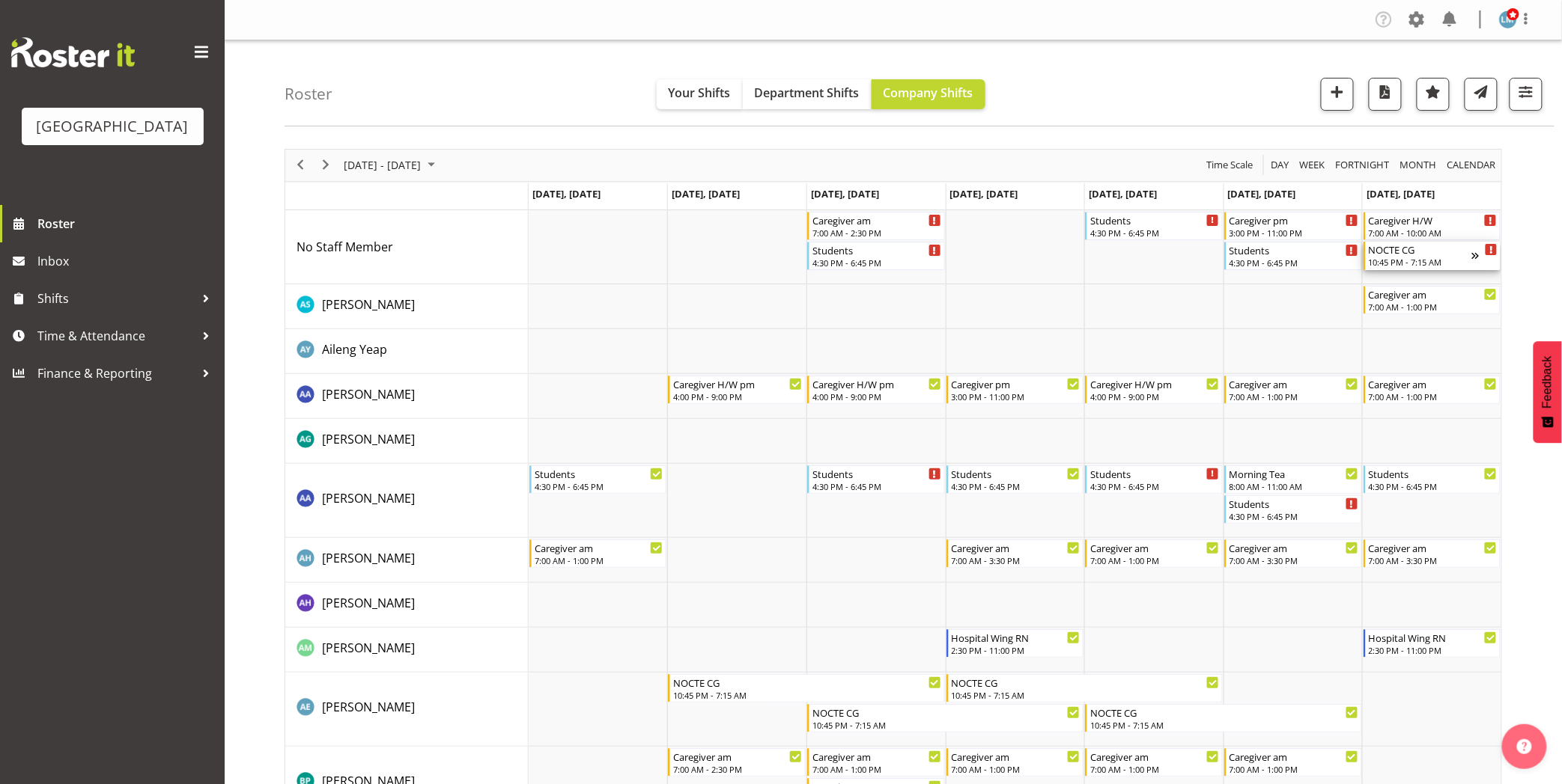
click at [1423, 264] on div "10:45 PM - 7:15 AM" at bounding box center [1420, 262] width 103 height 12
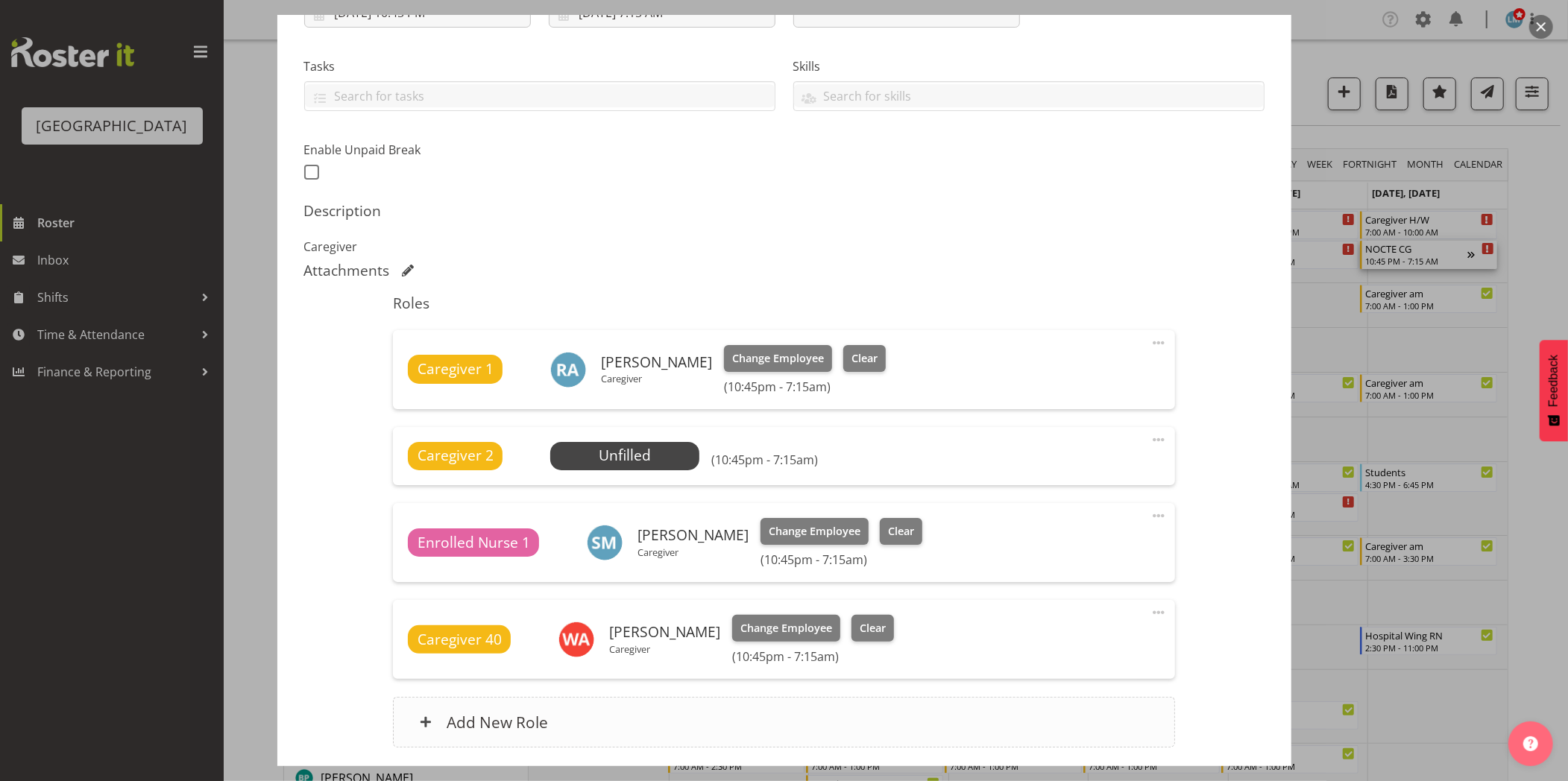
scroll to position [331, 0]
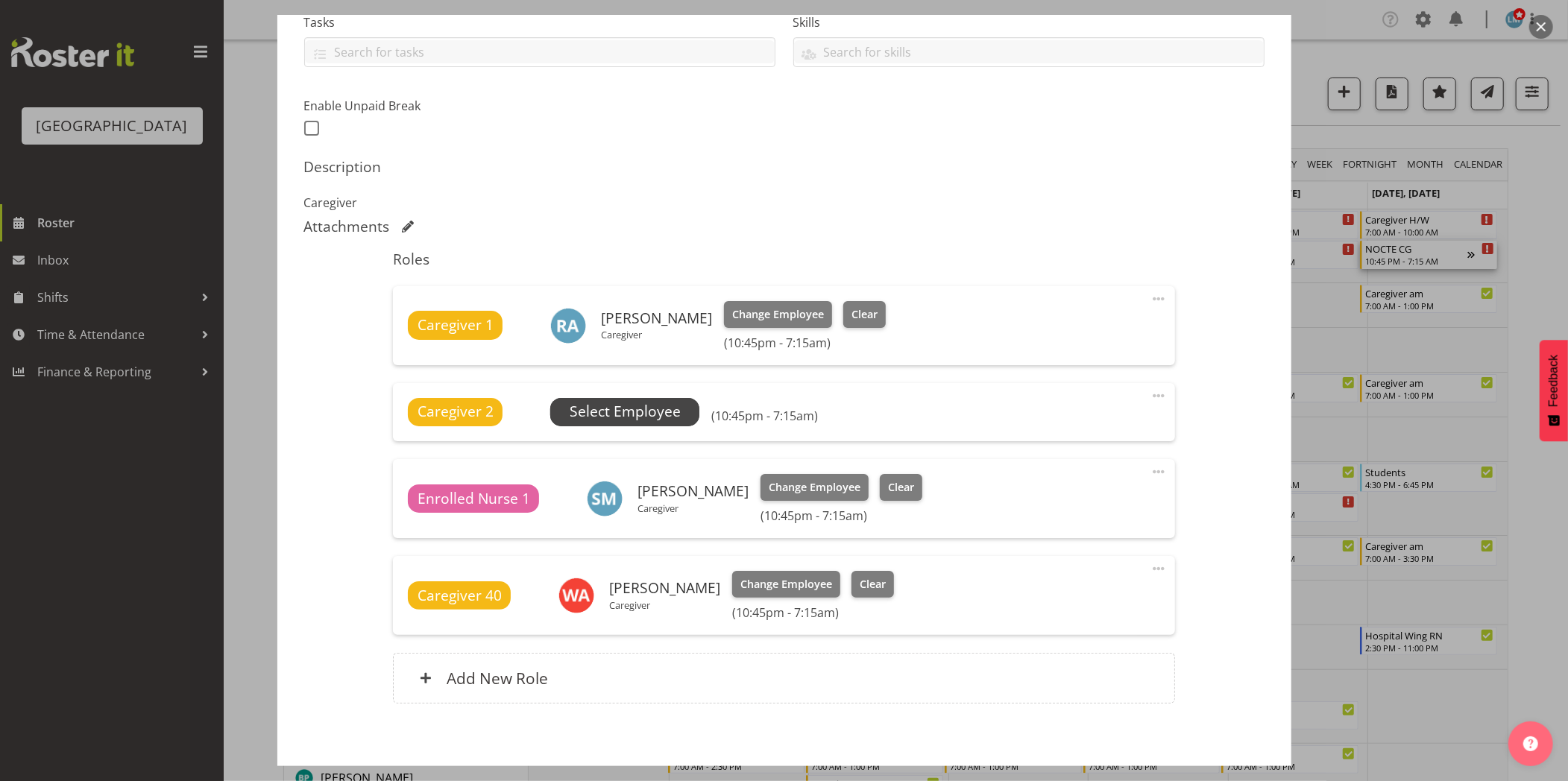
click at [643, 414] on span "Select Employee" at bounding box center [625, 411] width 111 height 21
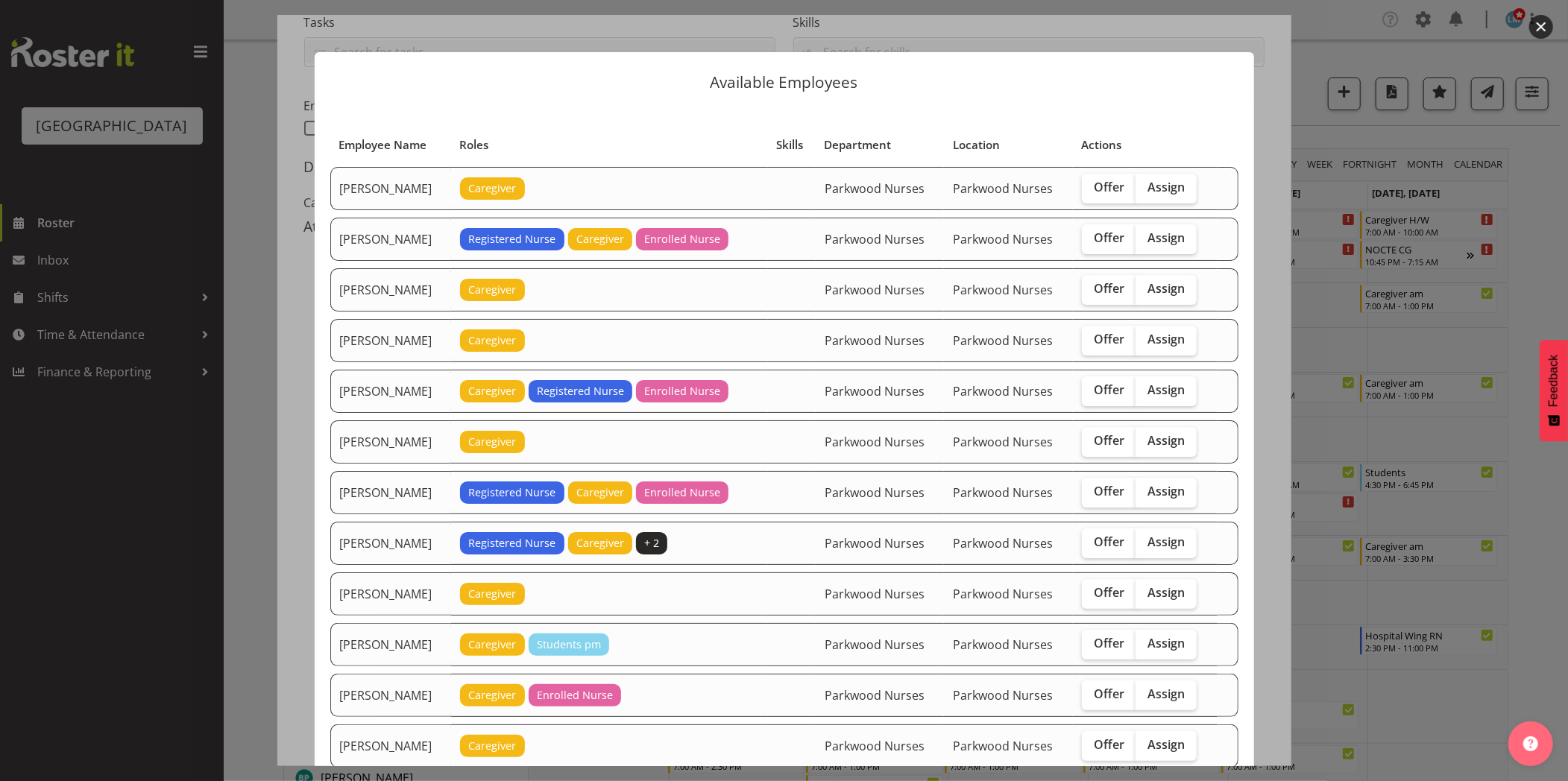
click at [1536, 207] on div at bounding box center [784, 390] width 1568 height 781
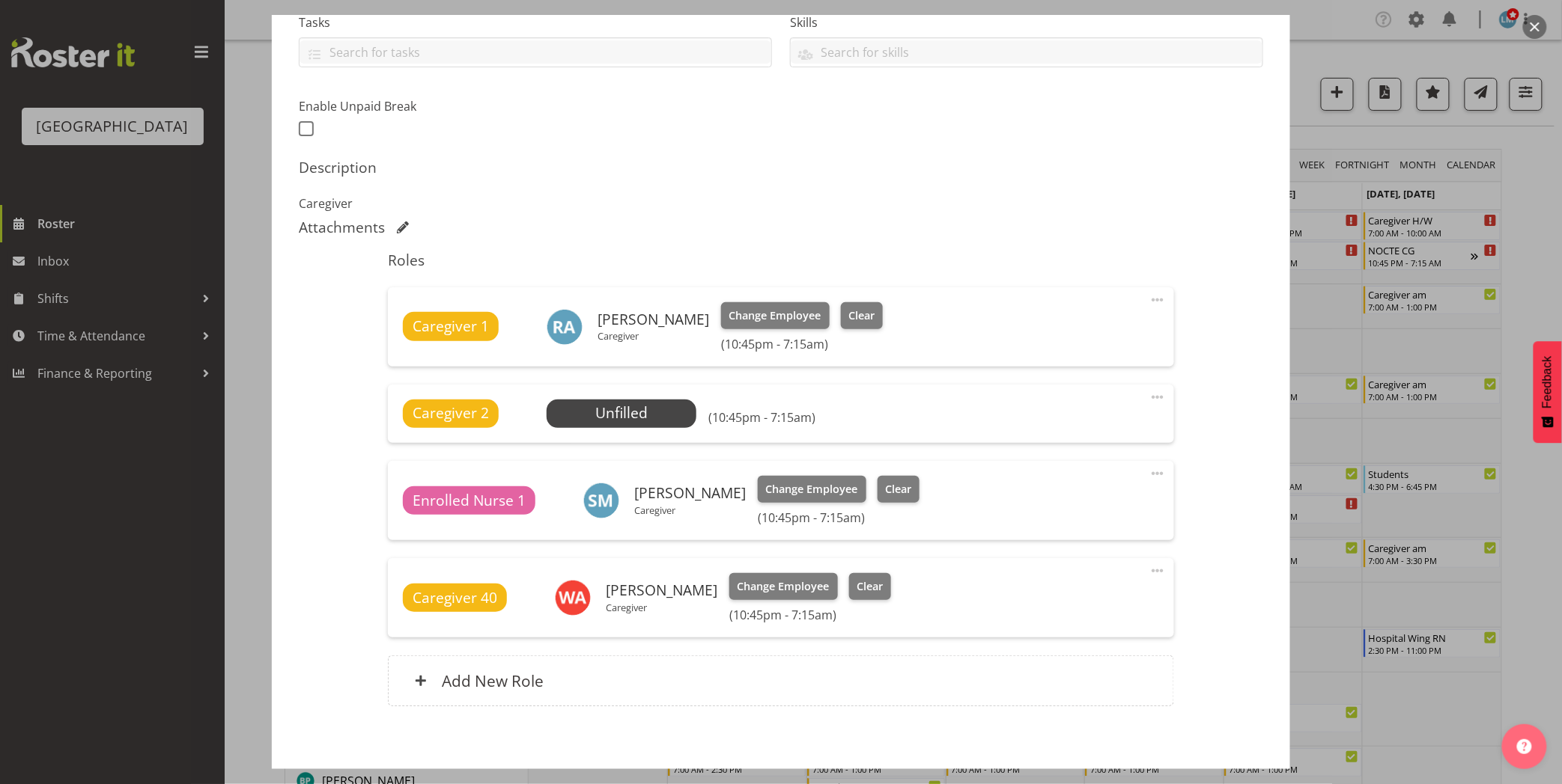
click at [1531, 210] on div at bounding box center [781, 392] width 1562 height 784
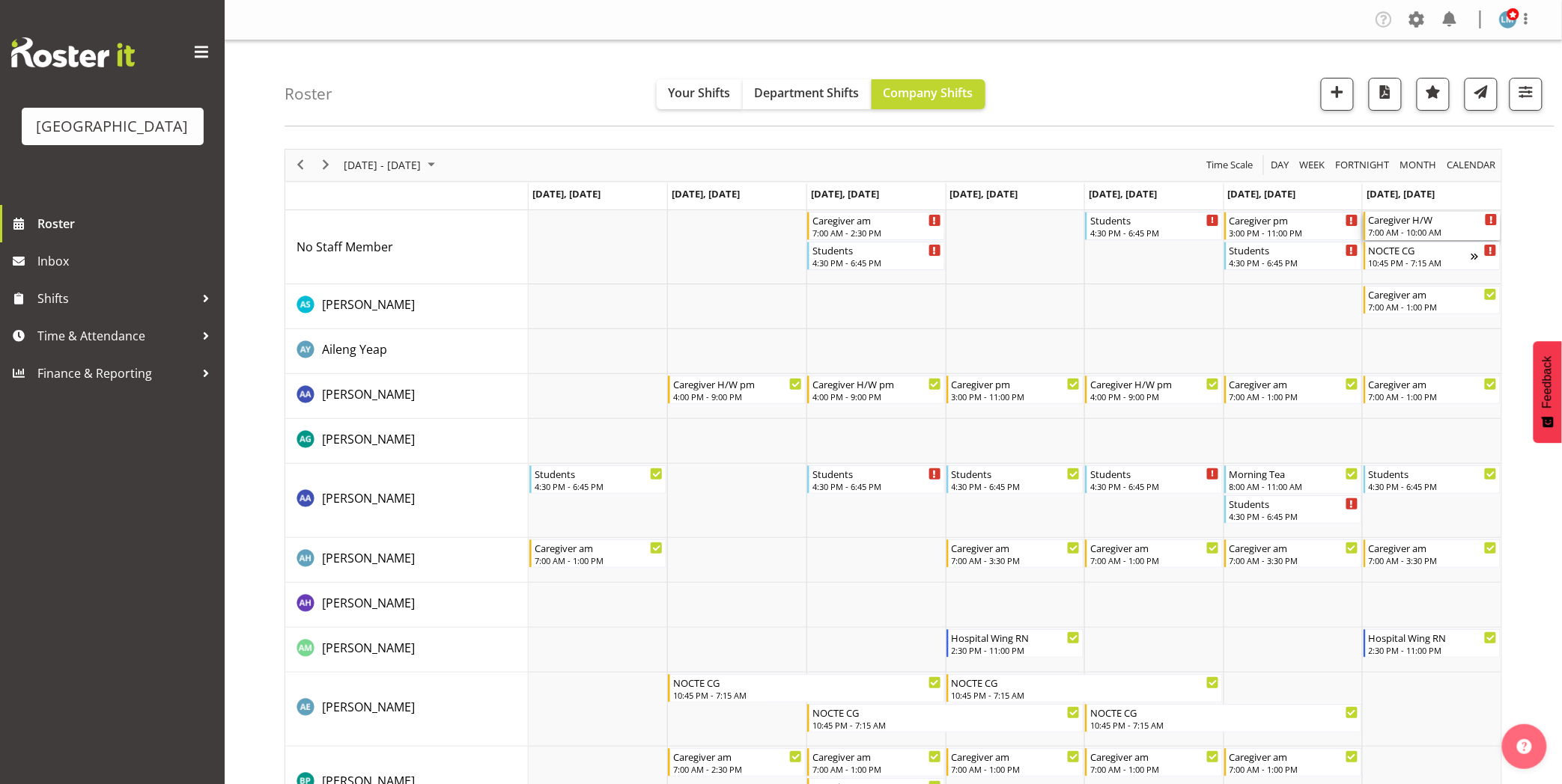
click at [1406, 227] on div "7:00 AM - 10:00 AM" at bounding box center [1433, 231] width 130 height 12
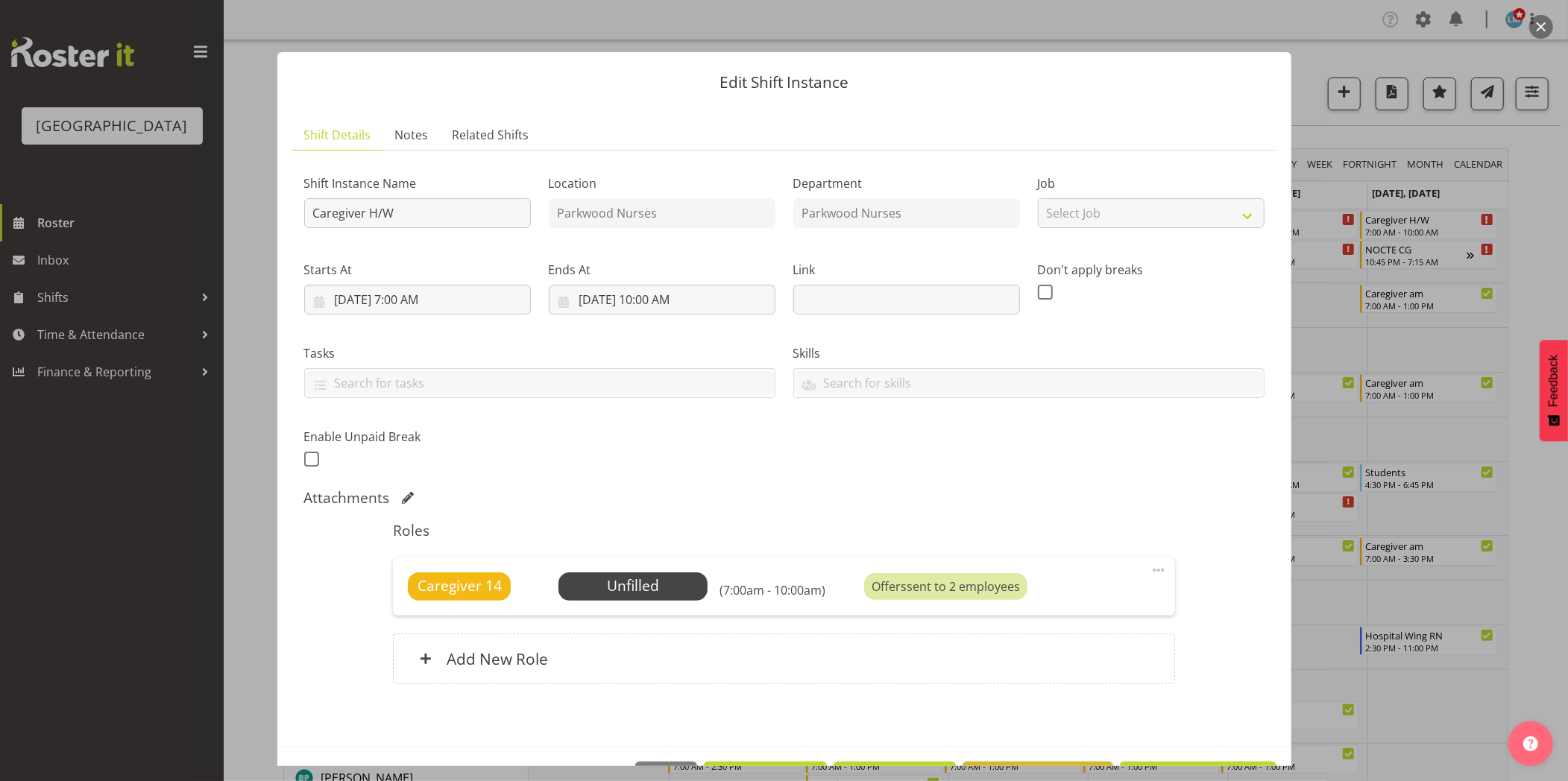
click at [1532, 274] on div at bounding box center [784, 390] width 1568 height 781
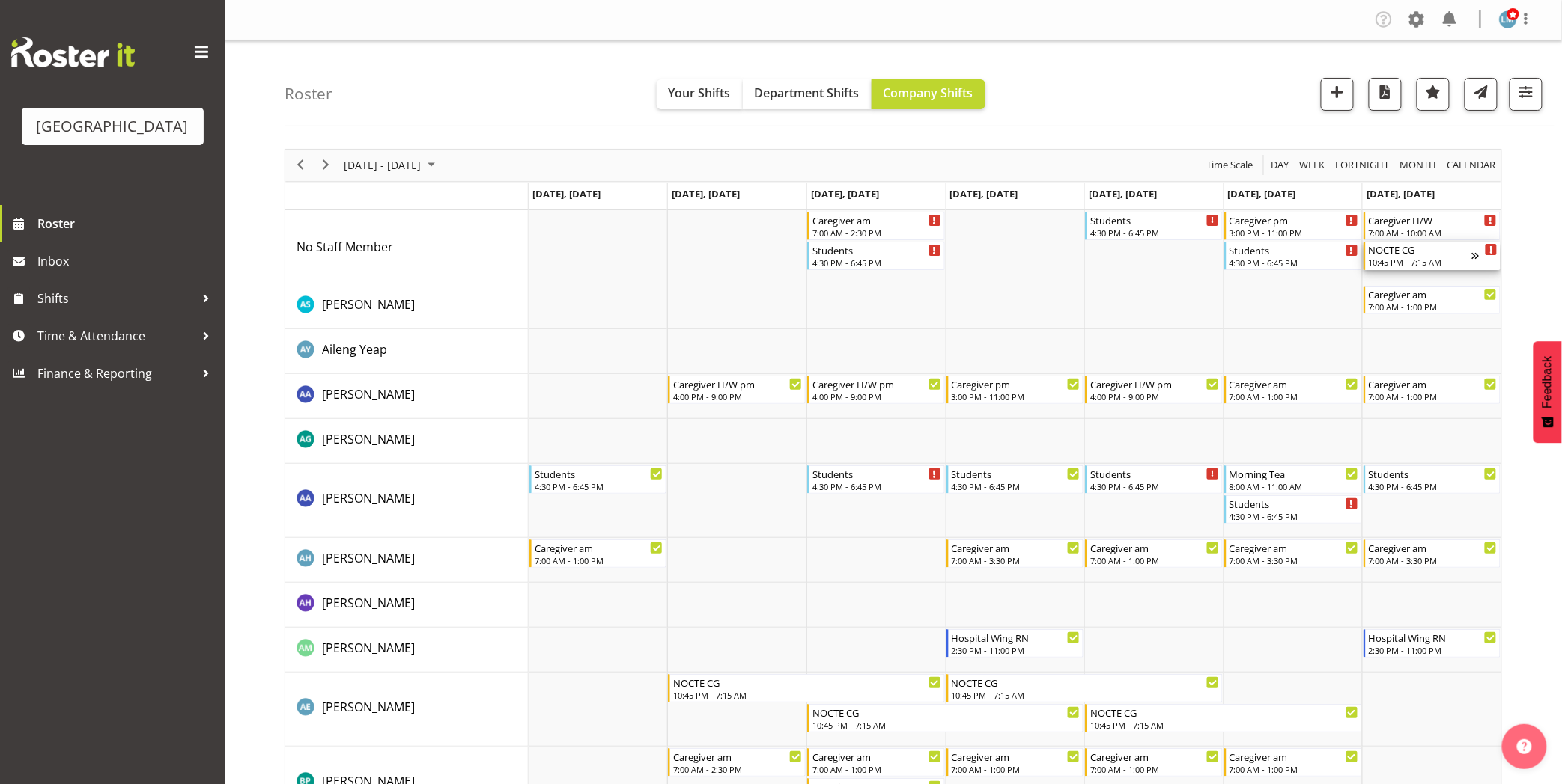
click at [1420, 252] on div "NOCTE CG" at bounding box center [1420, 249] width 103 height 15
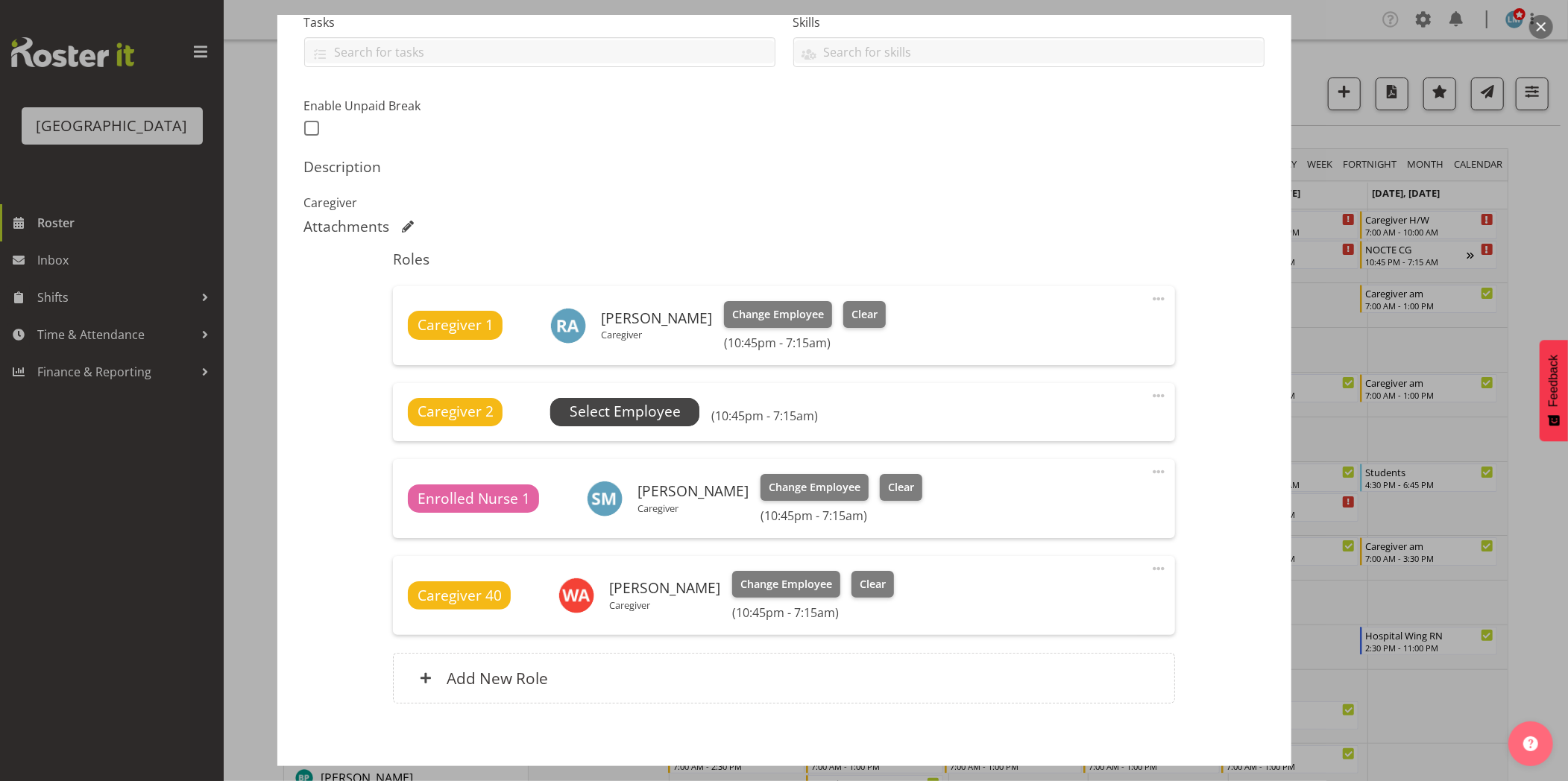
click at [619, 415] on span "Select Employee" at bounding box center [625, 411] width 111 height 21
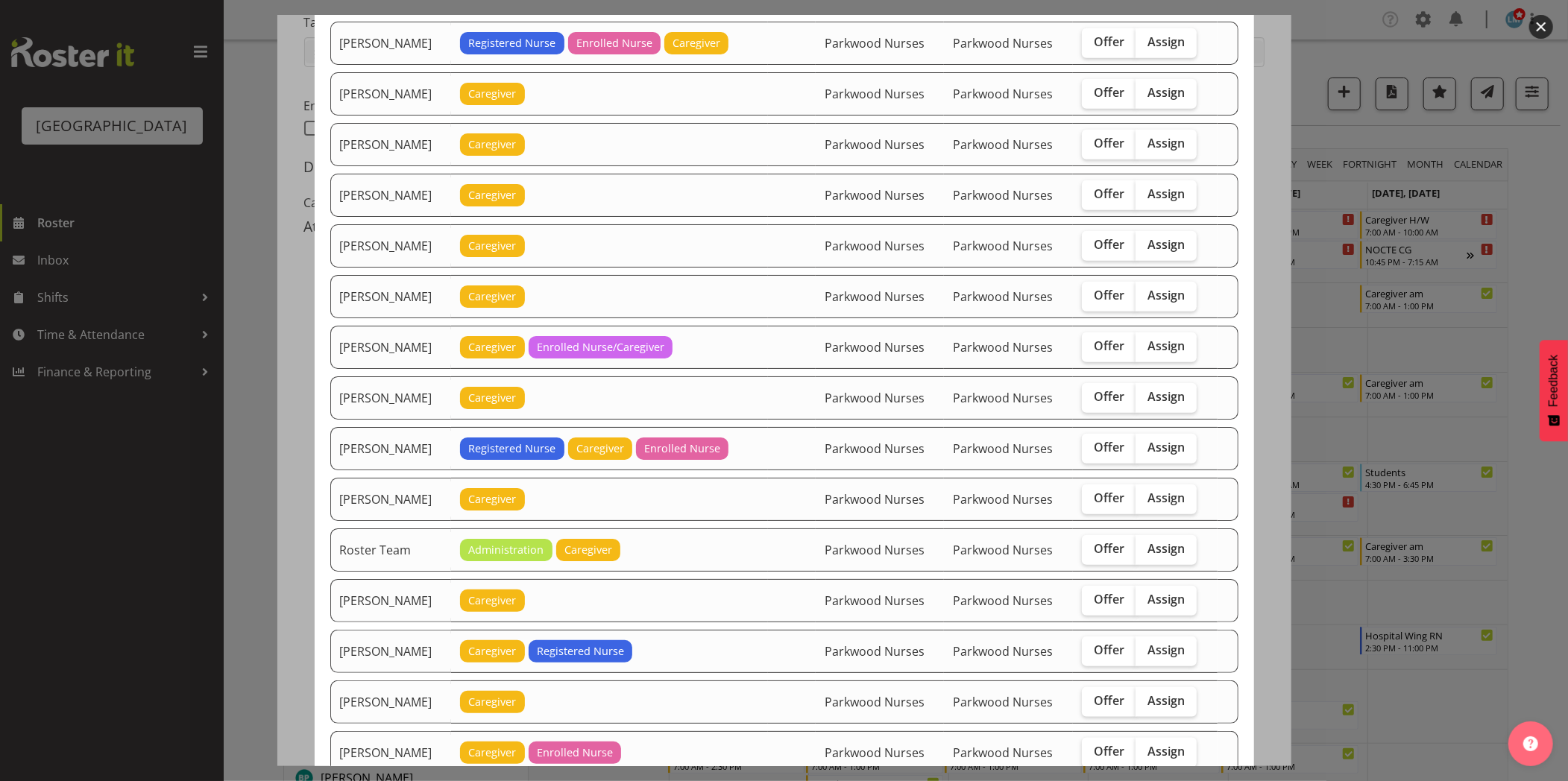
scroll to position [1049, 0]
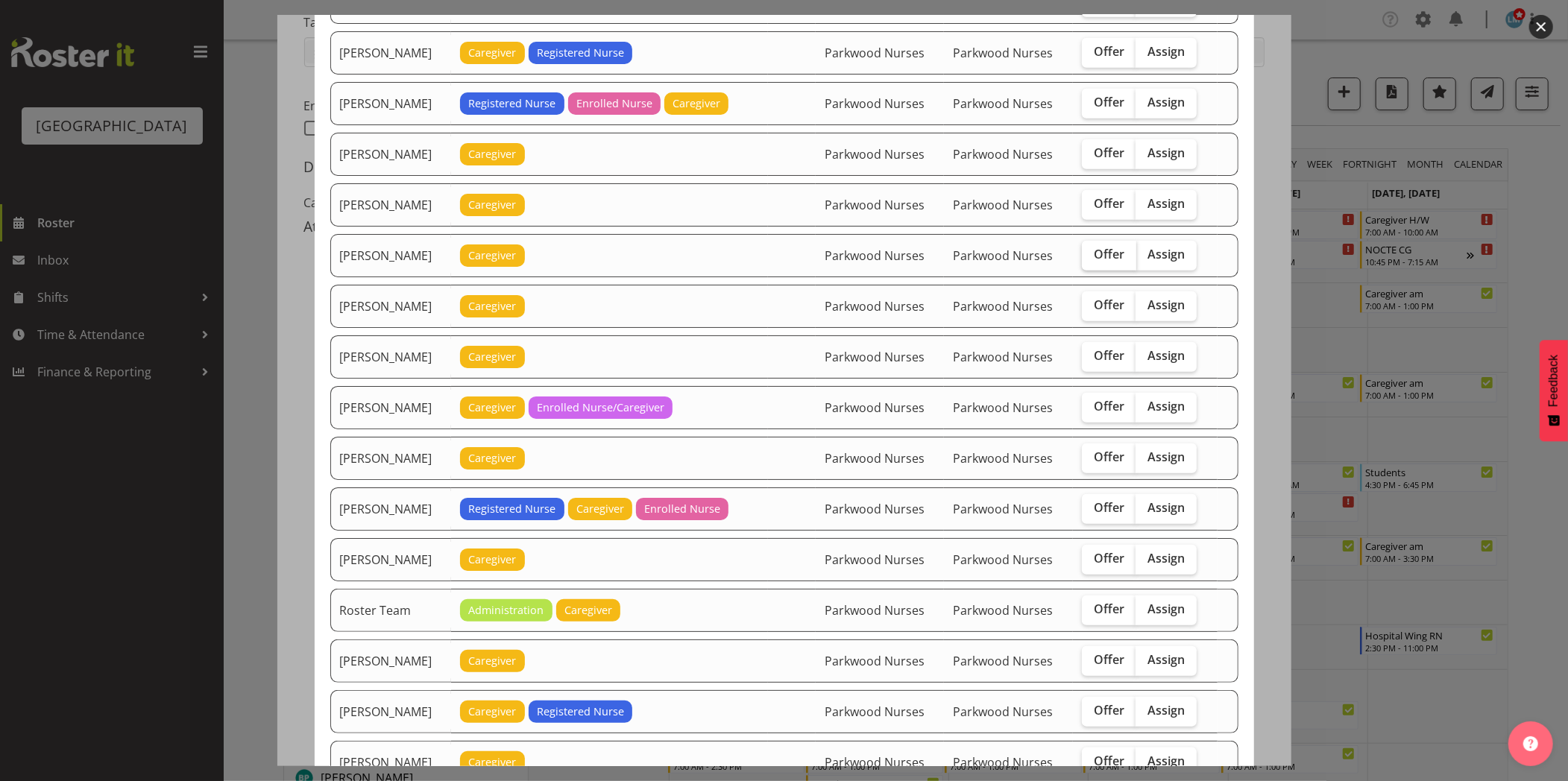
click at [1116, 257] on span "Offer" at bounding box center [1108, 254] width 30 height 15
click at [1091, 257] on input "Offer" at bounding box center [1086, 254] width 10 height 10
checkbox input "true"
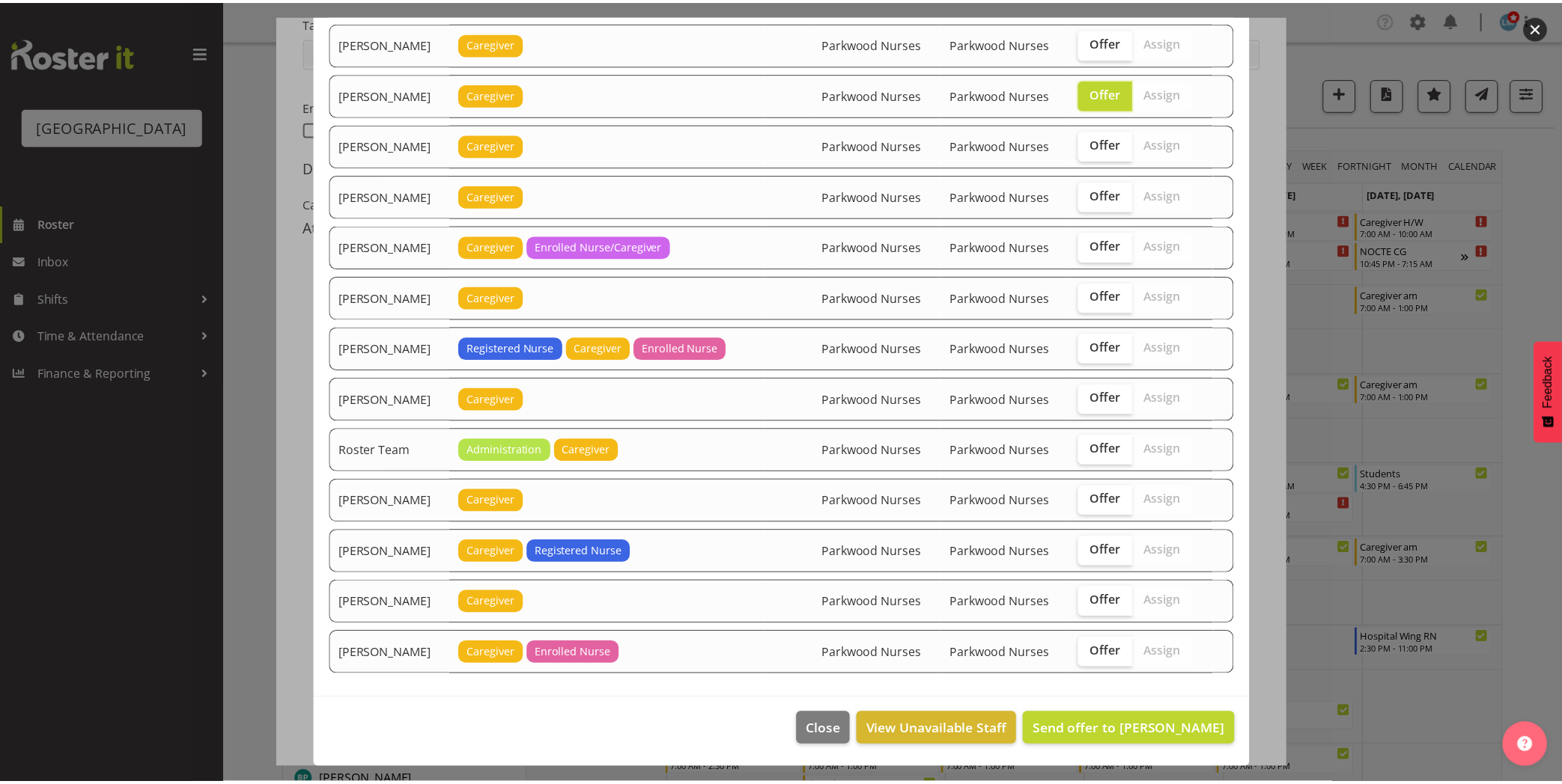
scroll to position [1219, 0]
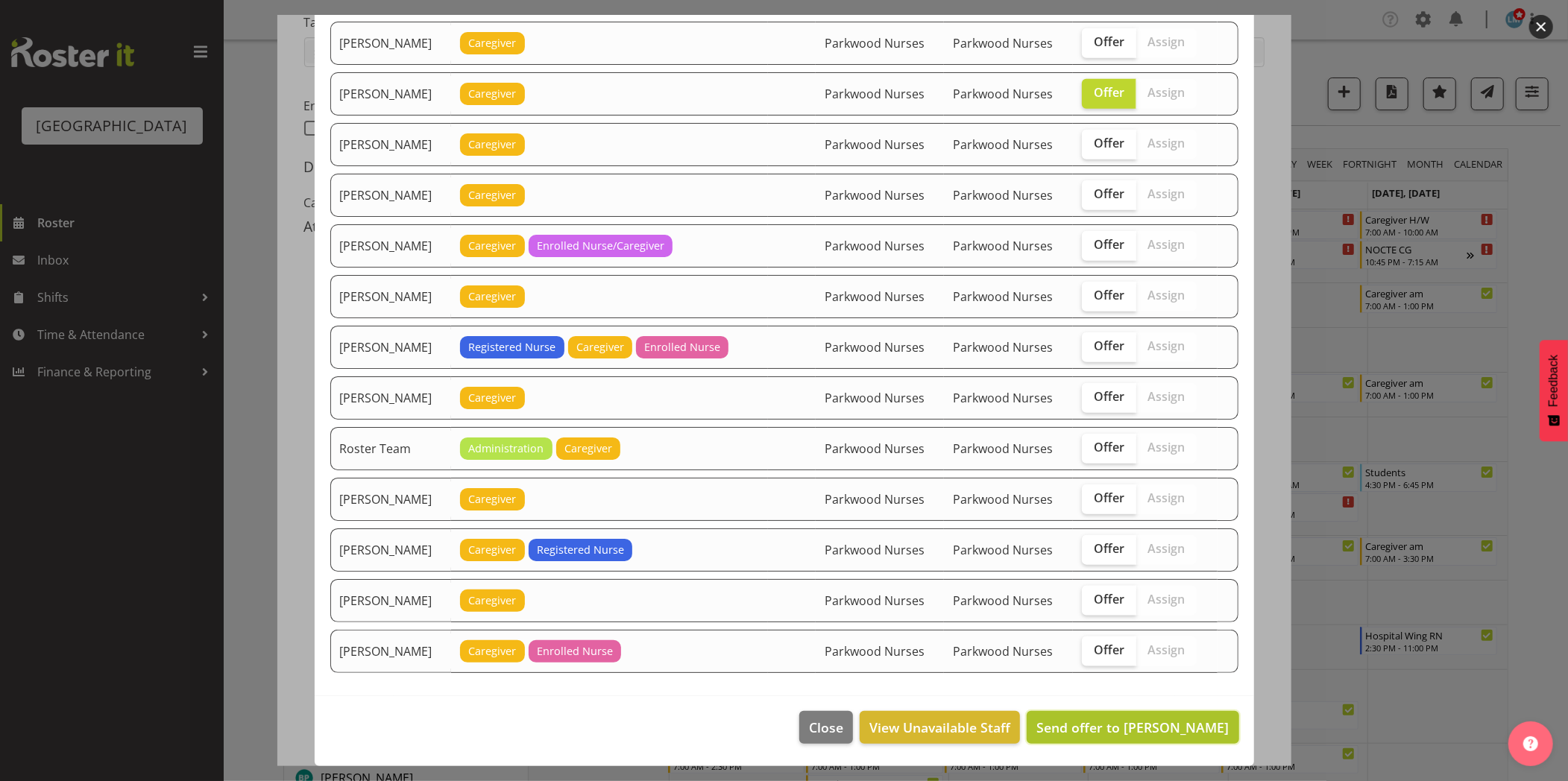
click at [1090, 718] on button "Send offer to Maria Kuraem" at bounding box center [1132, 727] width 212 height 33
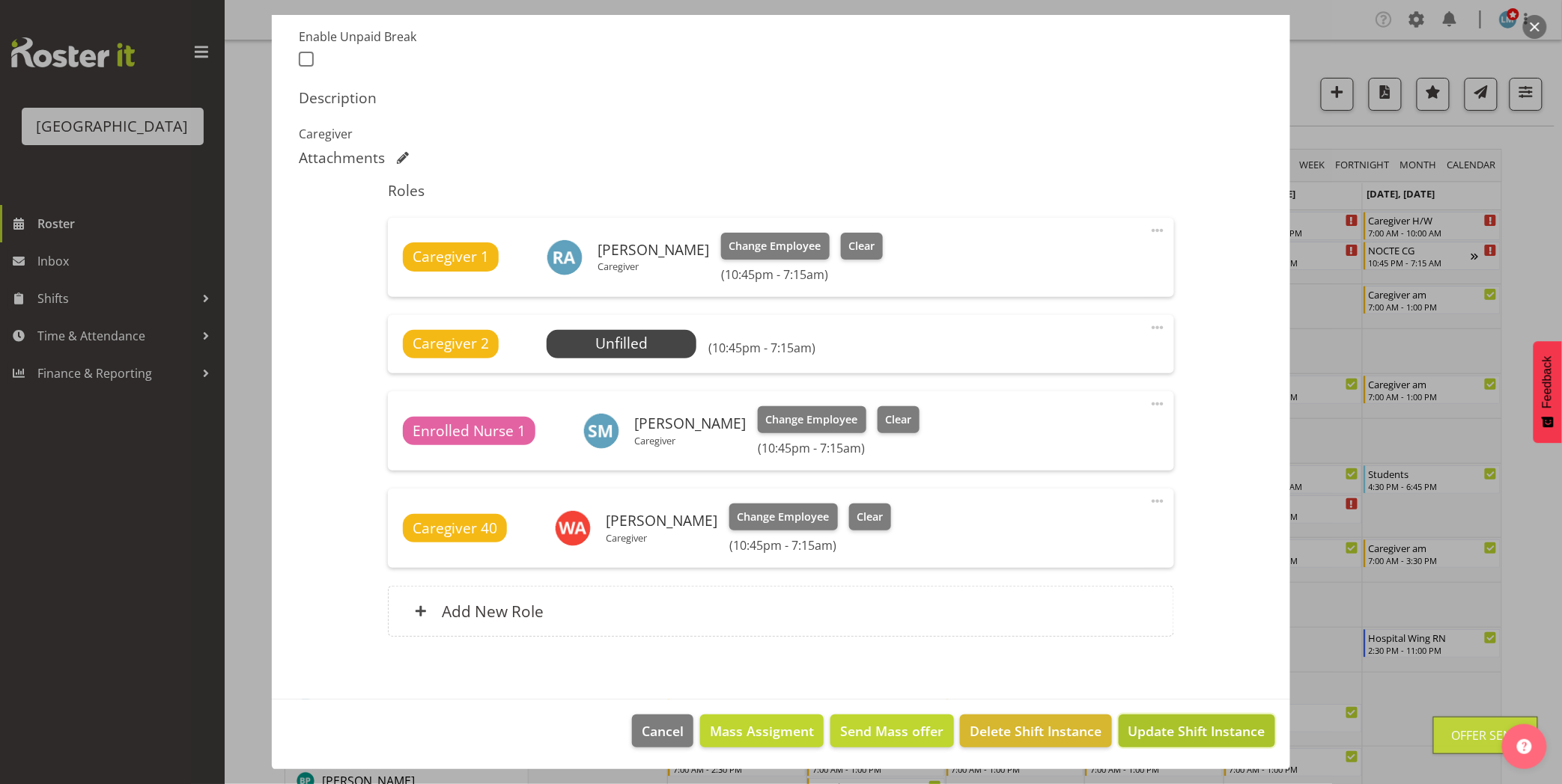
click at [1152, 736] on span "Update Shift Instance" at bounding box center [1196, 731] width 137 height 20
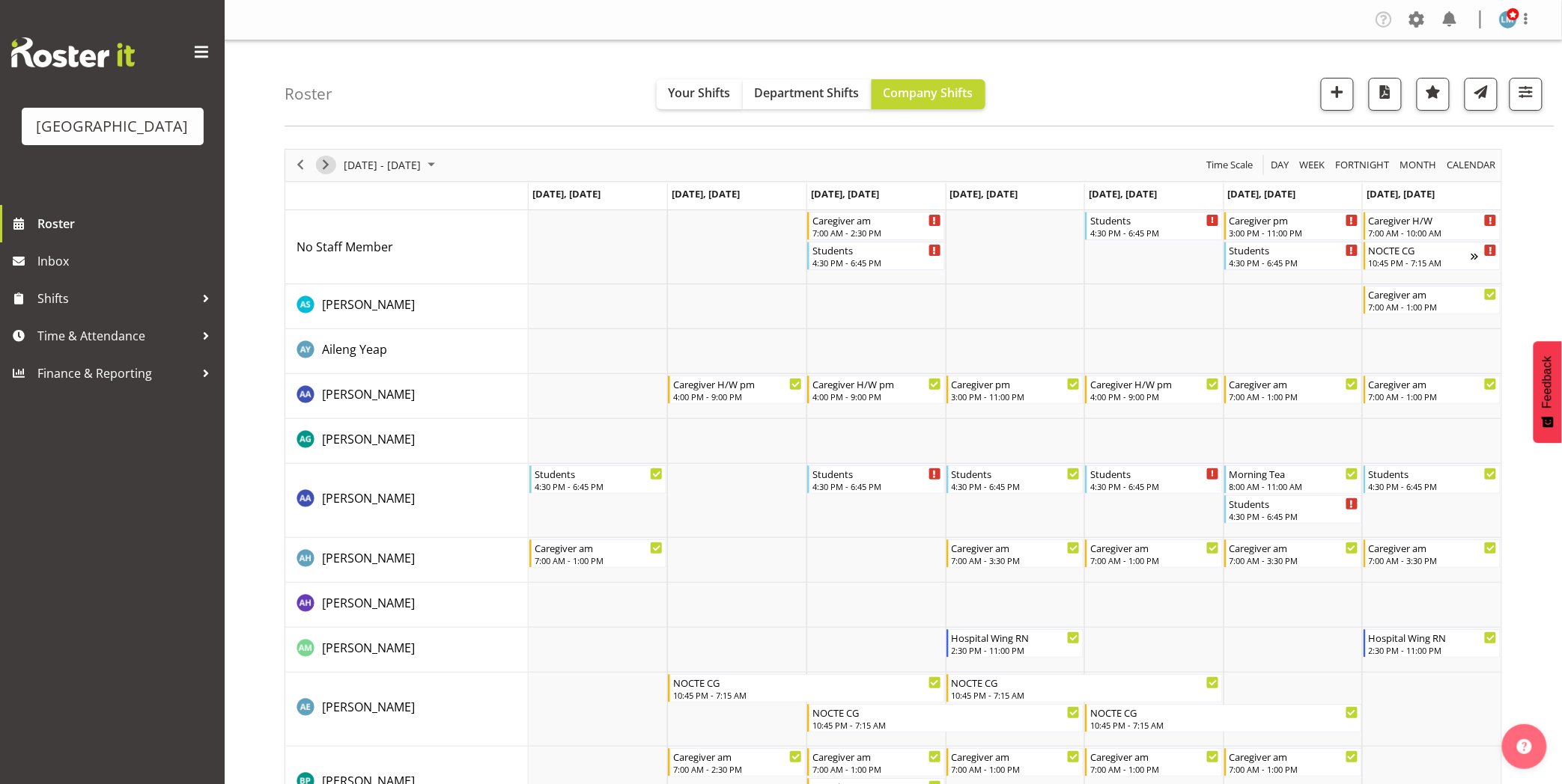
click at [323, 161] on span "Next" at bounding box center [325, 165] width 18 height 19
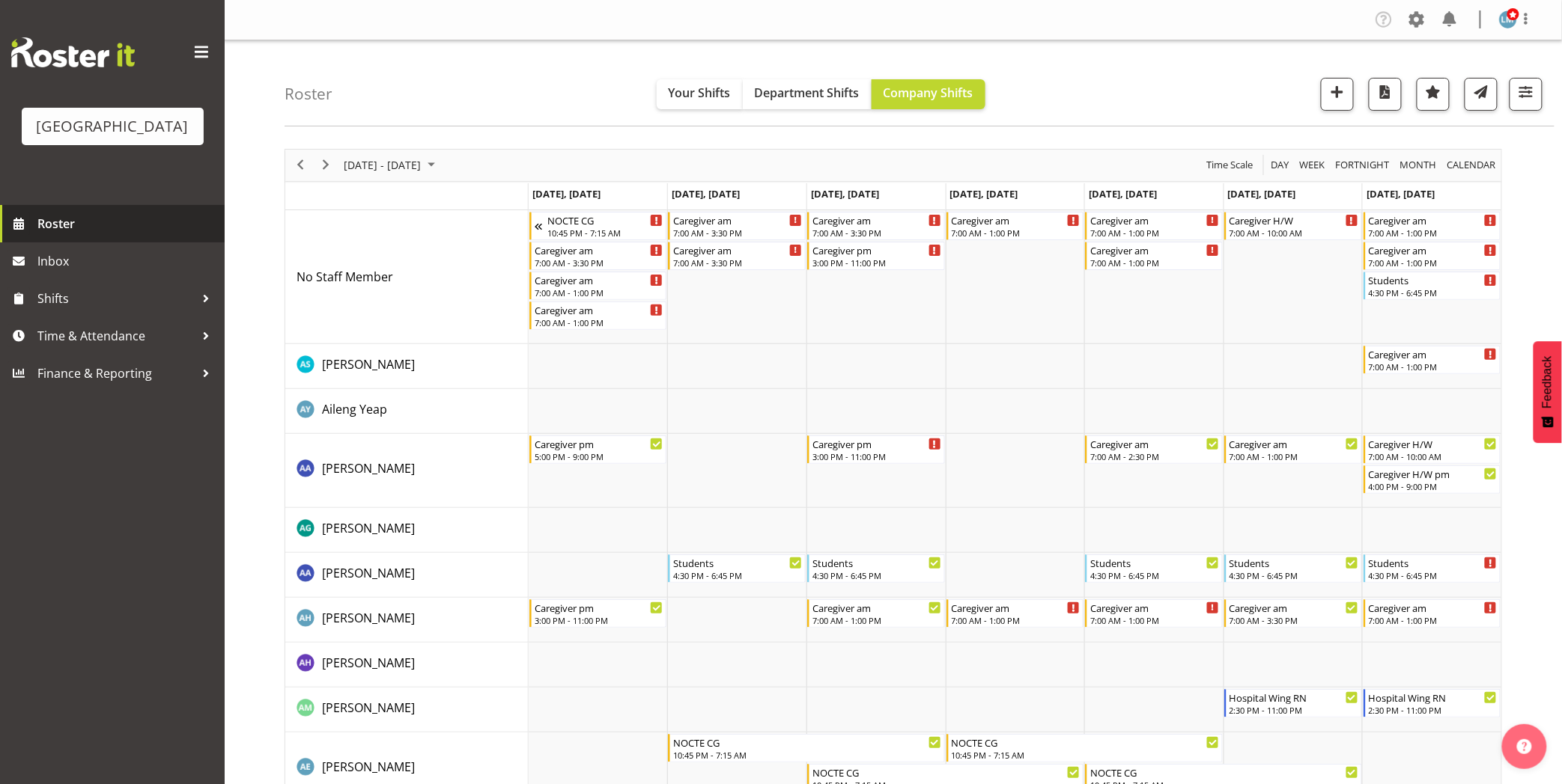
click at [68, 235] on span "Roster" at bounding box center [127, 223] width 179 height 22
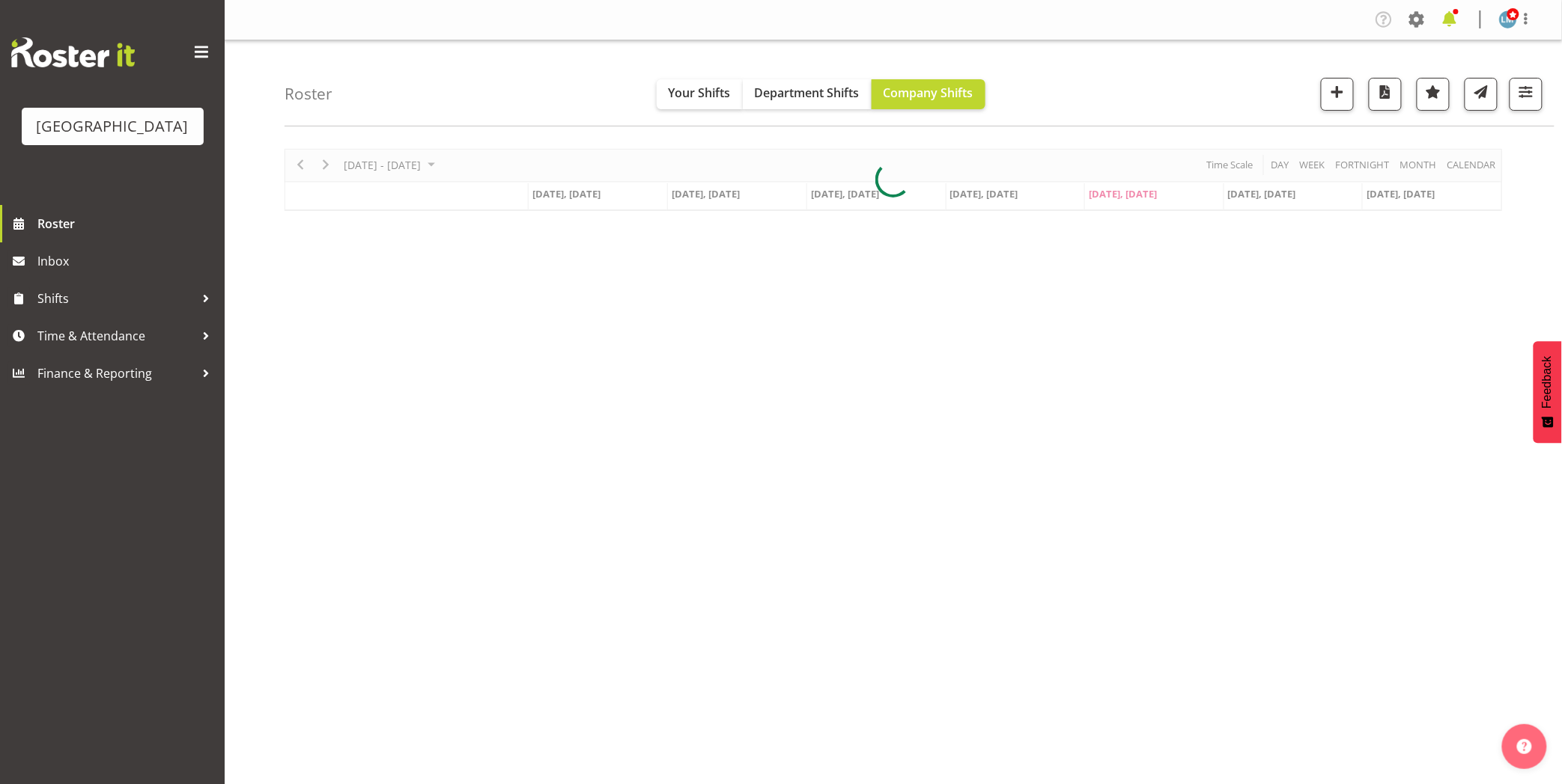
click at [1457, 19] on span at bounding box center [1449, 19] width 24 height 24
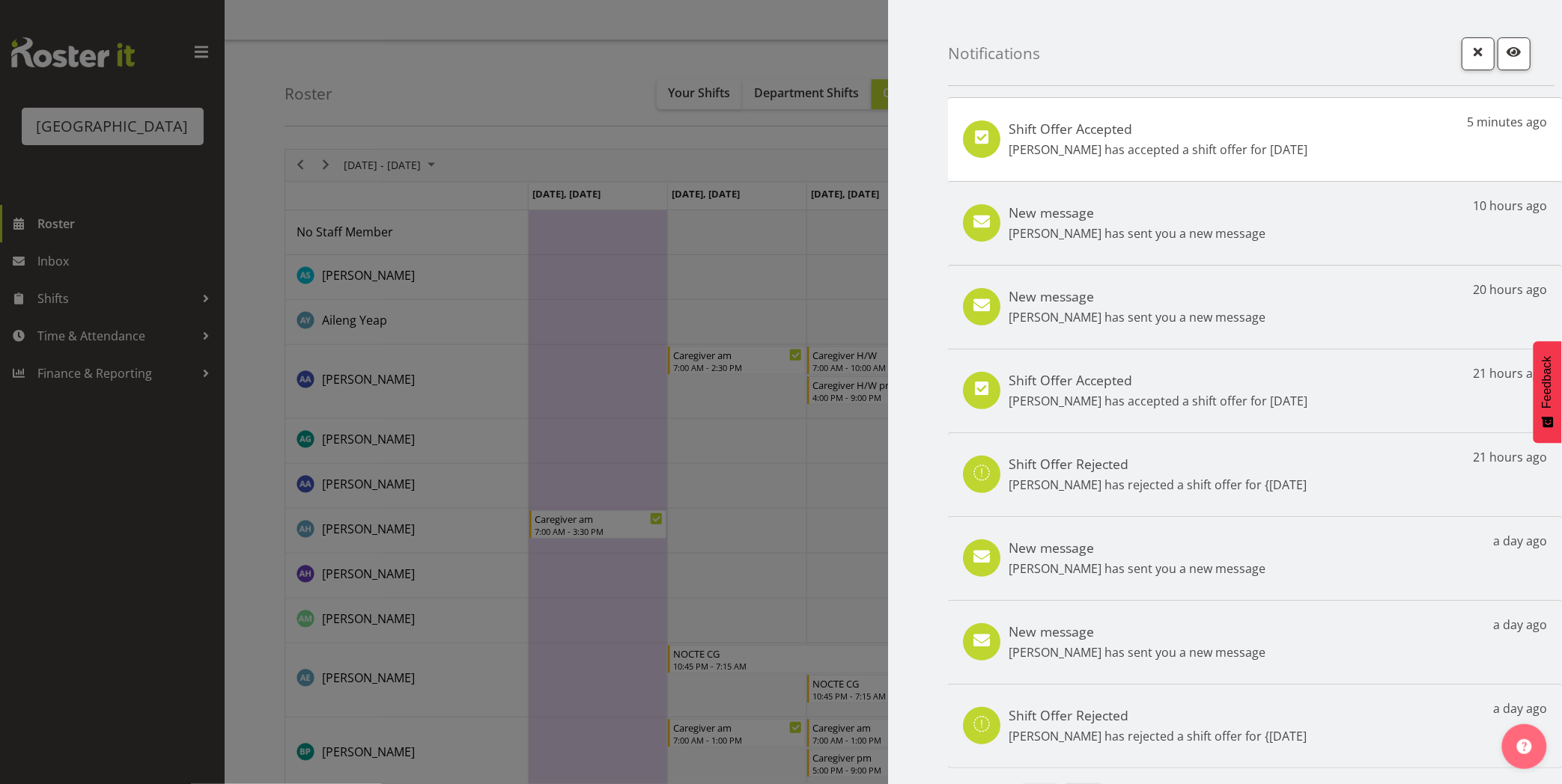
click at [1338, 155] on div "Shift Offer Accepted Mandy Robertson has accepted a shift offer for 1st Oct 5 m…" at bounding box center [1255, 140] width 614 height 84
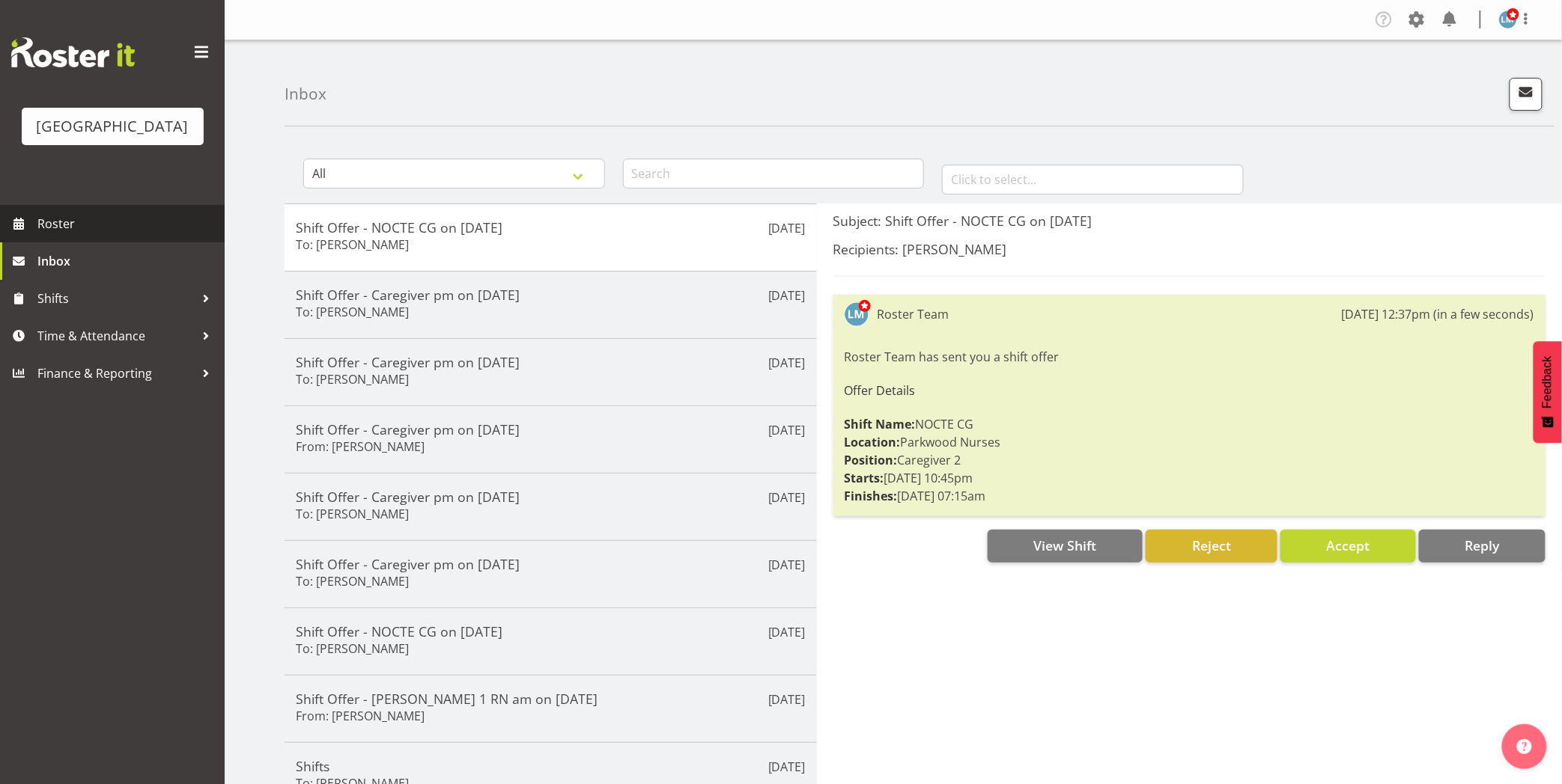
click at [62, 235] on span "Roster" at bounding box center [127, 223] width 179 height 22
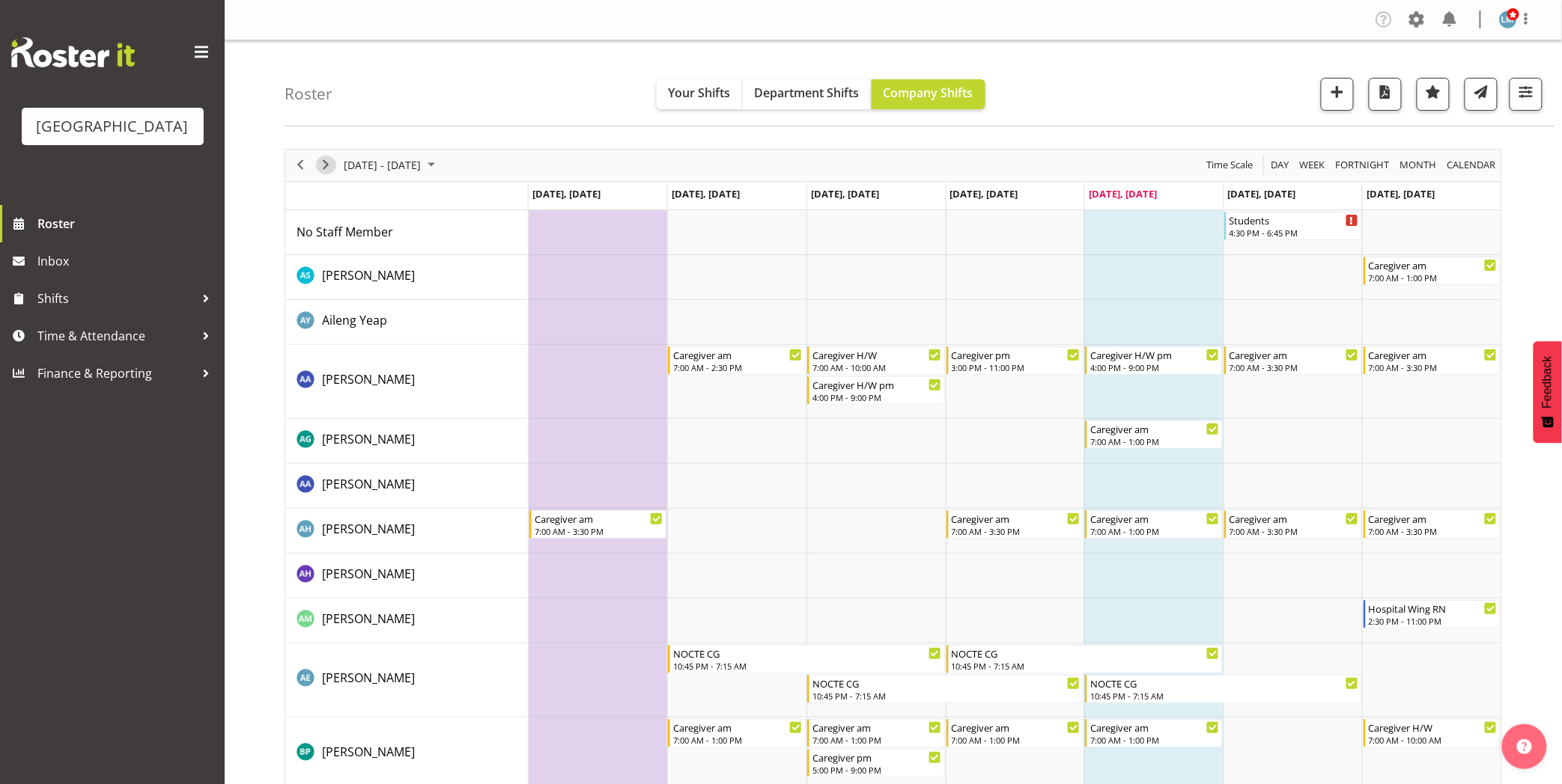
click at [330, 163] on span "Next" at bounding box center [325, 165] width 18 height 19
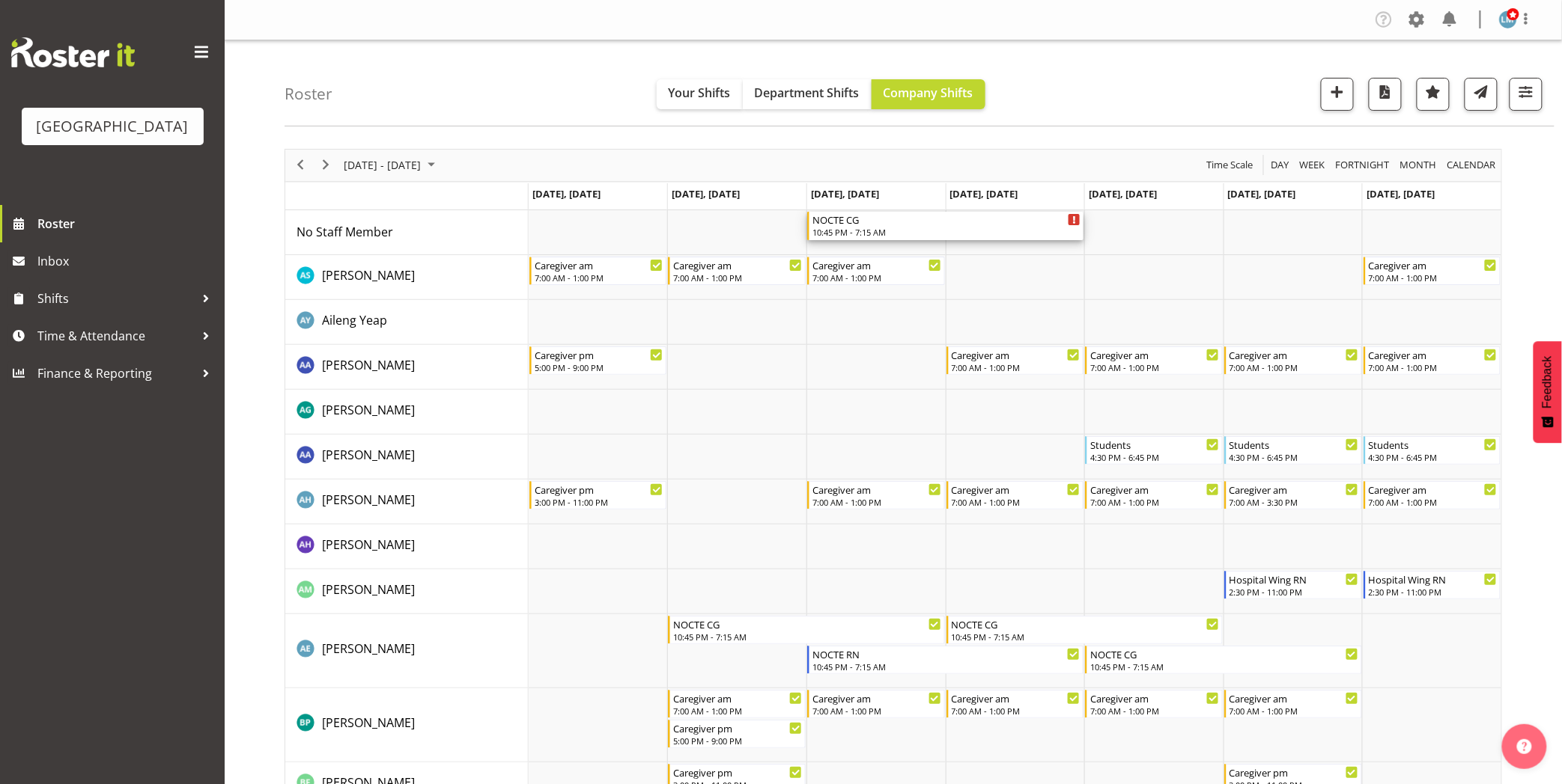
click at [833, 232] on div "10:45 PM - 7:15 AM" at bounding box center [945, 231] width 268 height 12
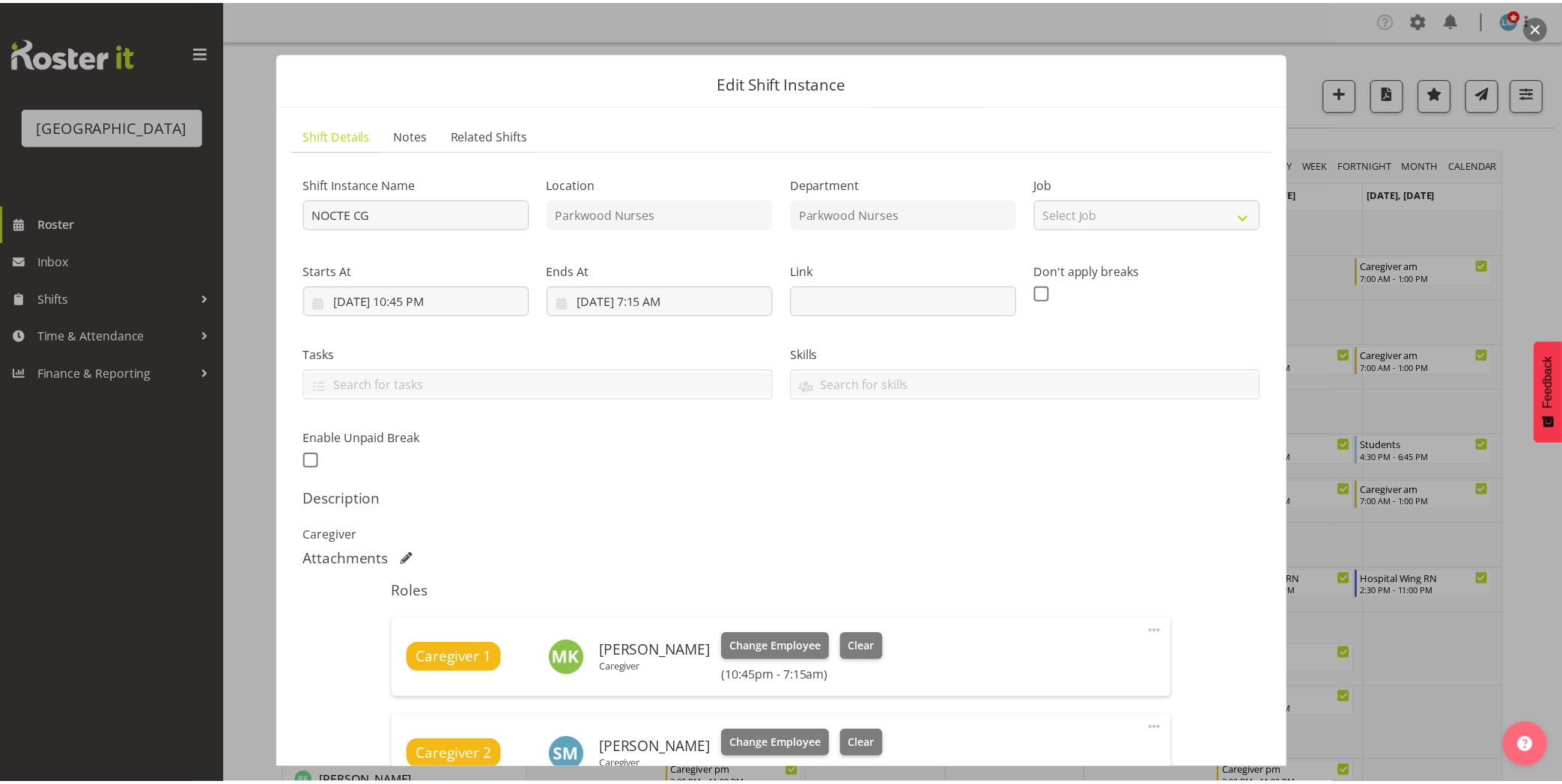
scroll to position [249, 0]
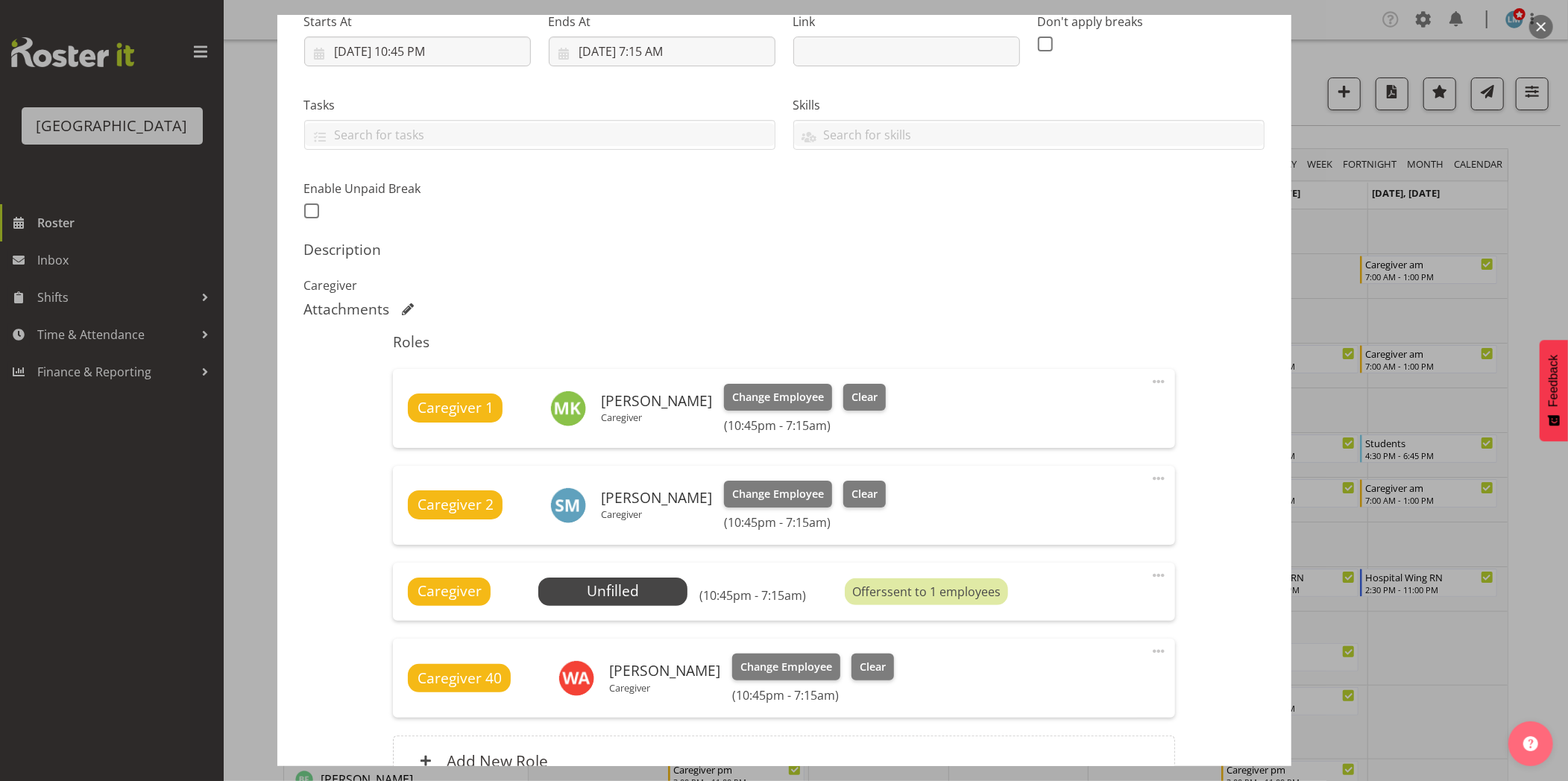
click at [87, 678] on div at bounding box center [784, 390] width 1568 height 781
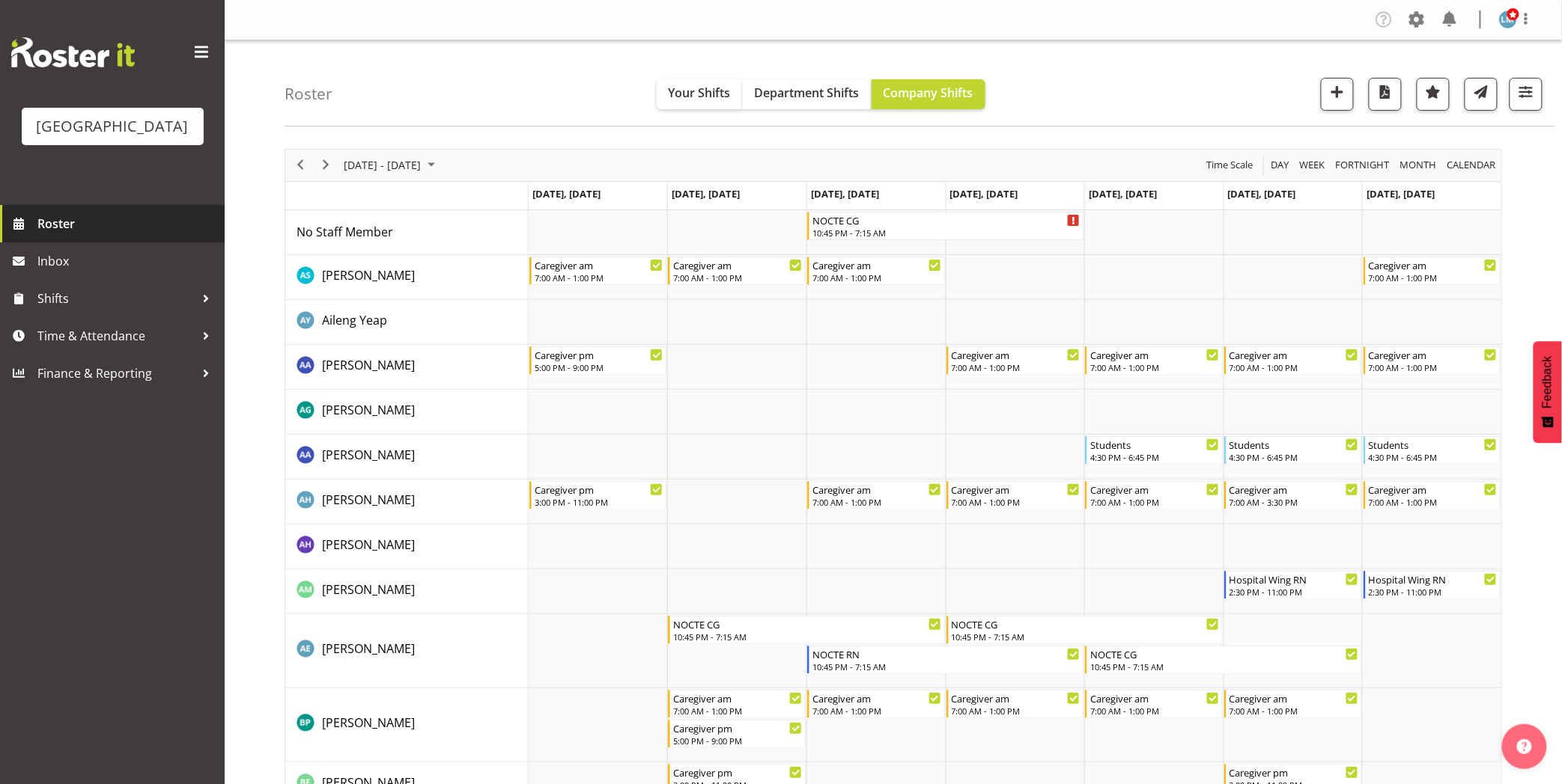
click at [66, 235] on span "Roster" at bounding box center [127, 223] width 179 height 22
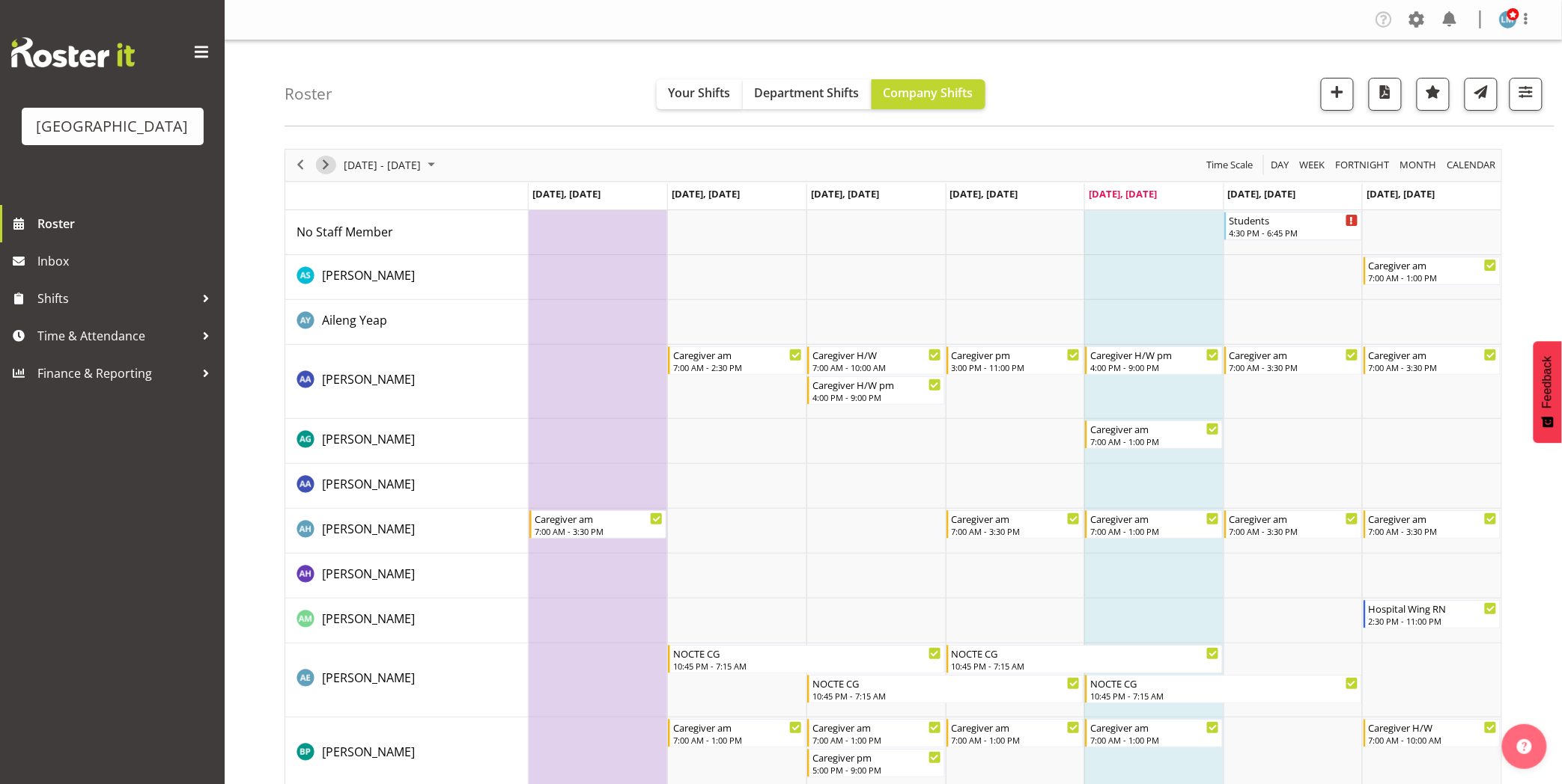
click at [325, 166] on span "Next" at bounding box center [325, 165] width 18 height 19
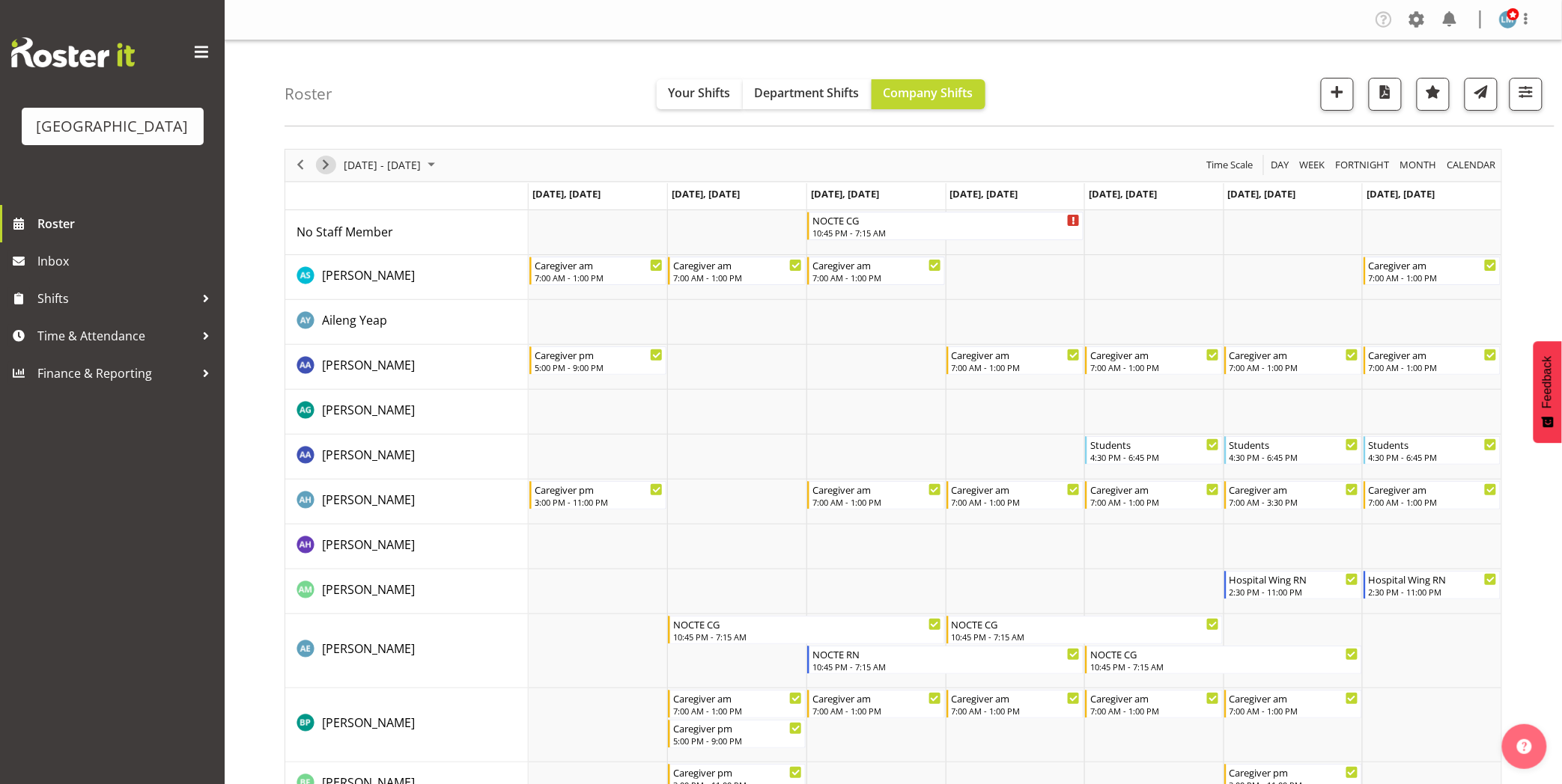
click at [320, 161] on span "Next" at bounding box center [325, 165] width 18 height 19
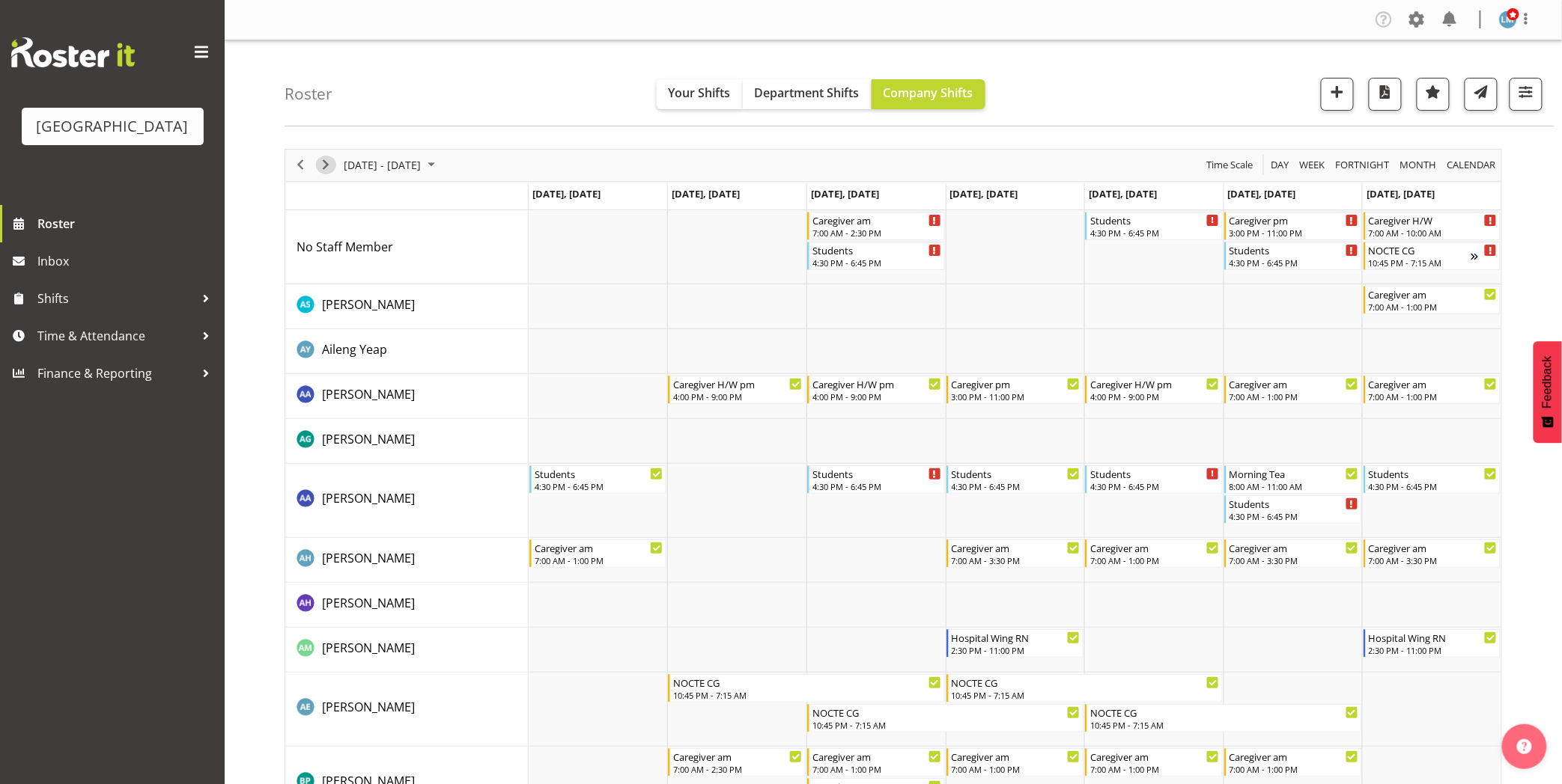
click at [330, 168] on span "Next" at bounding box center [325, 165] width 18 height 19
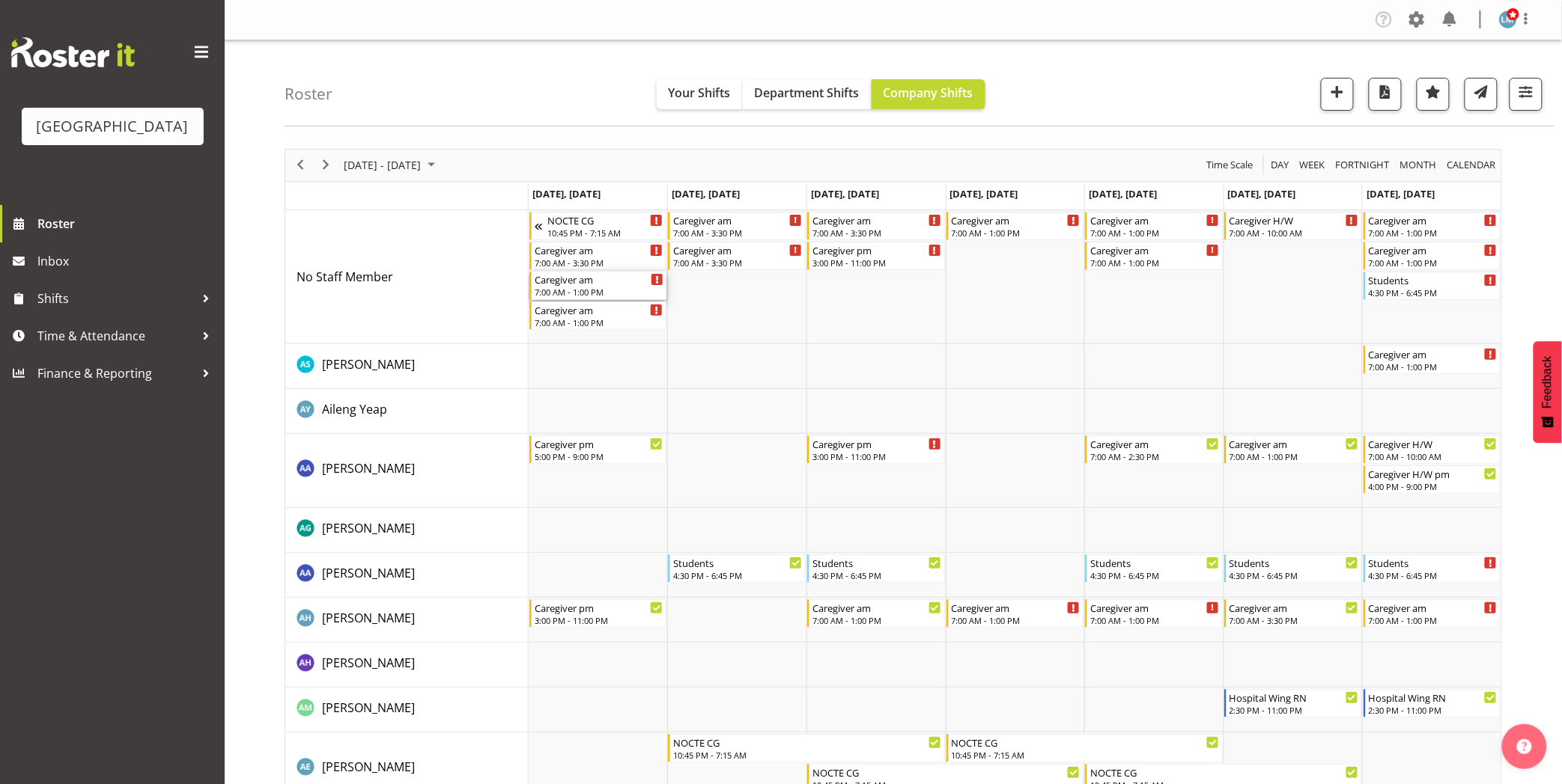
click at [581, 289] on div "7:00 AM - 1:00 PM" at bounding box center [599, 291] width 130 height 12
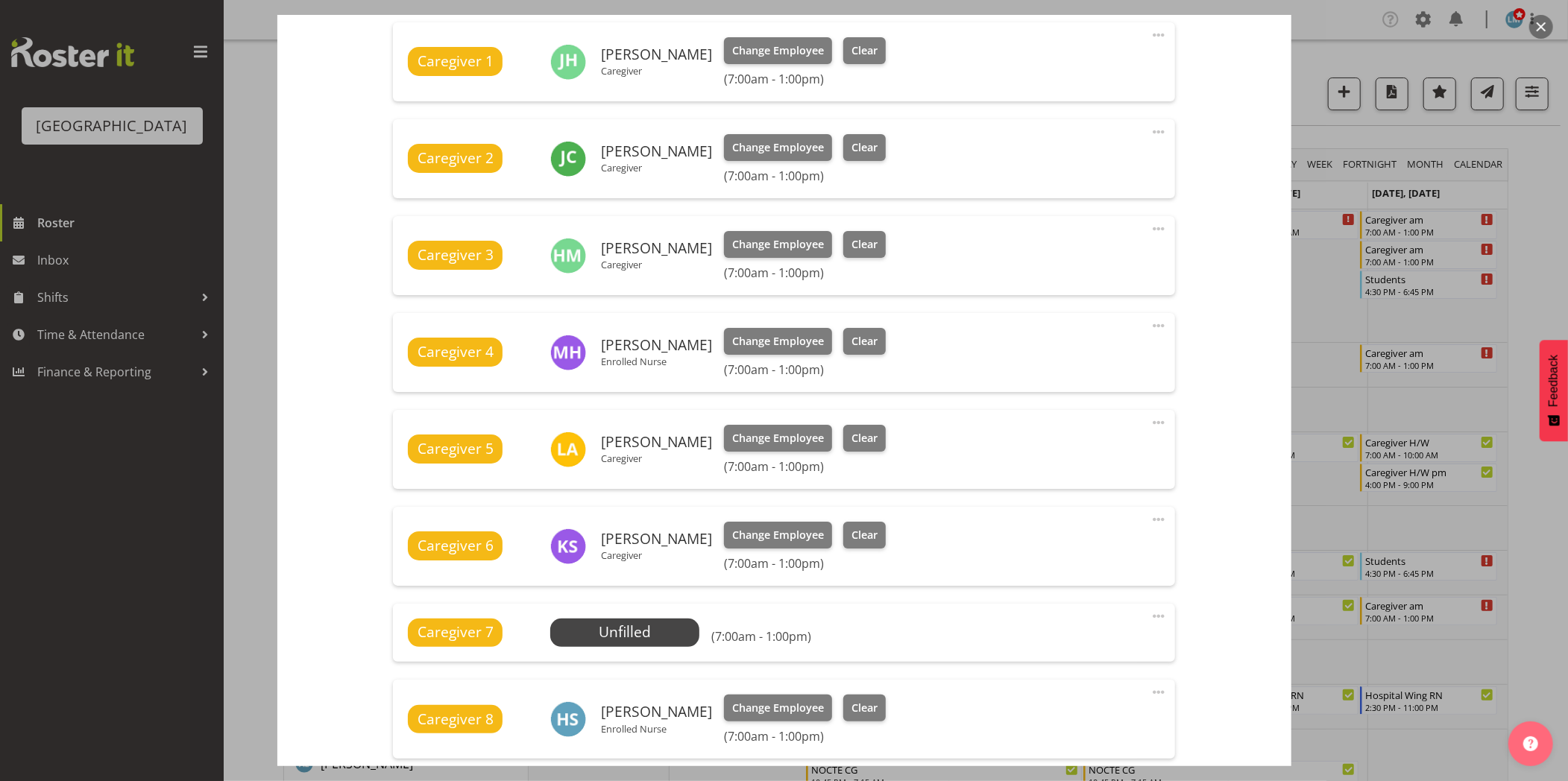
scroll to position [662, 0]
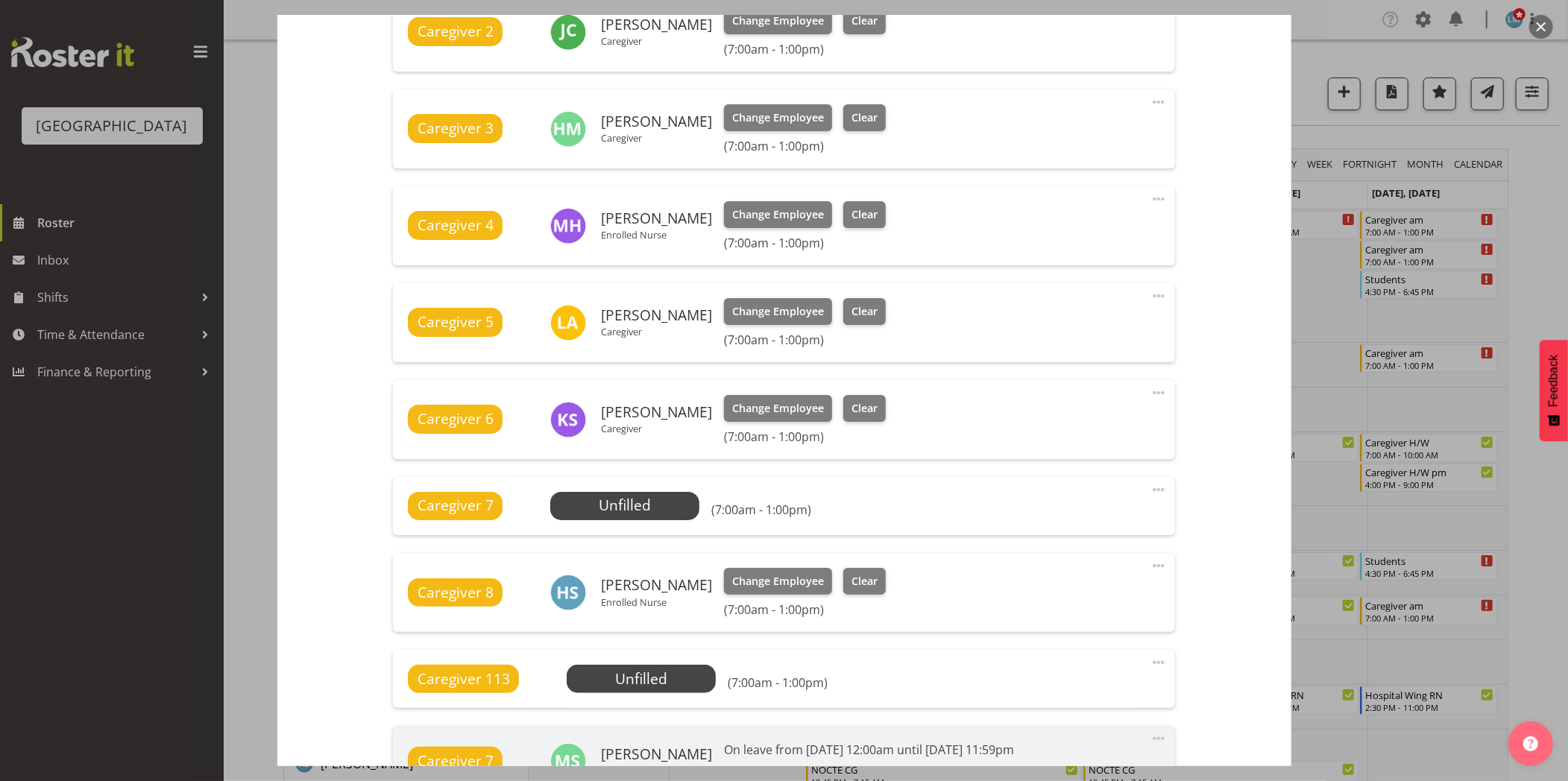
click at [1523, 209] on div at bounding box center [784, 390] width 1568 height 781
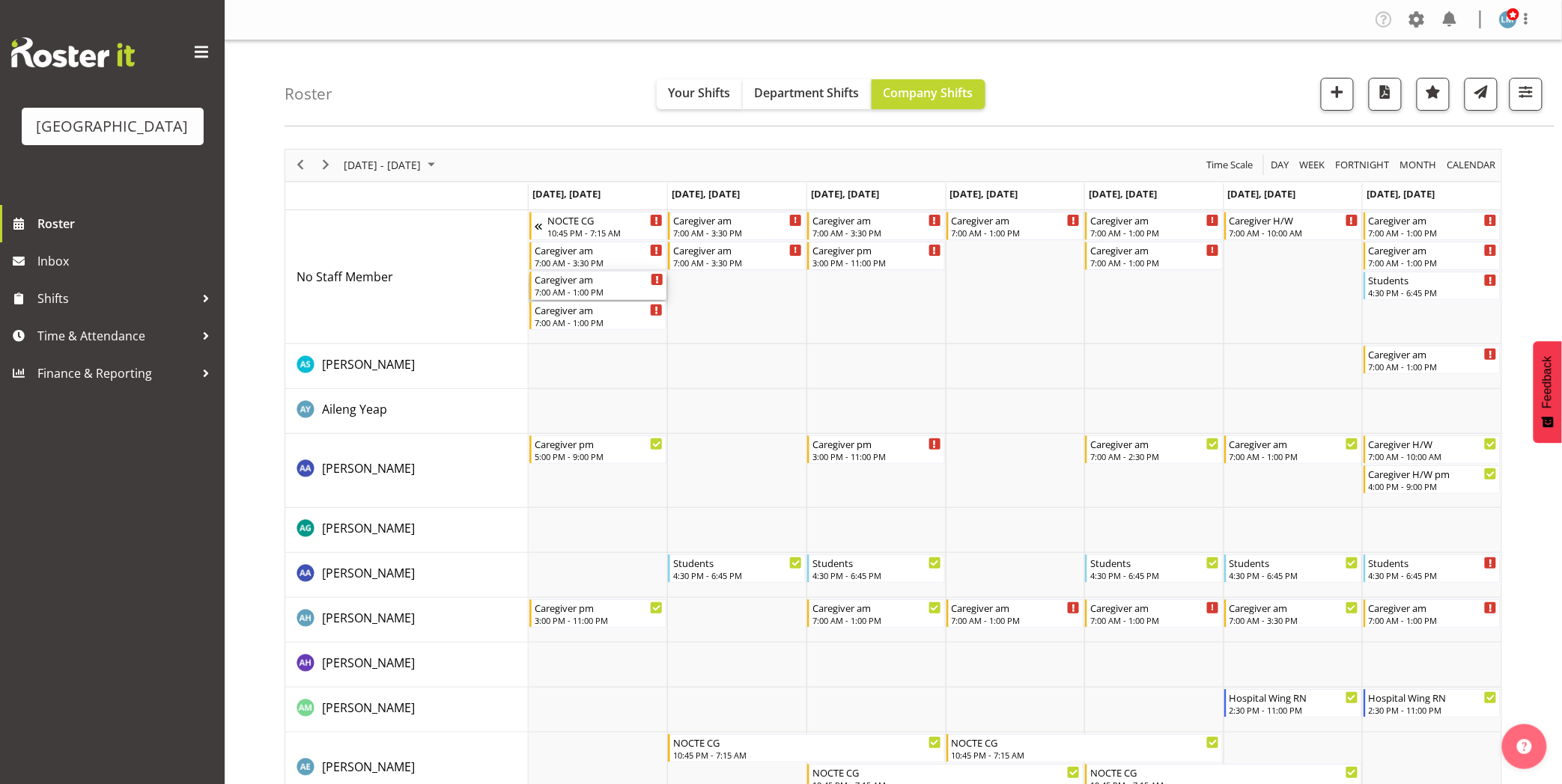
click at [610, 289] on div "7:00 AM - 1:00 PM" at bounding box center [599, 291] width 130 height 12
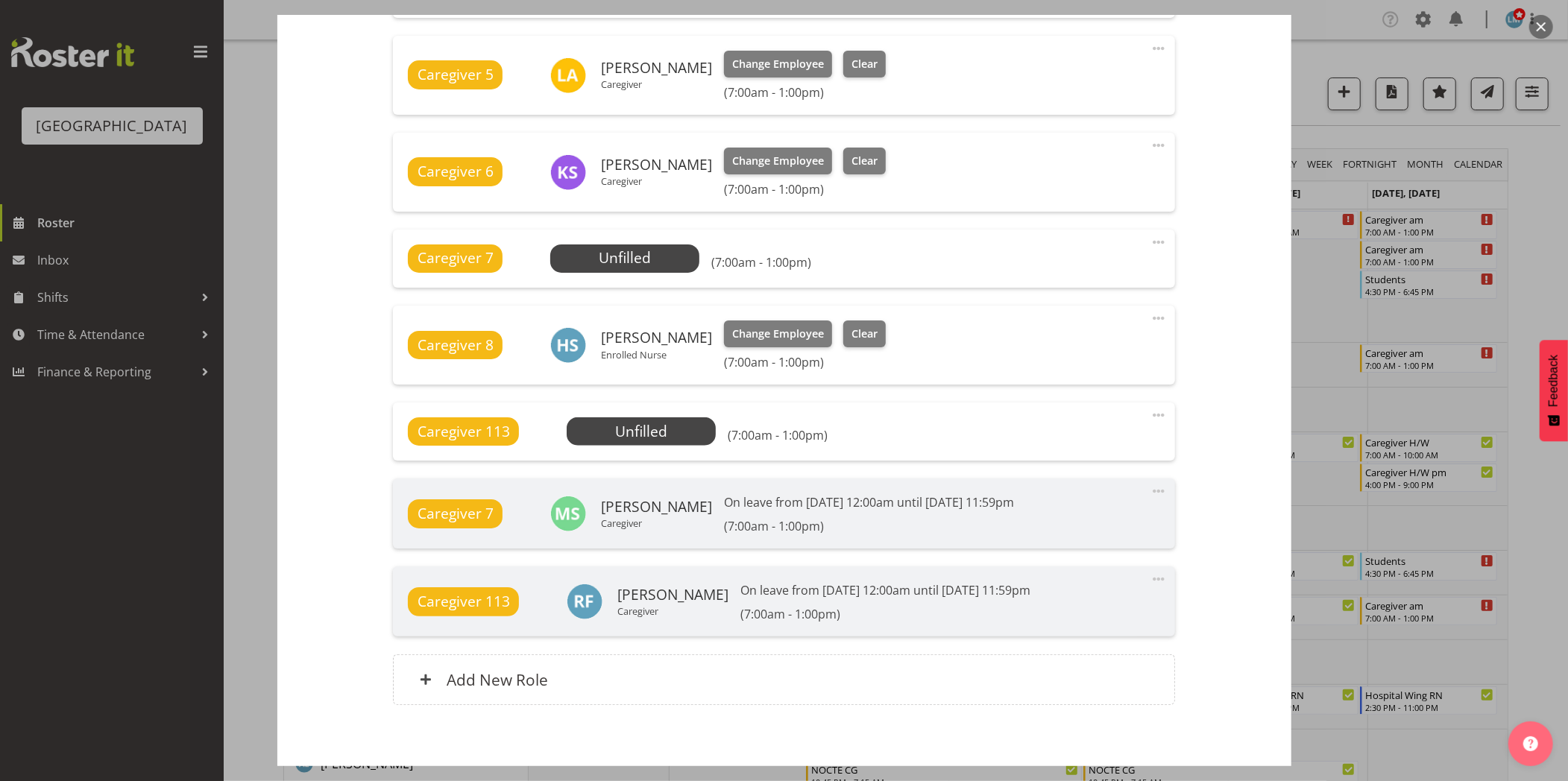
scroll to position [911, 0]
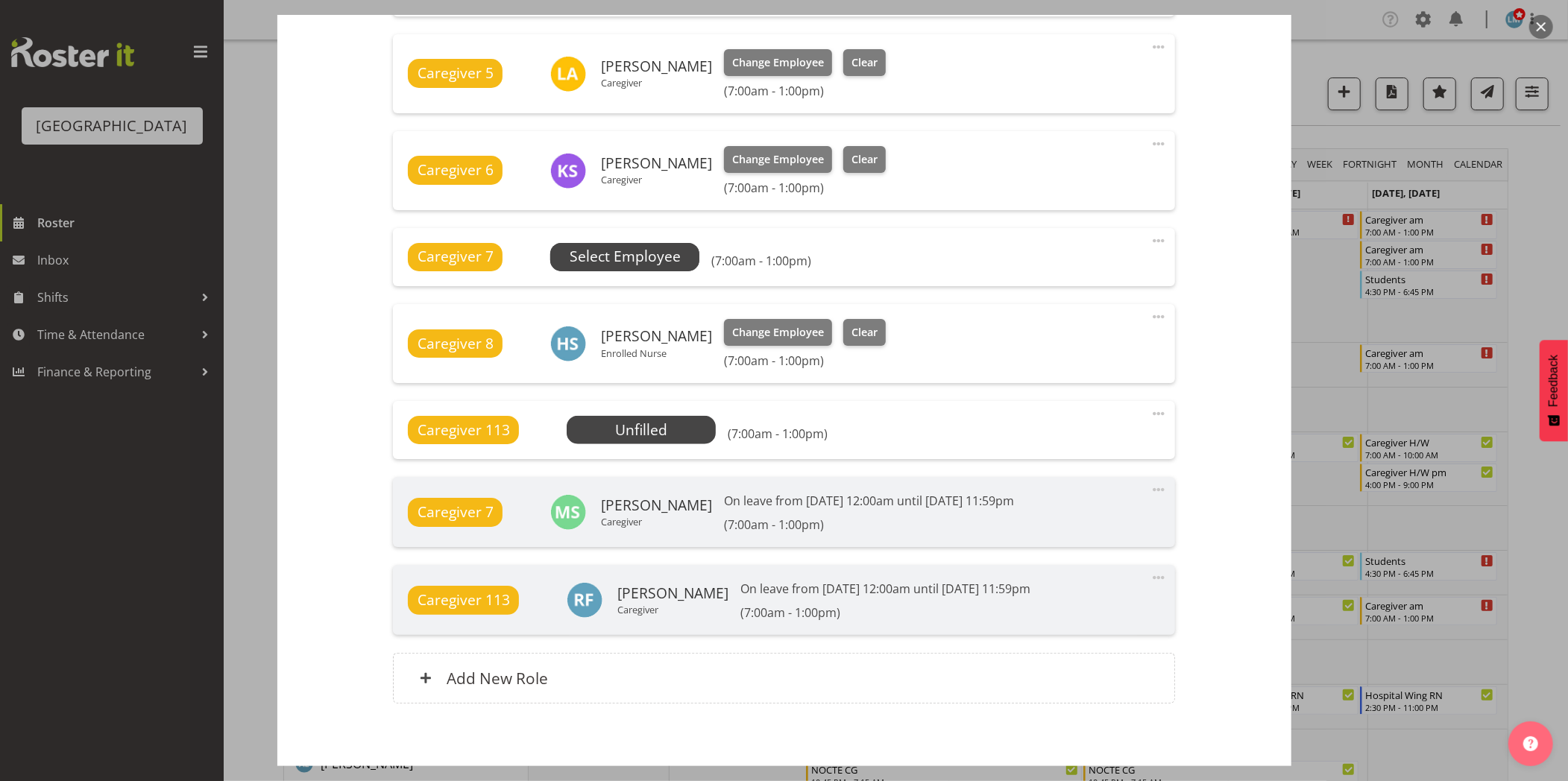
click at [664, 263] on span "Select Employee" at bounding box center [625, 257] width 111 height 21
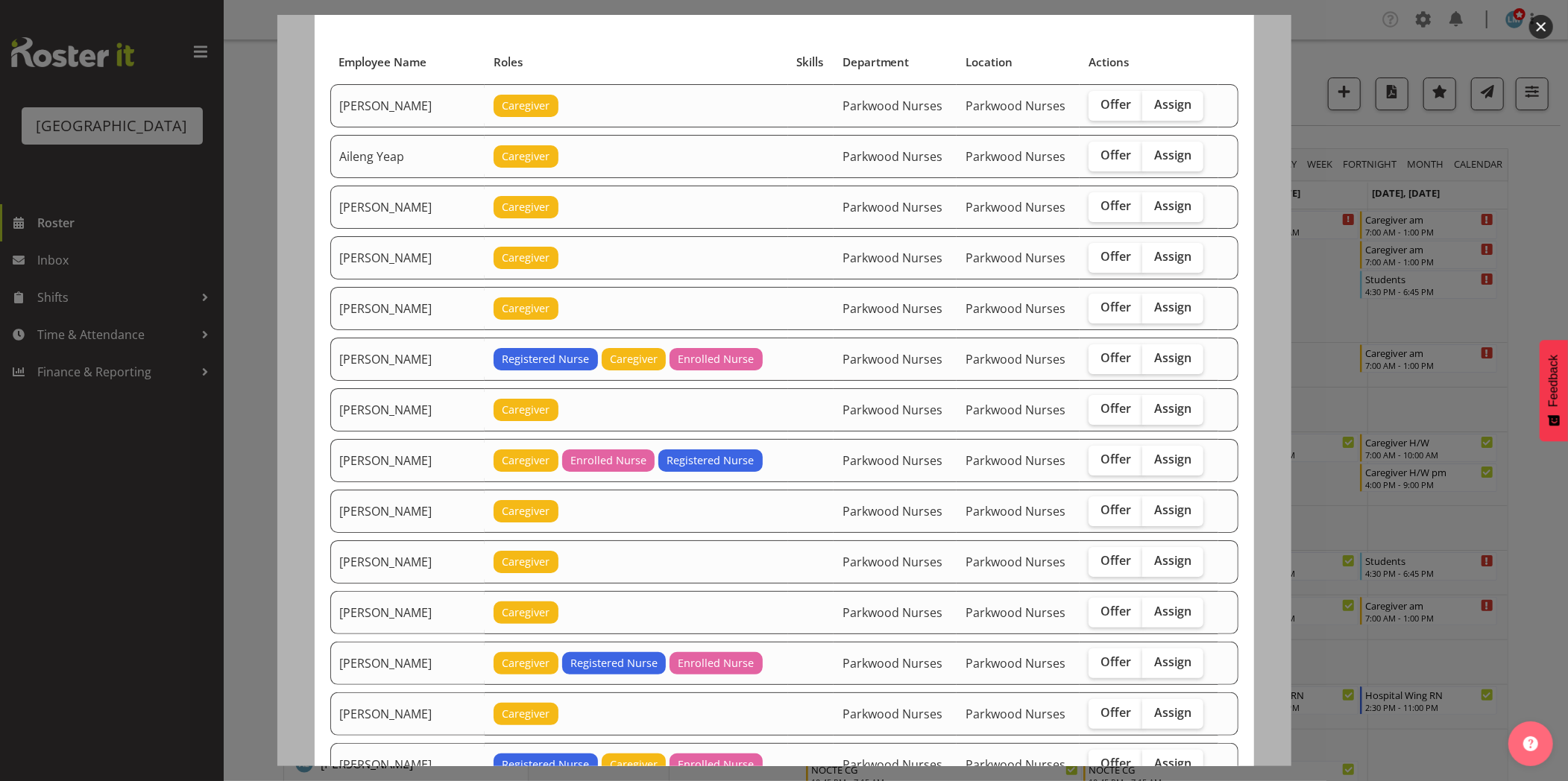
scroll to position [0, 0]
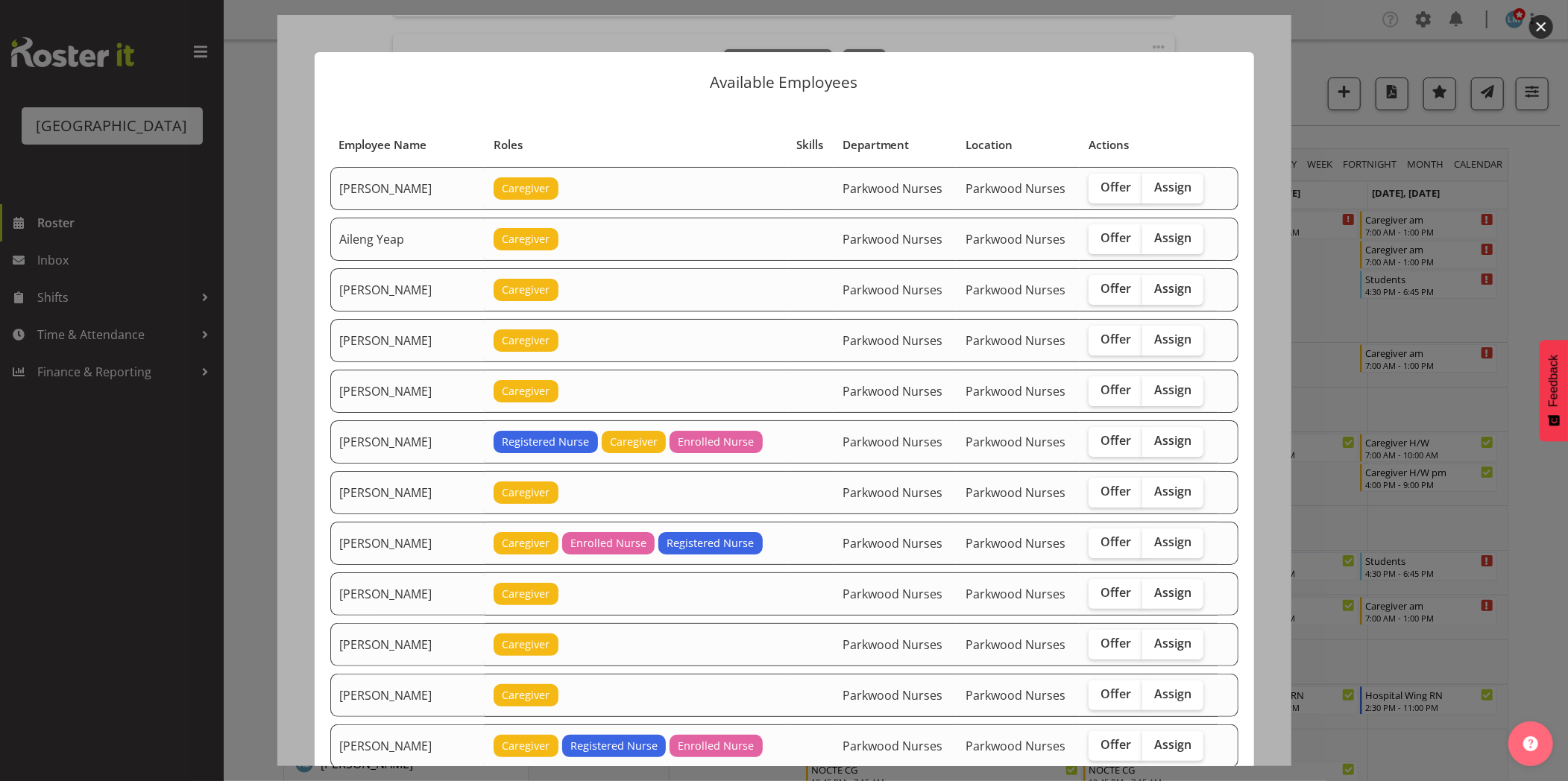
click at [1539, 267] on div at bounding box center [784, 390] width 1568 height 781
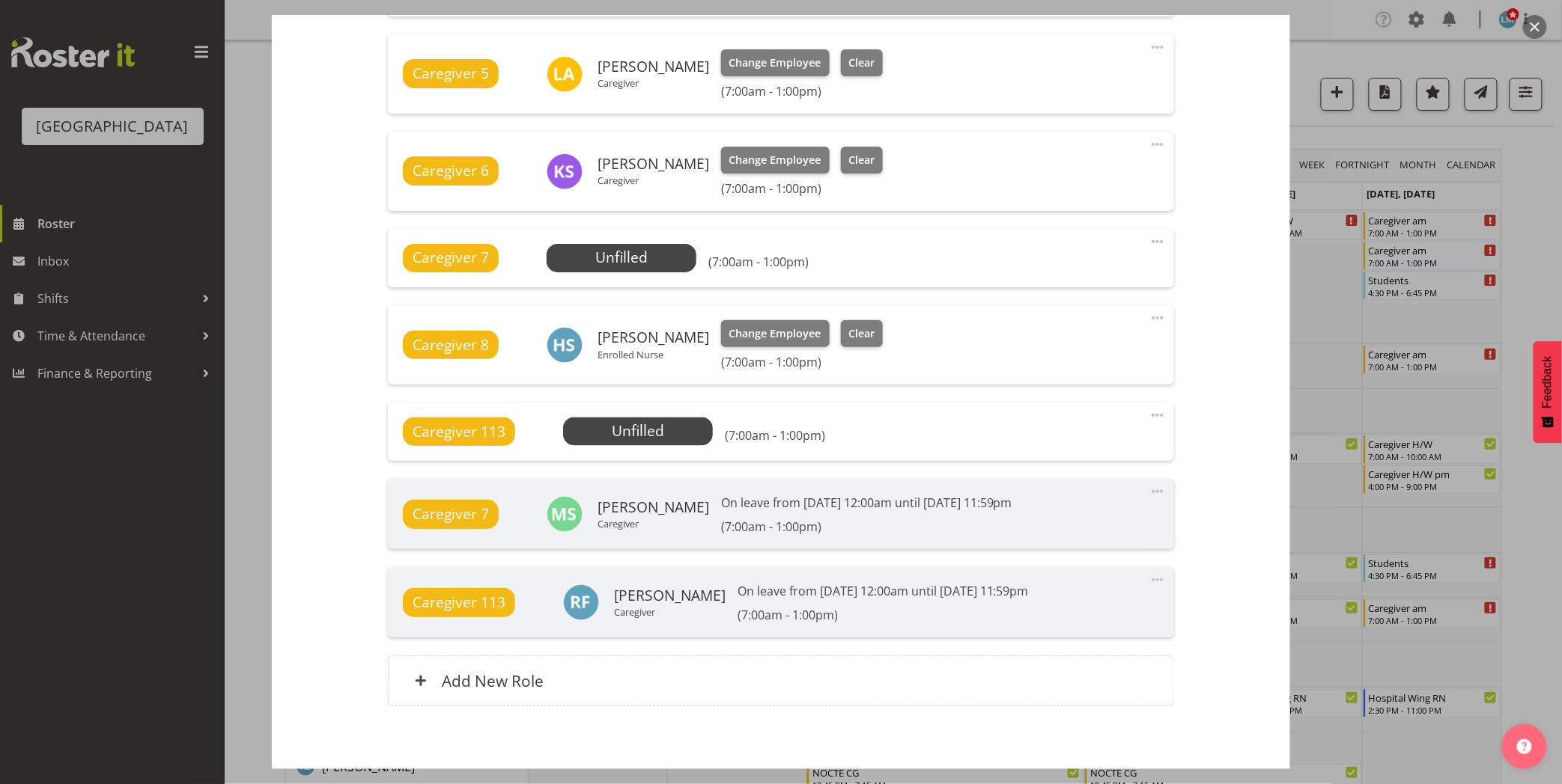
click at [1545, 268] on div at bounding box center [781, 392] width 1562 height 784
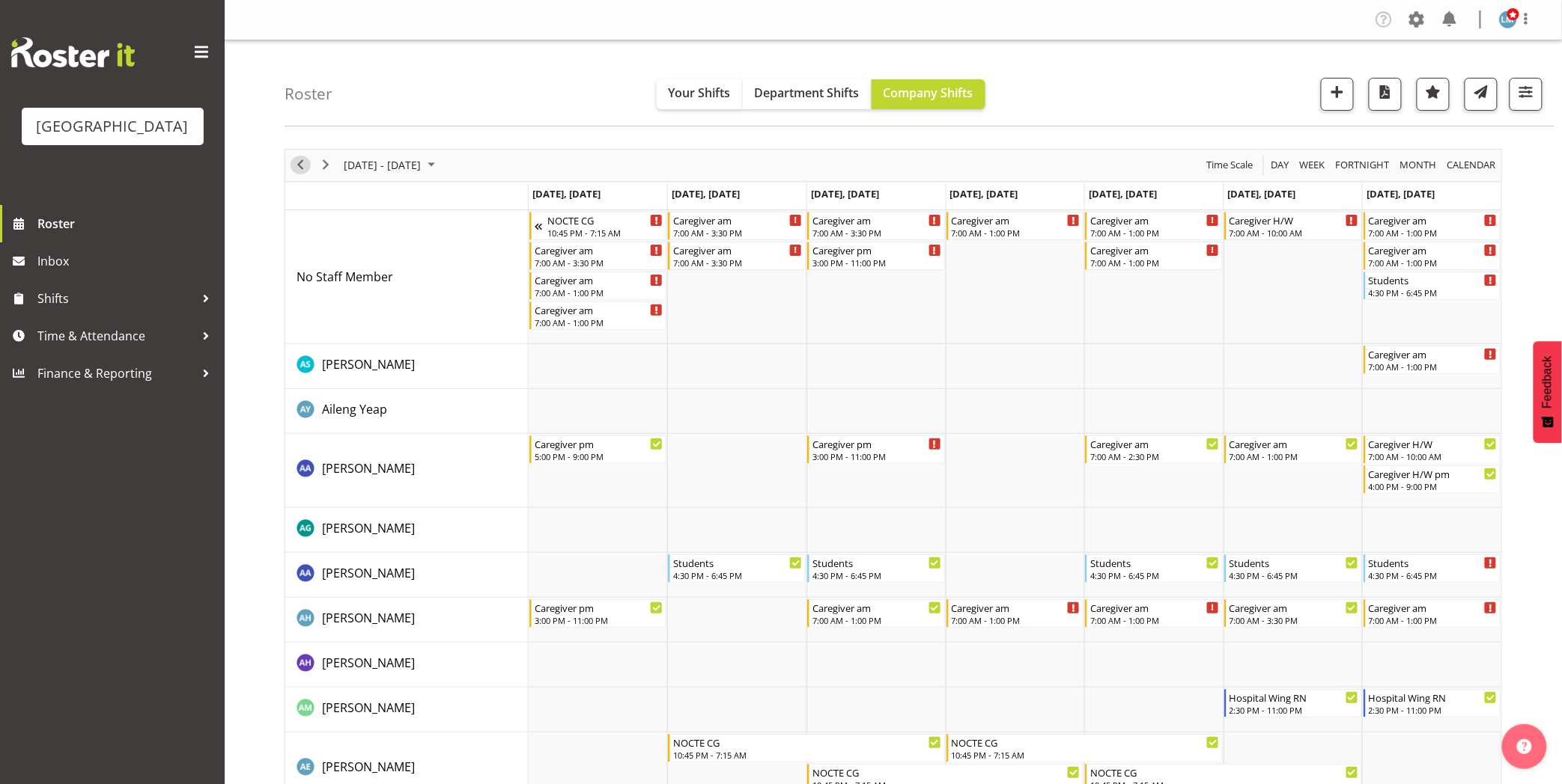
drag, startPoint x: 302, startPoint y: 161, endPoint x: 379, endPoint y: 272, distance: 135.1
click at [302, 161] on span "Previous" at bounding box center [300, 165] width 18 height 19
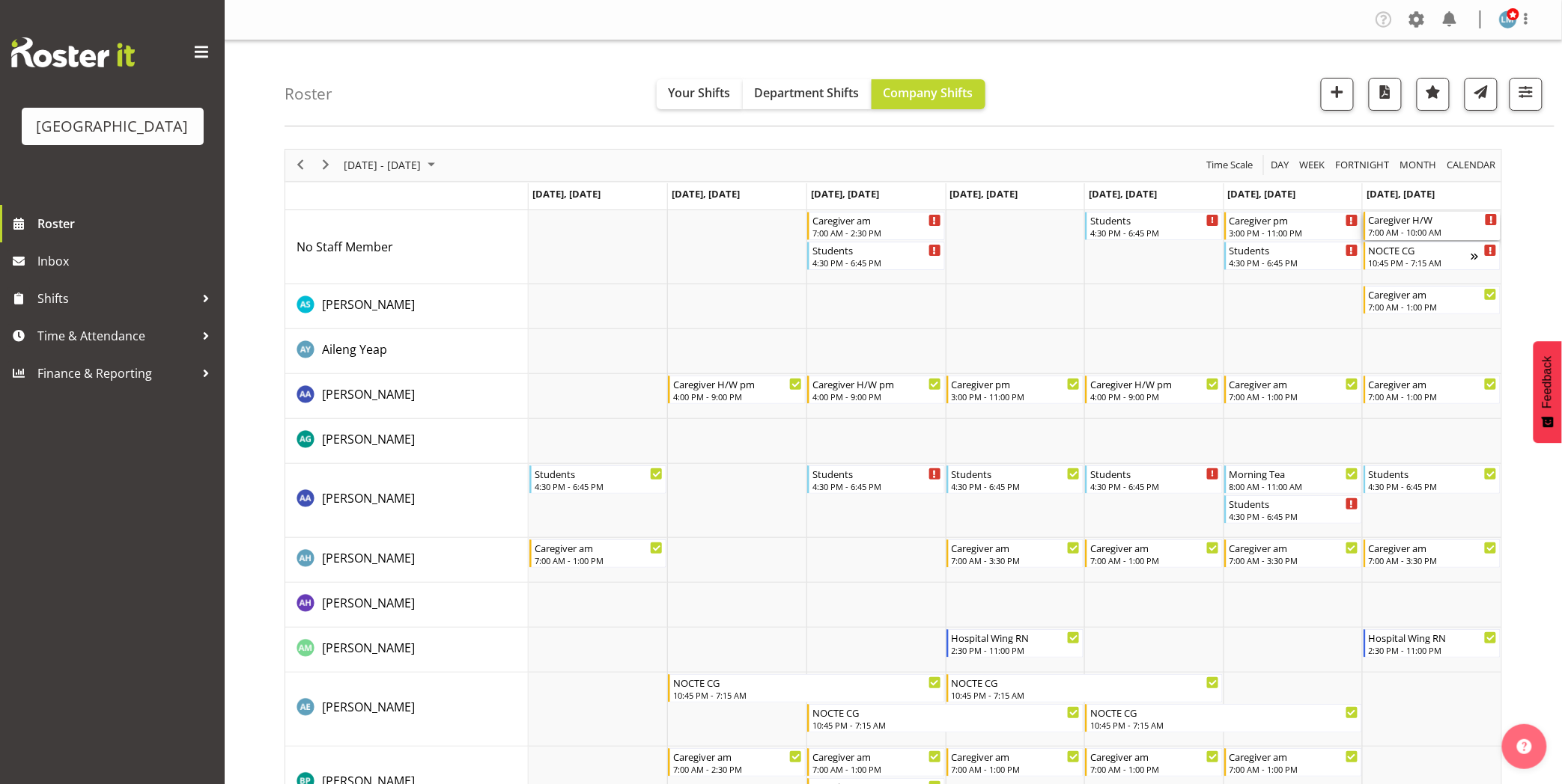
click at [1411, 238] on div "7:00 AM - 10:00 AM" at bounding box center [1433, 231] width 130 height 12
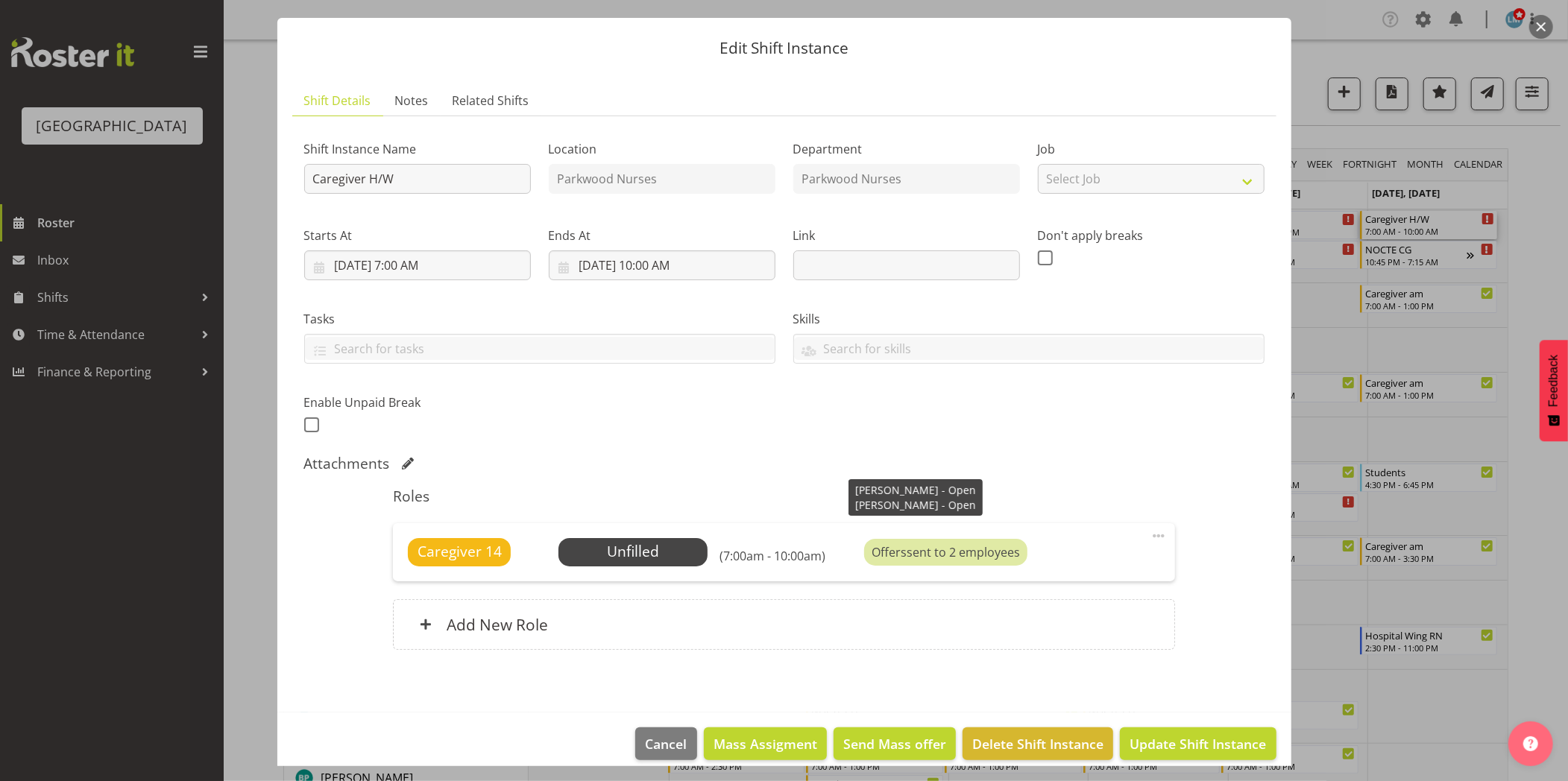
scroll to position [50, 0]
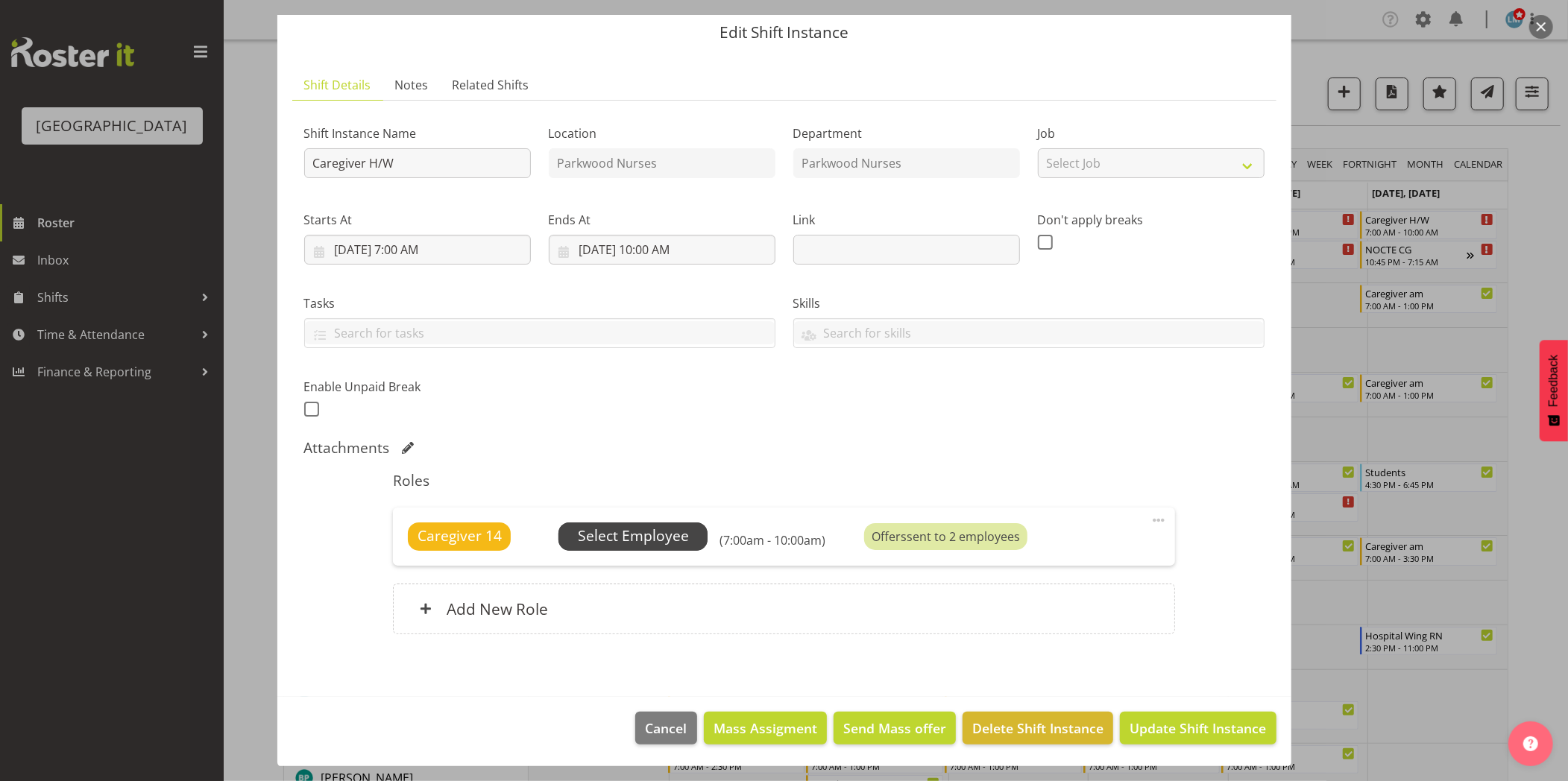
click at [646, 529] on span "Select Employee" at bounding box center [633, 536] width 111 height 21
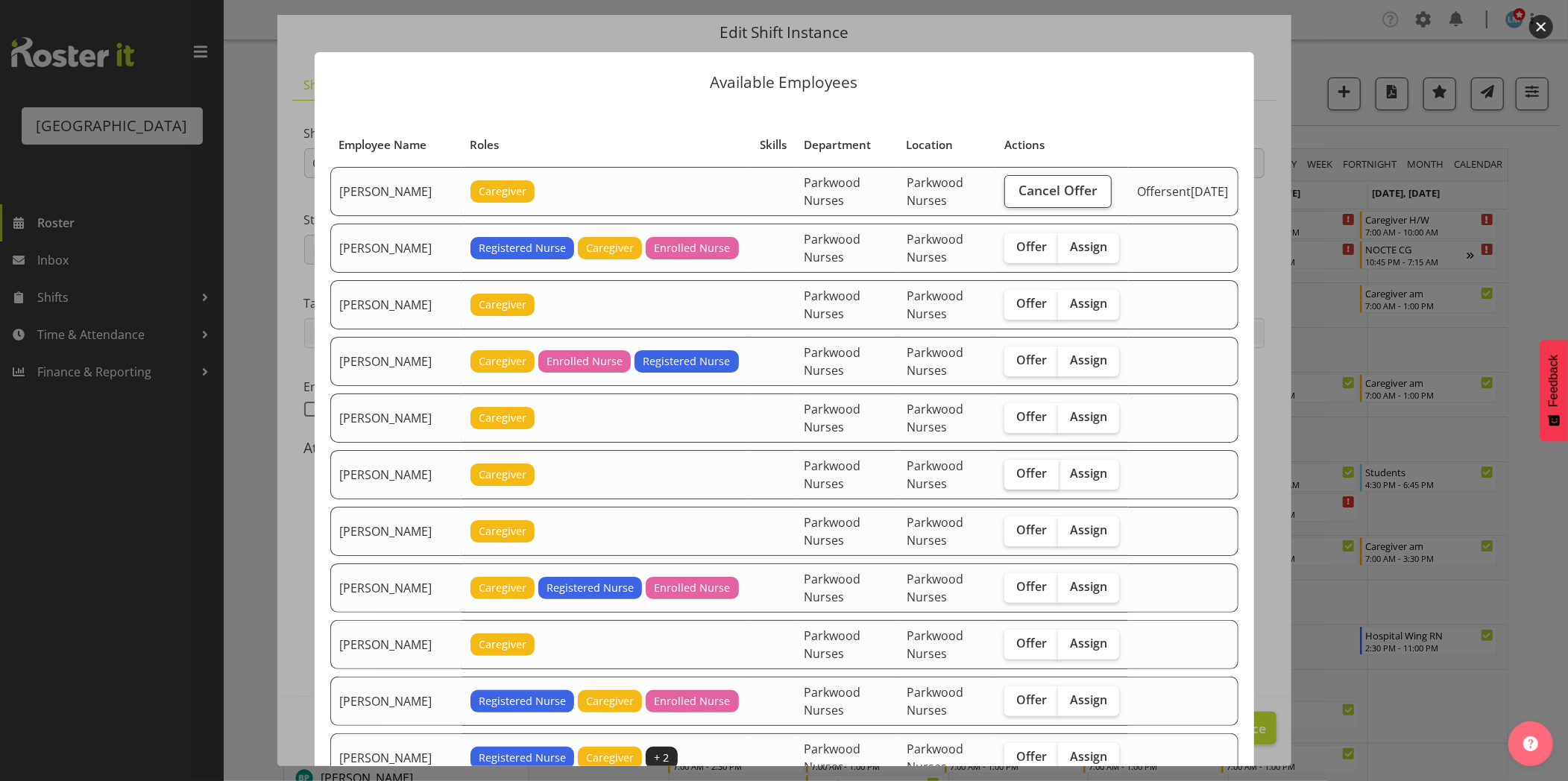
click at [1026, 479] on span "Offer" at bounding box center [1032, 473] width 30 height 15
click at [1014, 478] on input "Offer" at bounding box center [1008, 473] width 10 height 10
checkbox input "true"
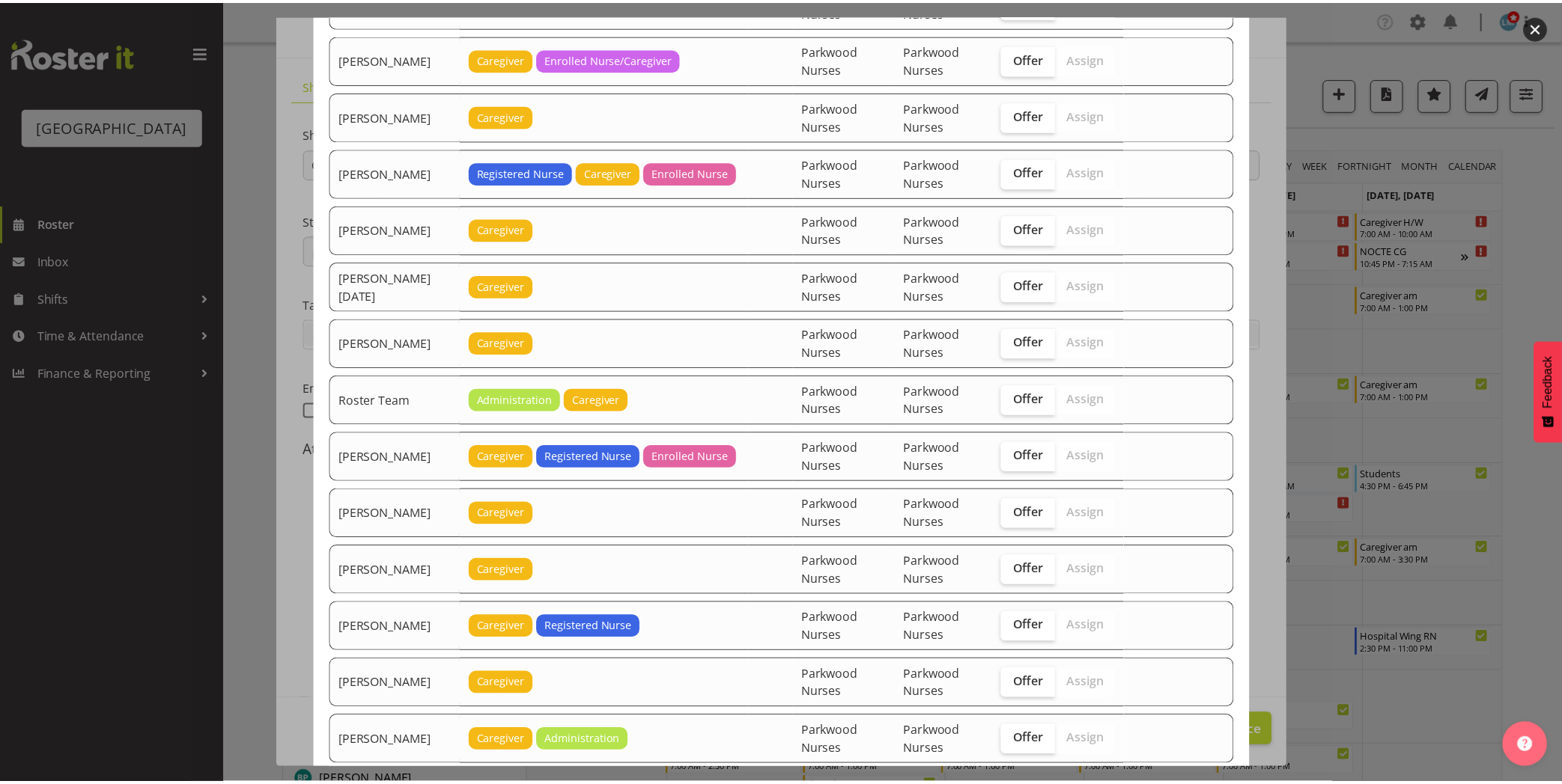
scroll to position [2051, 0]
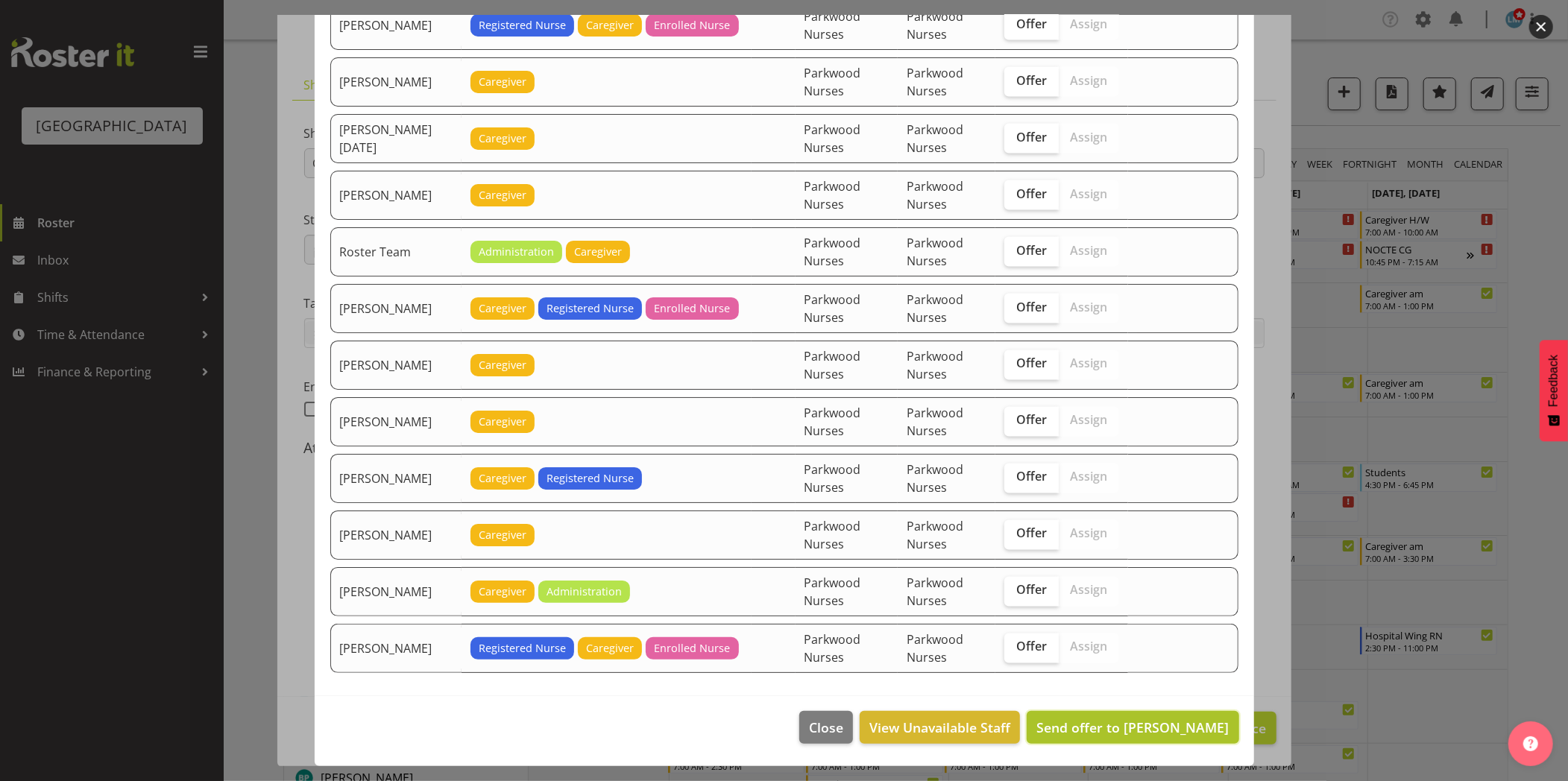
click at [1187, 717] on button "Send offer to Briar Hughes" at bounding box center [1132, 727] width 212 height 33
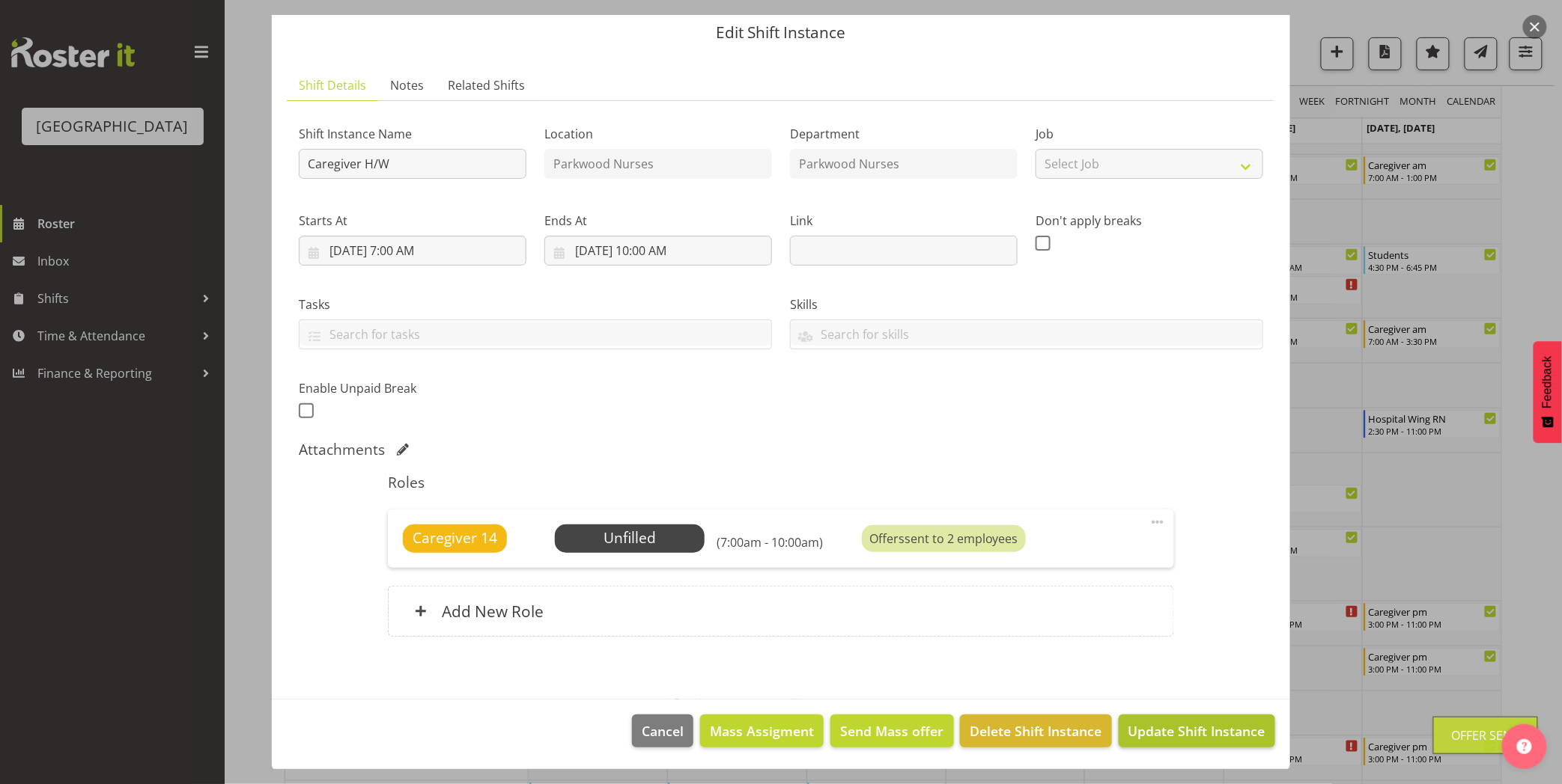
scroll to position [416, 0]
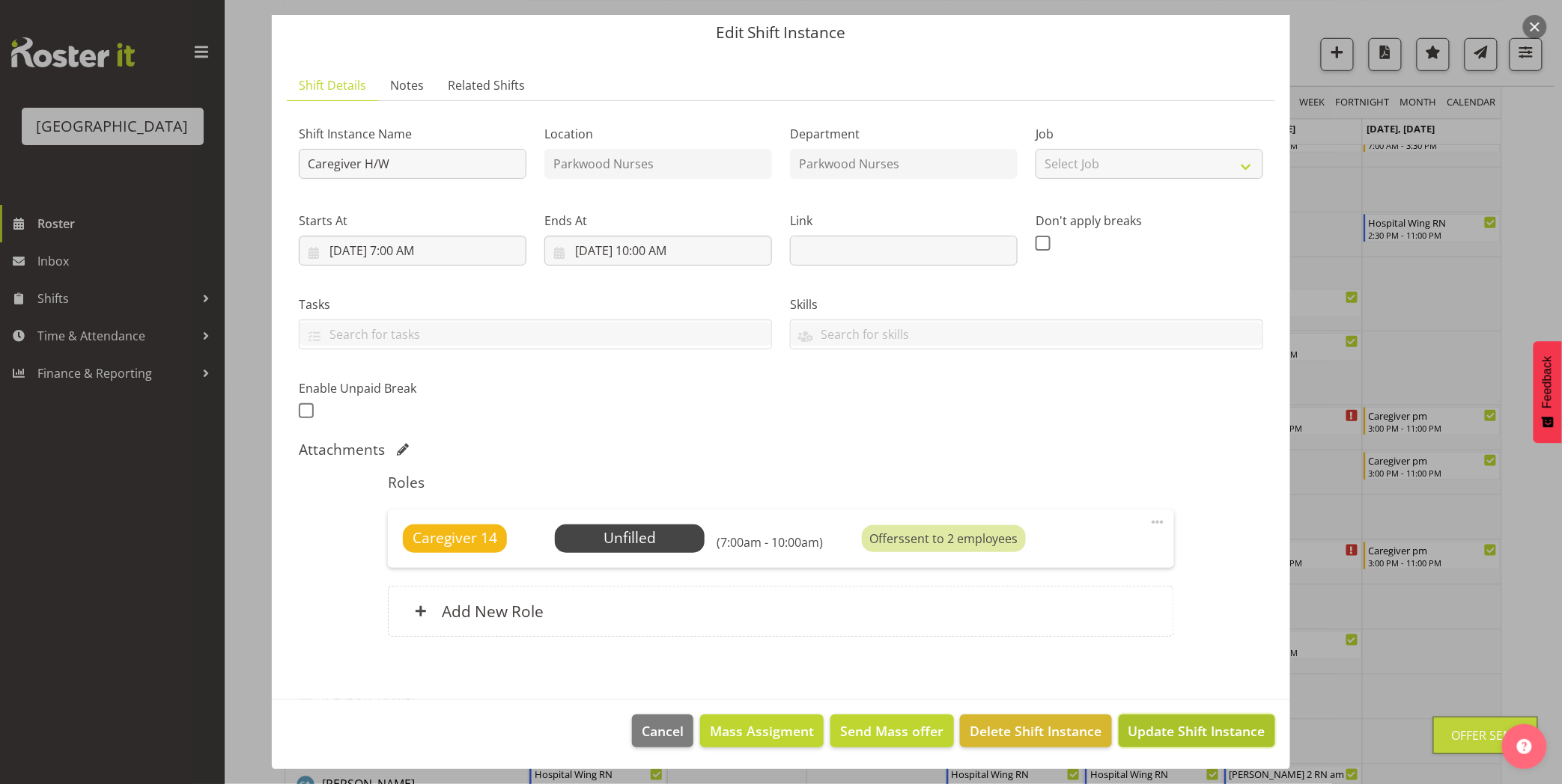
click at [1174, 724] on span "Update Shift Instance" at bounding box center [1196, 731] width 137 height 20
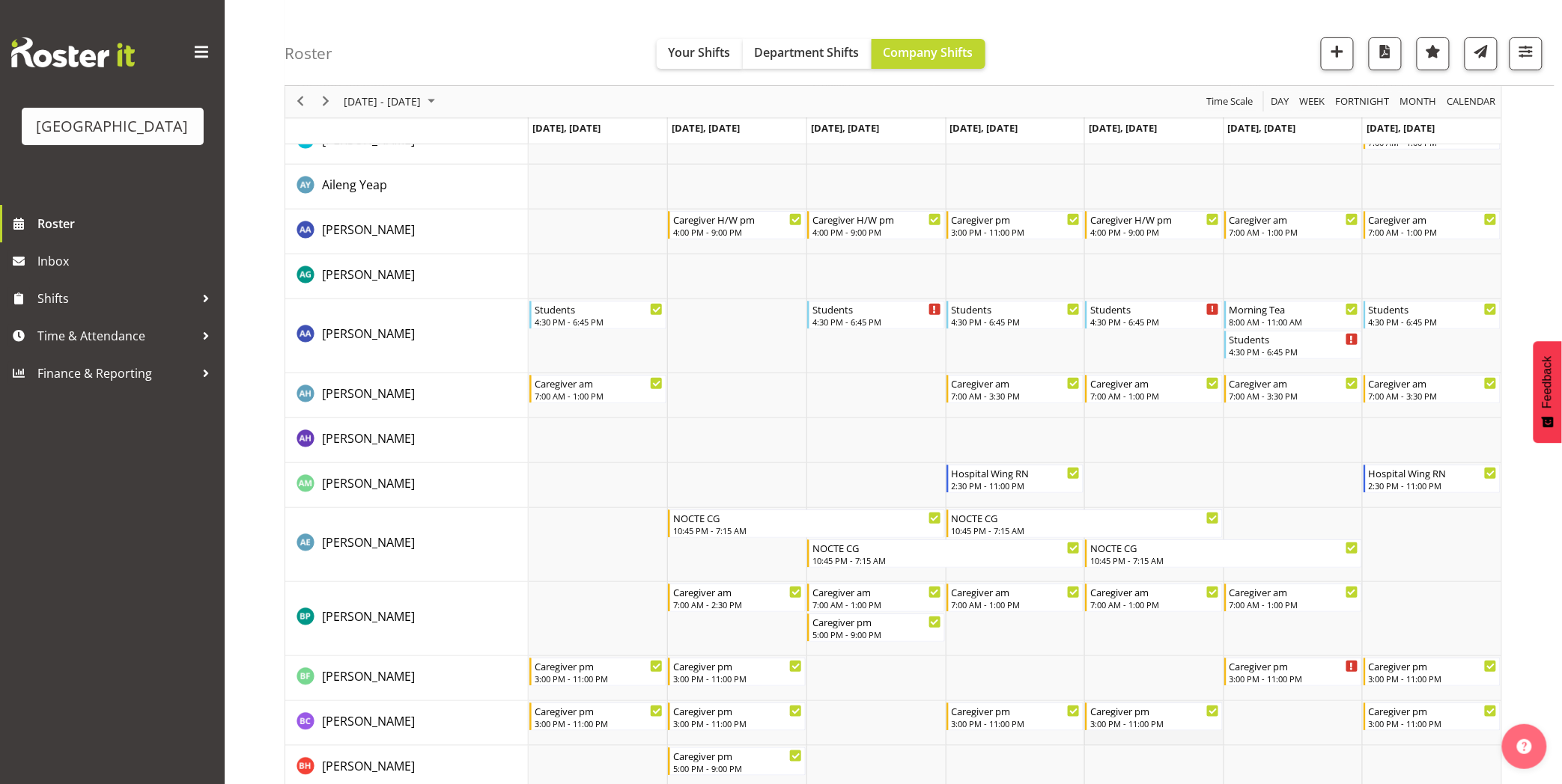
scroll to position [0, 0]
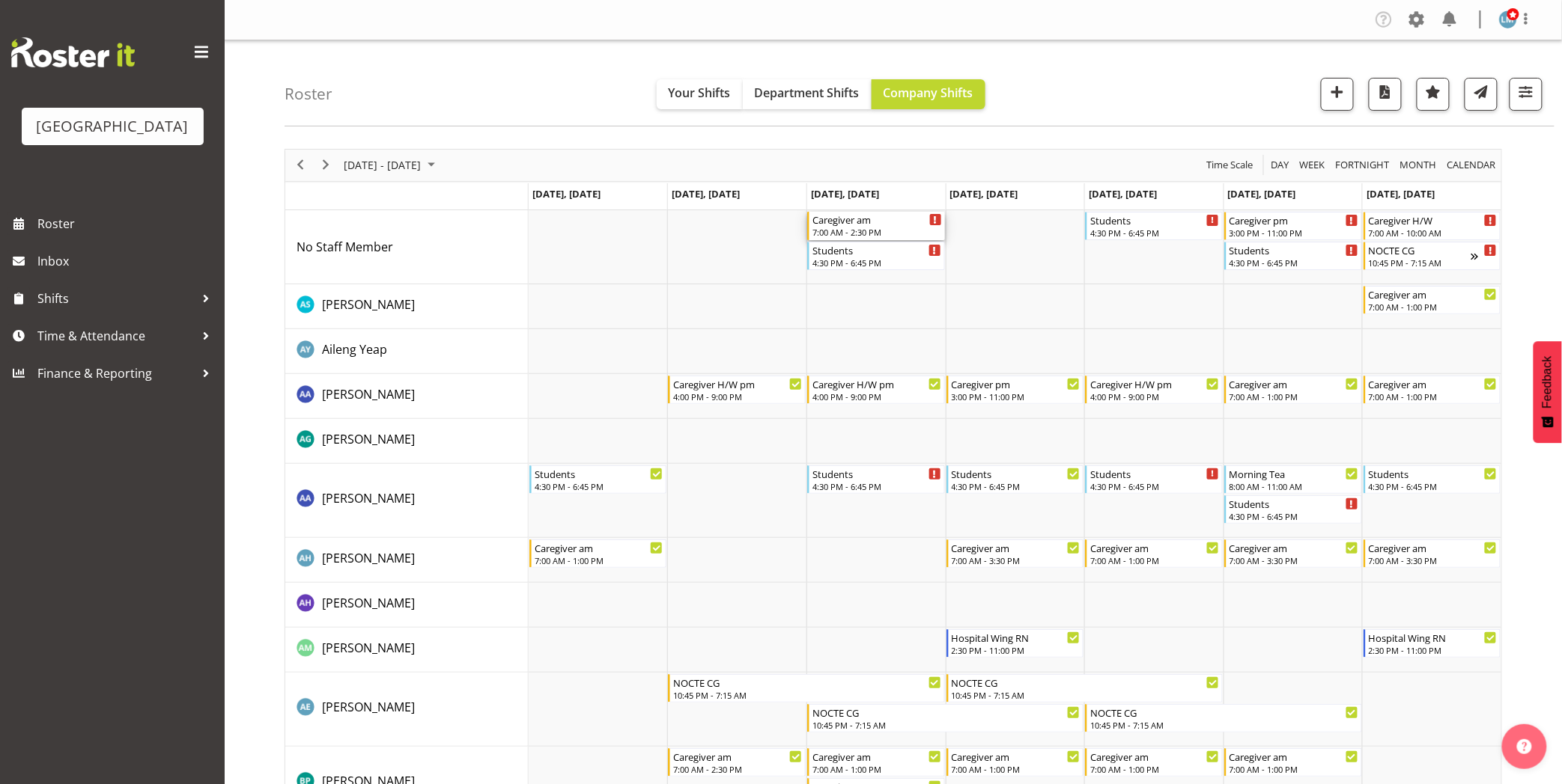
click at [861, 220] on div "Caregiver am" at bounding box center [876, 219] width 130 height 15
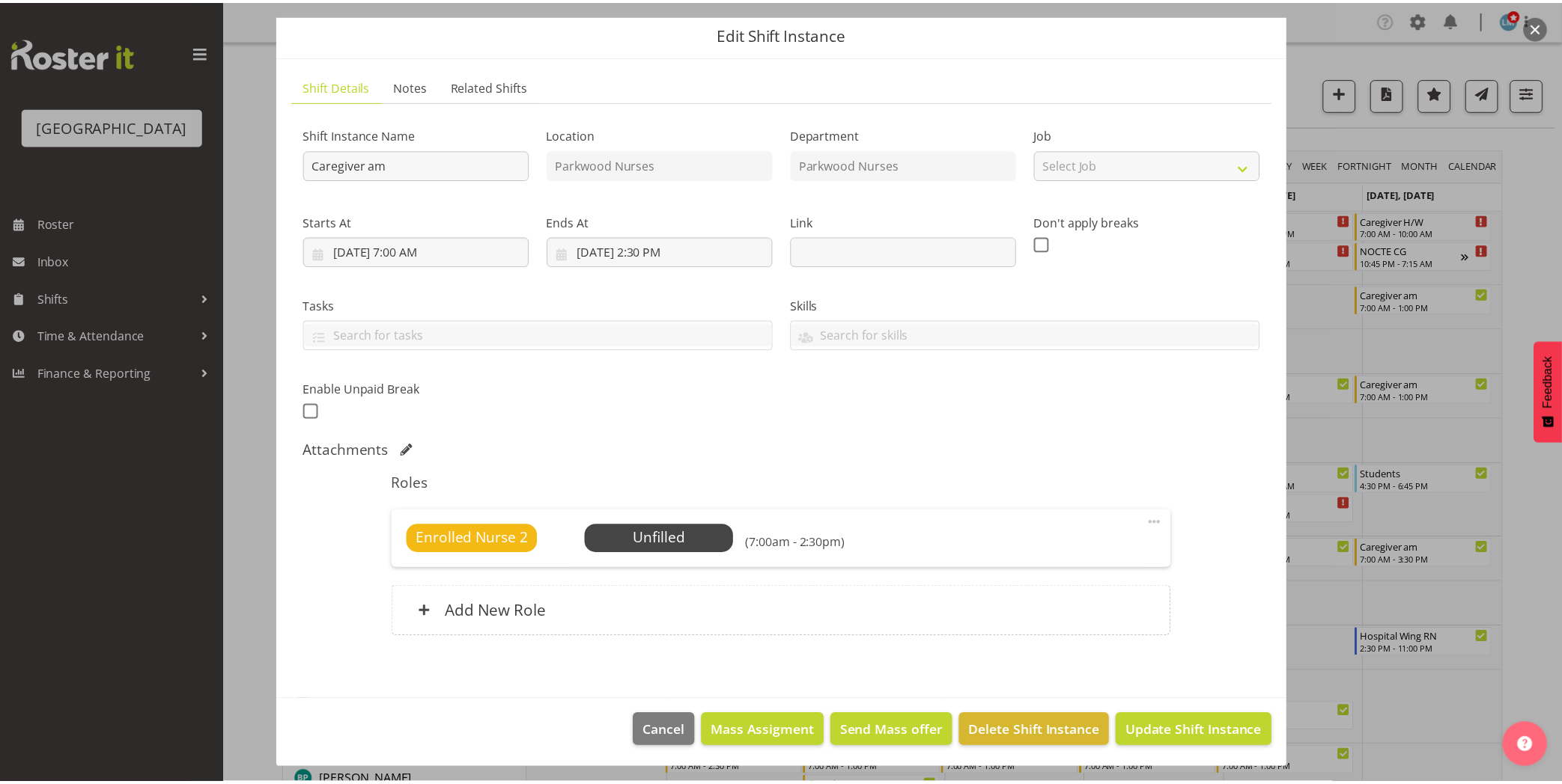
scroll to position [50, 0]
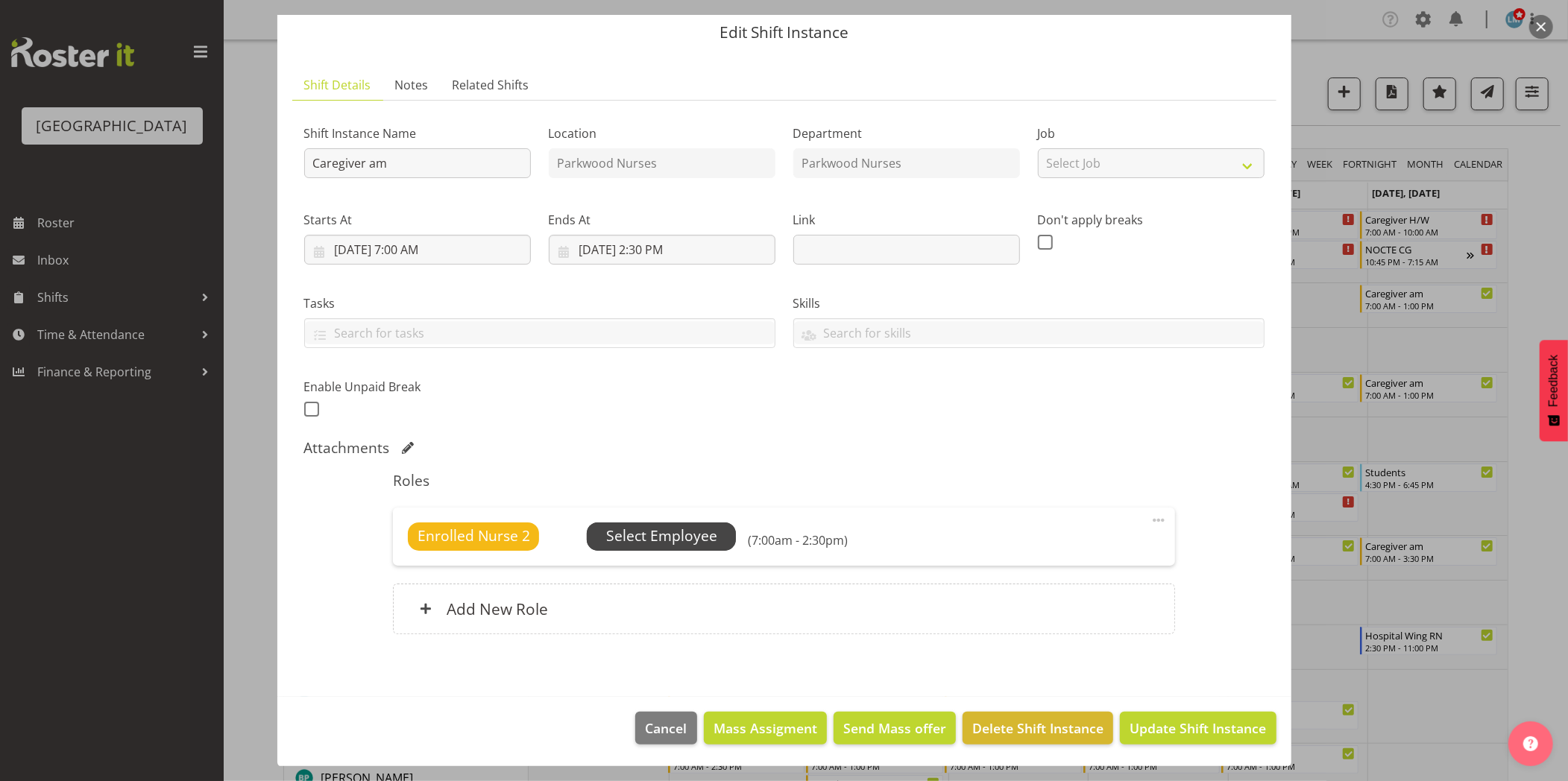
click at [694, 534] on span "Select Employee" at bounding box center [661, 536] width 111 height 21
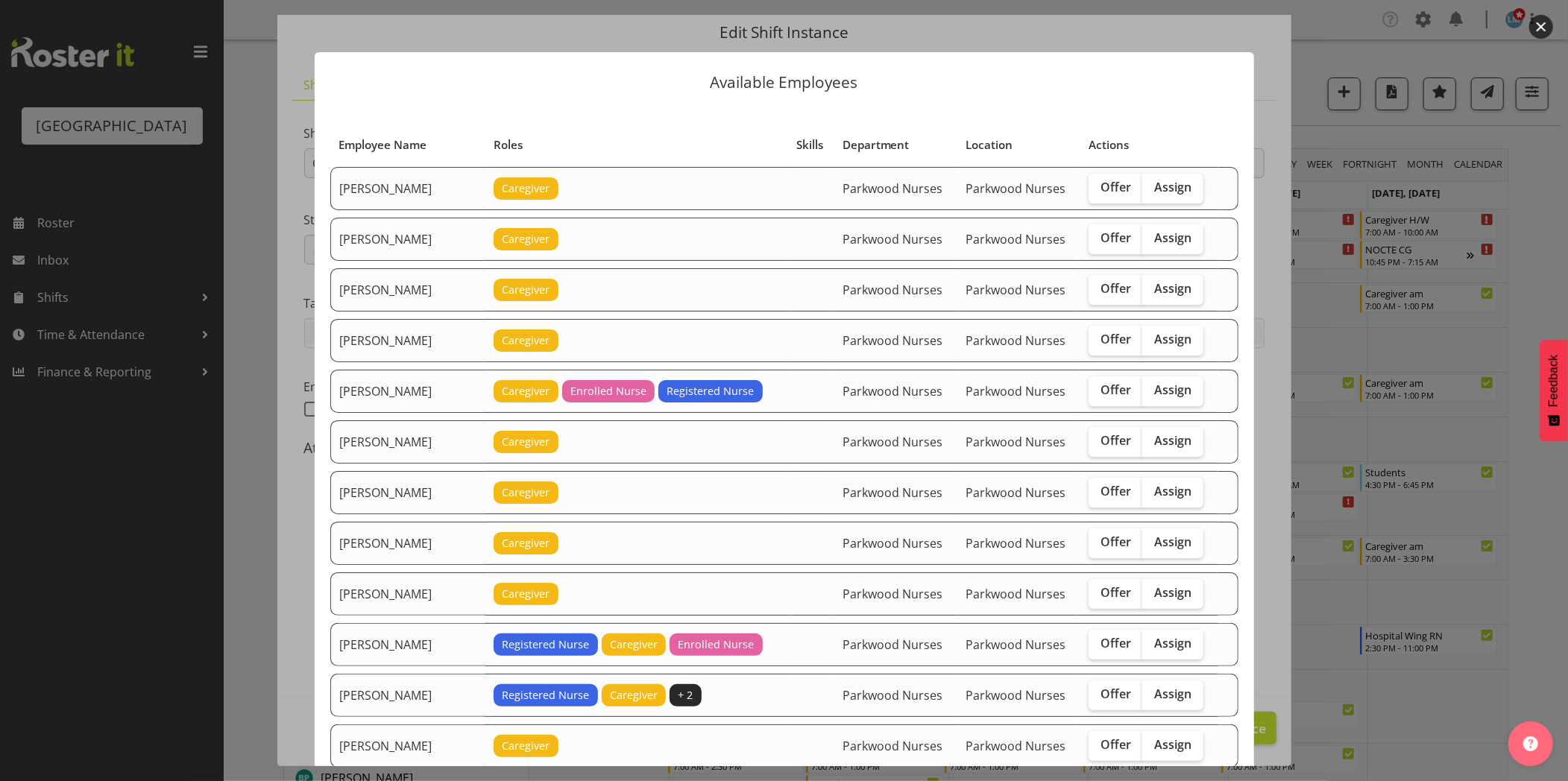
click at [249, 600] on div at bounding box center [784, 390] width 1568 height 781
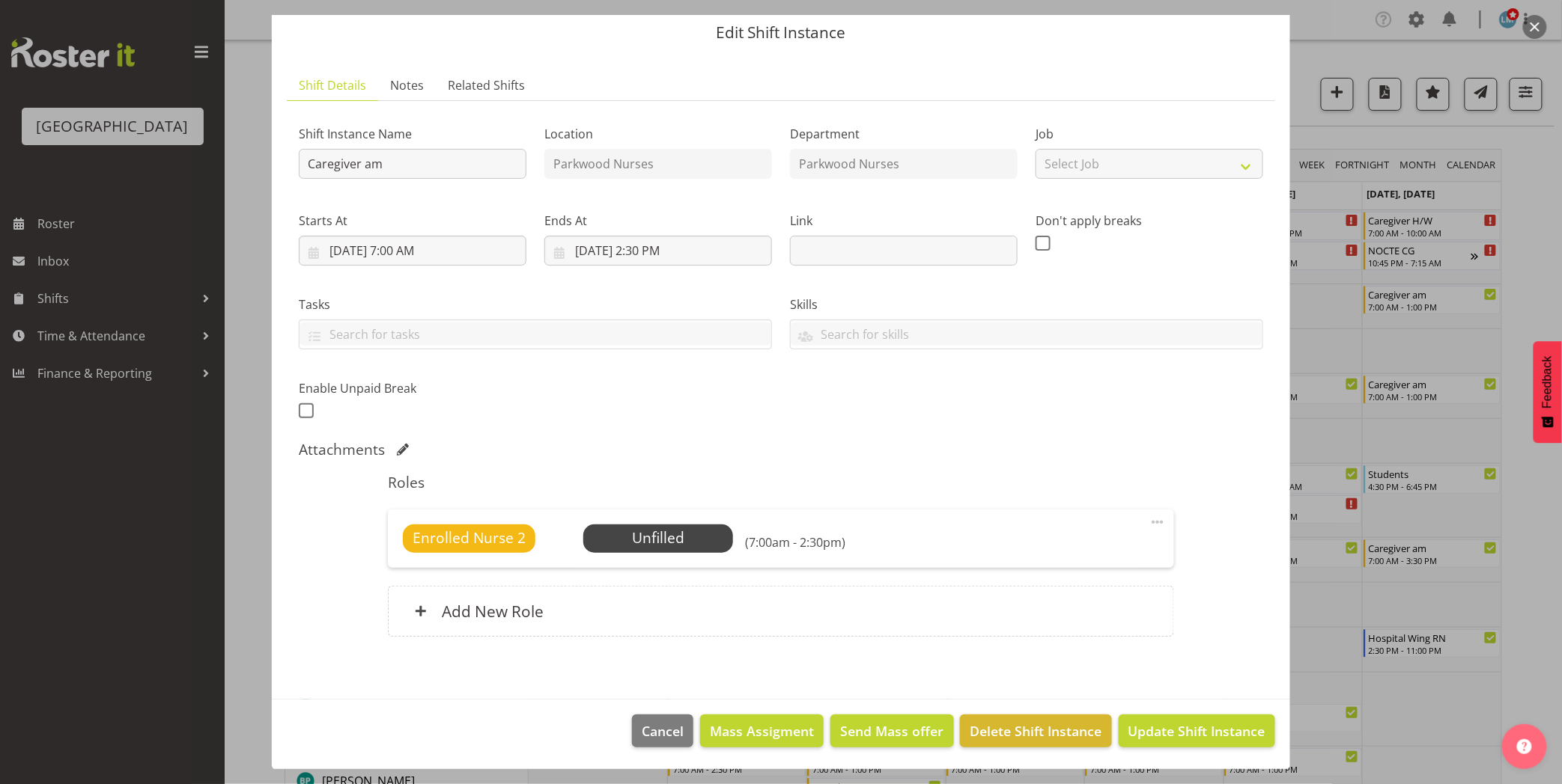
click at [1543, 239] on div at bounding box center [781, 392] width 1562 height 784
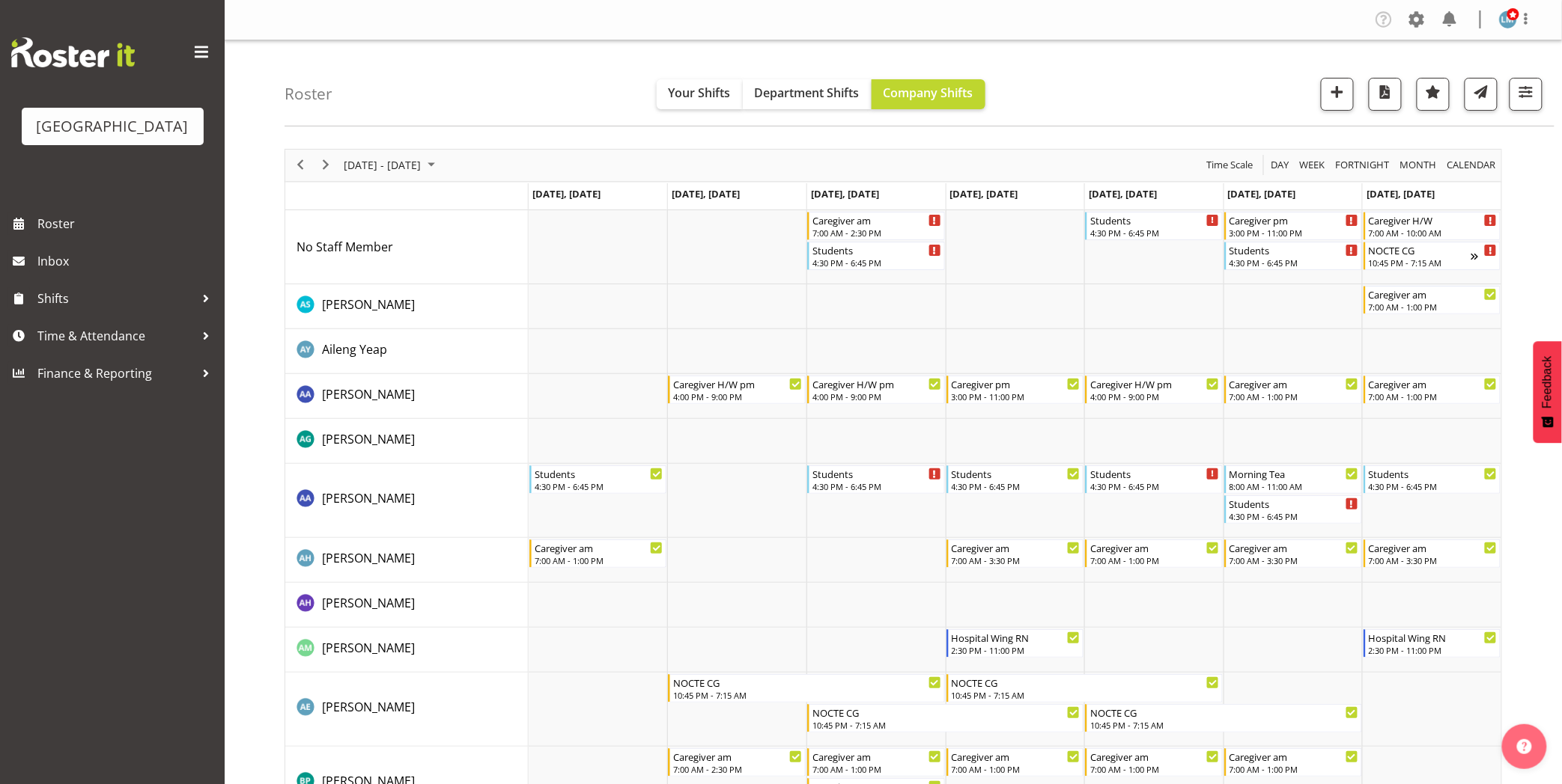
click at [1531, 25] on span at bounding box center [1525, 19] width 18 height 18
click at [1510, 76] on link "Log Out" at bounding box center [1463, 79] width 143 height 27
